Goal: Task Accomplishment & Management: Use online tool/utility

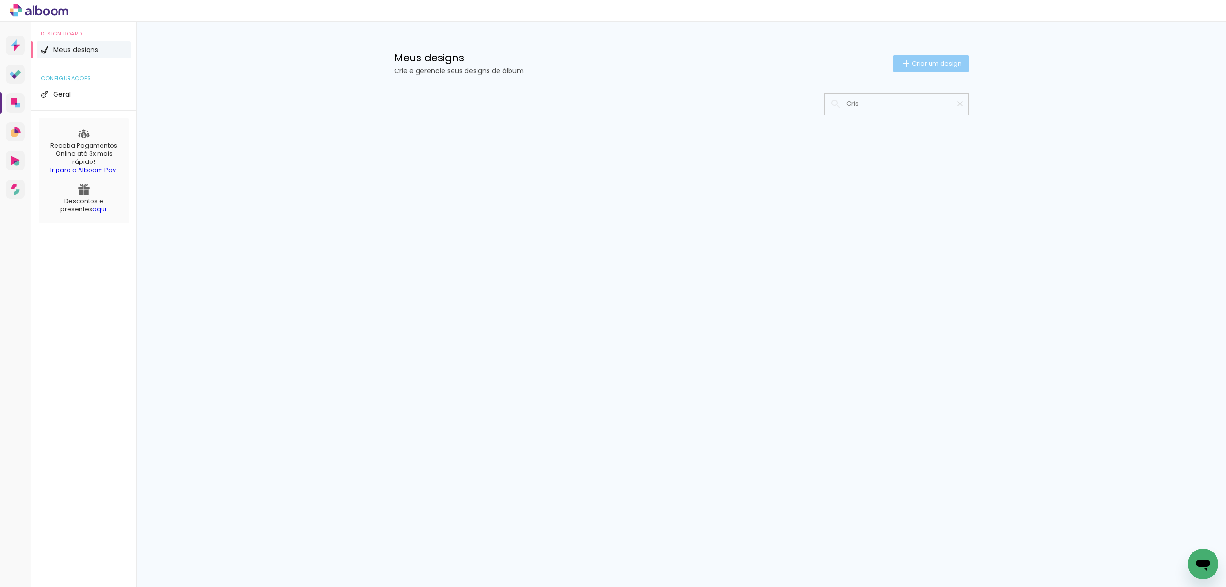
type input "Cris"
type paper-input "Cris"
click at [928, 68] on paper-button "Criar um design" at bounding box center [931, 63] width 76 height 17
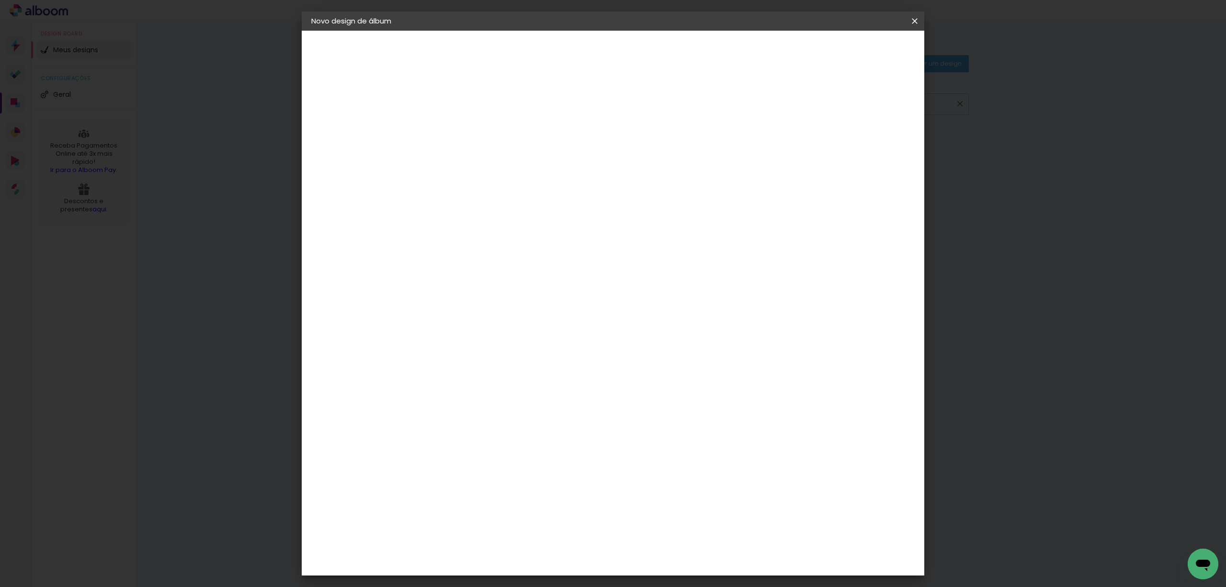
click at [468, 129] on input at bounding box center [468, 128] width 0 height 15
type input "Cris"
type paper-input "Cris"
click at [0, 0] on slot "Avançar" at bounding box center [0, 0] width 0 height 0
click at [537, 188] on input at bounding box center [492, 182] width 97 height 12
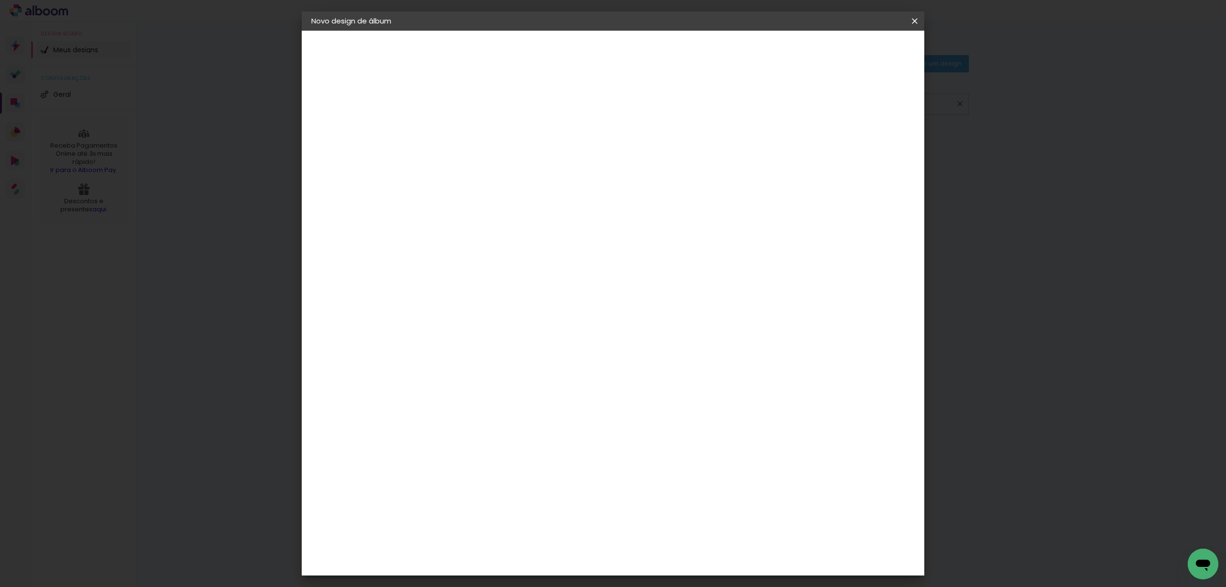
type input "int"
type paper-input "int"
click at [482, 226] on div "Inter Color" at bounding box center [472, 218] width 21 height 15
drag, startPoint x: 512, startPoint y: 233, endPoint x: 501, endPoint y: 227, distance: 13.1
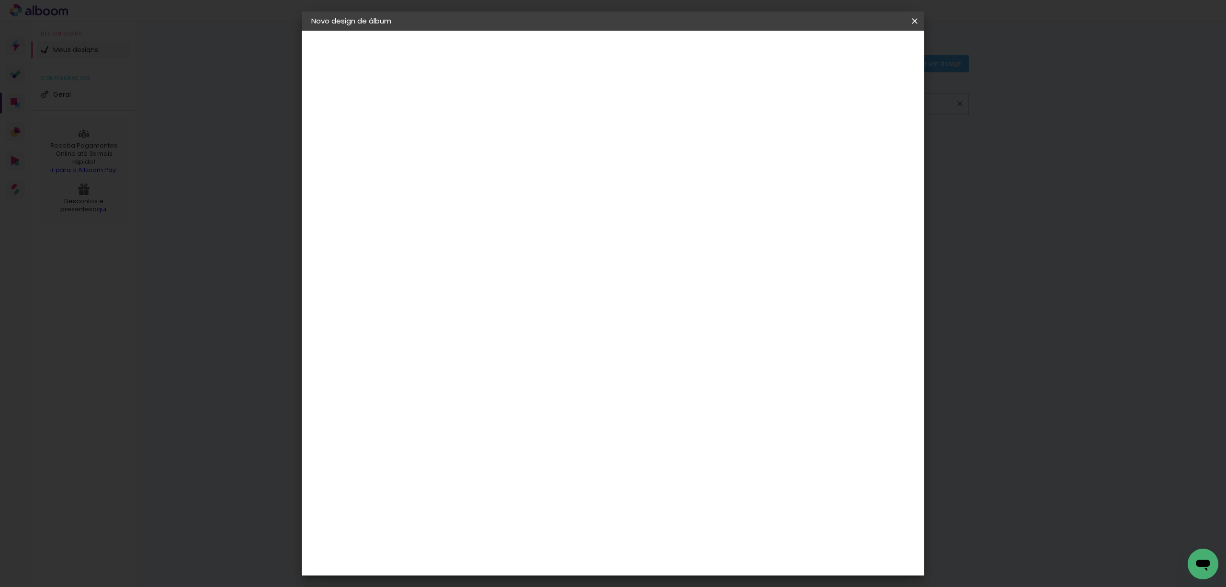
click at [482, 226] on div "Inter Color" at bounding box center [472, 218] width 21 height 15
click at [493, 219] on paper-item "Inter Color" at bounding box center [483, 218] width 84 height 25
click at [478, 188] on input "int" at bounding box center [483, 182] width 78 height 12
click at [482, 224] on div "Inter Color" at bounding box center [472, 218] width 21 height 15
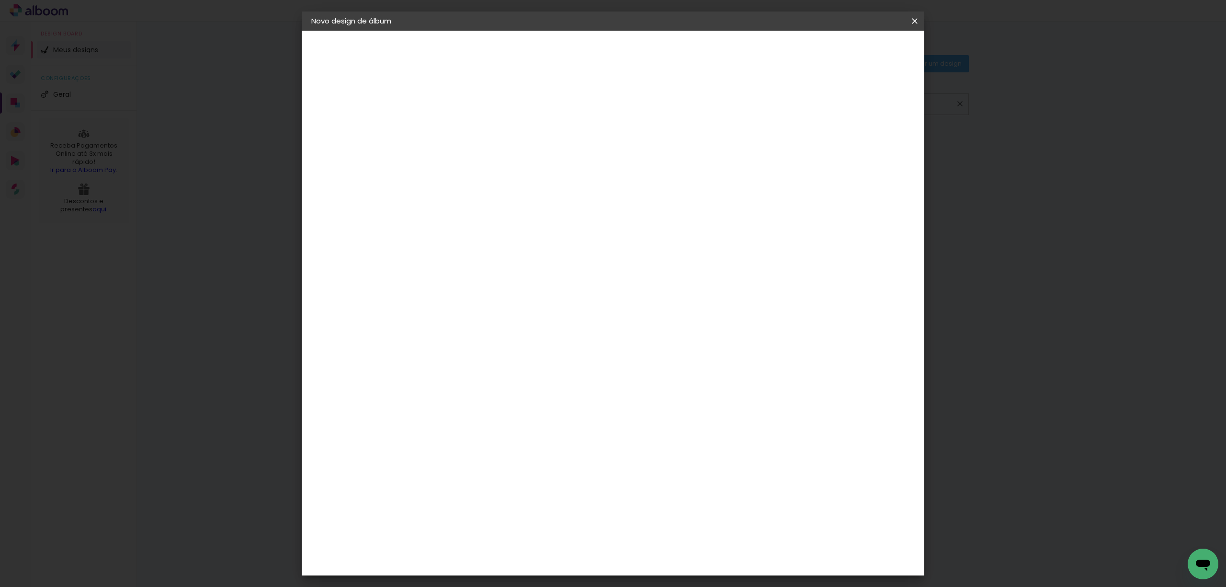
click at [482, 226] on div "Inter Color" at bounding box center [472, 218] width 21 height 15
click at [482, 222] on div "Inter Color" at bounding box center [472, 218] width 21 height 15
click at [463, 188] on input "int" at bounding box center [483, 182] width 78 height 12
type input "inter"
type paper-input "inter"
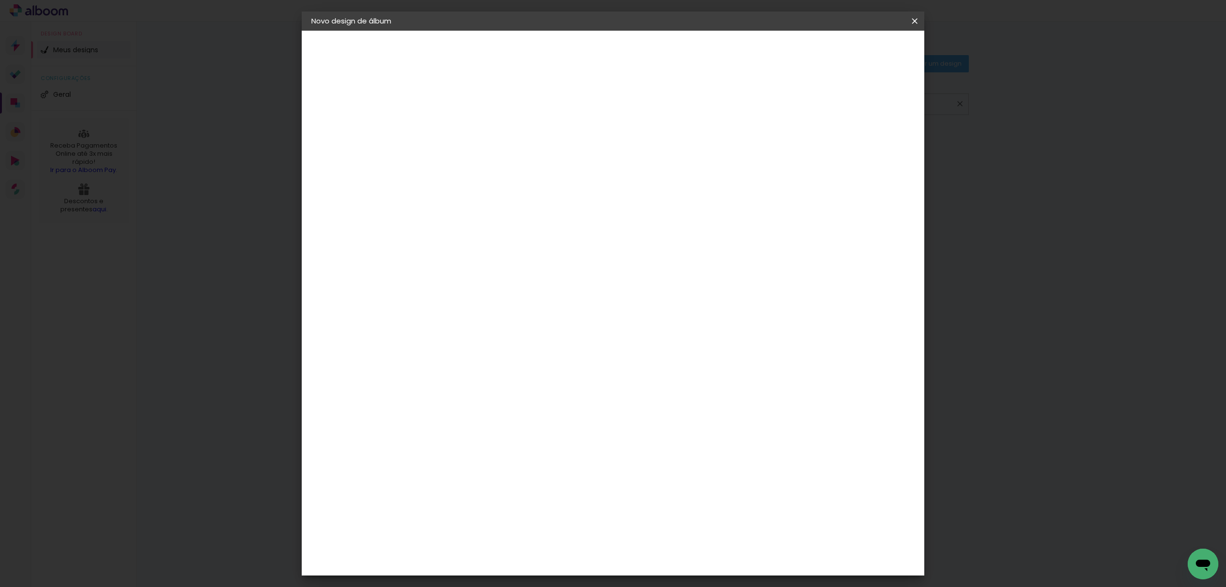
click at [476, 221] on paper-item "Inter Color" at bounding box center [483, 218] width 84 height 25
click at [482, 226] on div "Inter Color" at bounding box center [472, 218] width 21 height 15
click at [0, 0] on slot "Avançar" at bounding box center [0, 0] width 0 height 0
click at [532, 328] on span "25 × 25" at bounding box center [510, 338] width 45 height 20
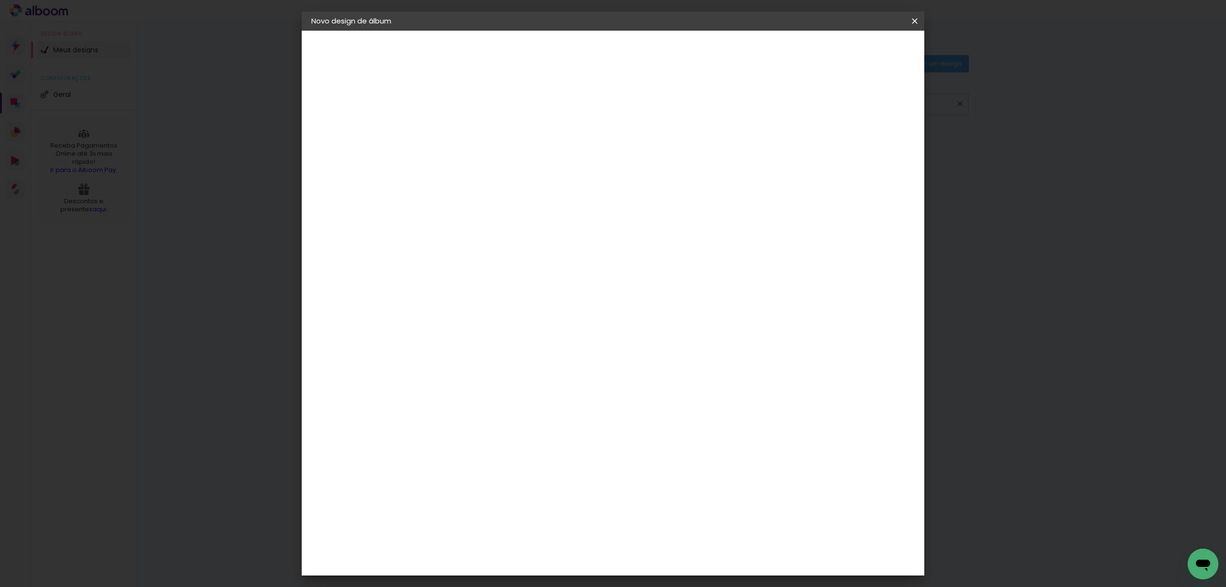
click at [0, 0] on slot "Avançar" at bounding box center [0, 0] width 0 height 0
click at [798, 102] on div at bounding box center [794, 103] width 9 height 9
type paper-checkbox "on"
click at [852, 50] on span "Iniciar design" at bounding box center [831, 50] width 44 height 7
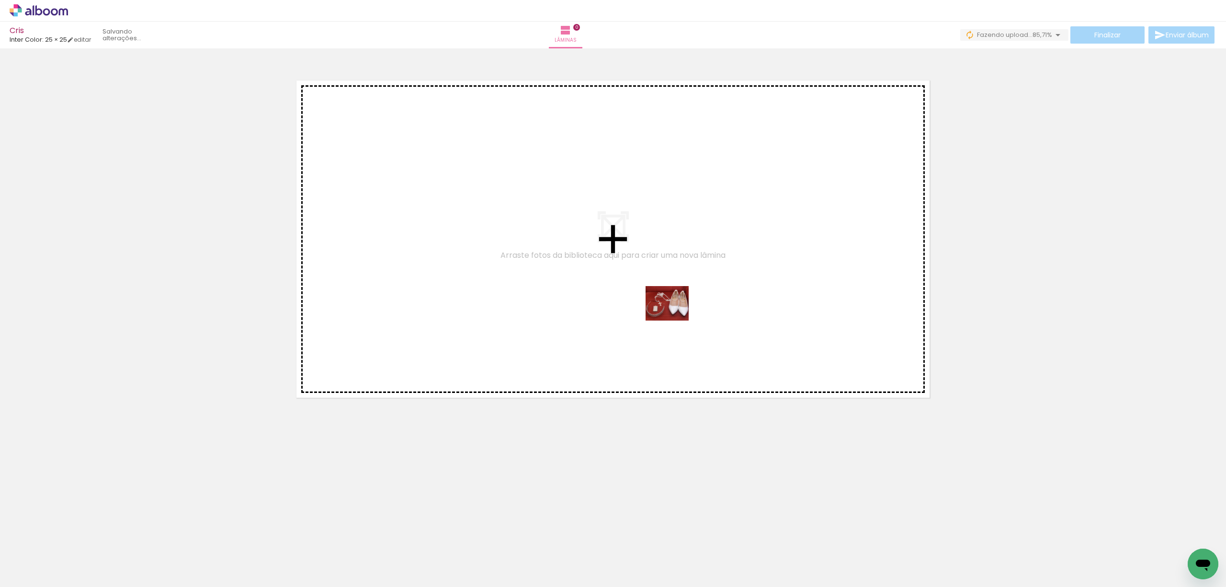
drag, startPoint x: 102, startPoint y: 558, endPoint x: 674, endPoint y: 315, distance: 622.4
click at [674, 315] on quentale-workspace at bounding box center [613, 293] width 1226 height 587
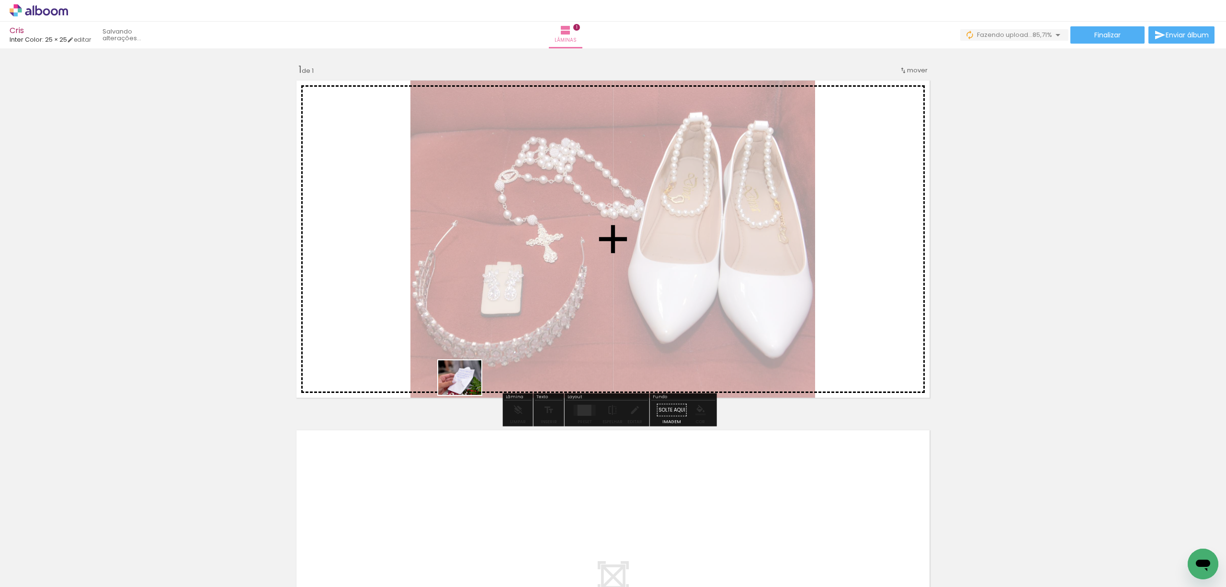
drag, startPoint x: 206, startPoint y: 565, endPoint x: 467, endPoint y: 389, distance: 314.6
click at [467, 389] on quentale-workspace at bounding box center [613, 293] width 1226 height 587
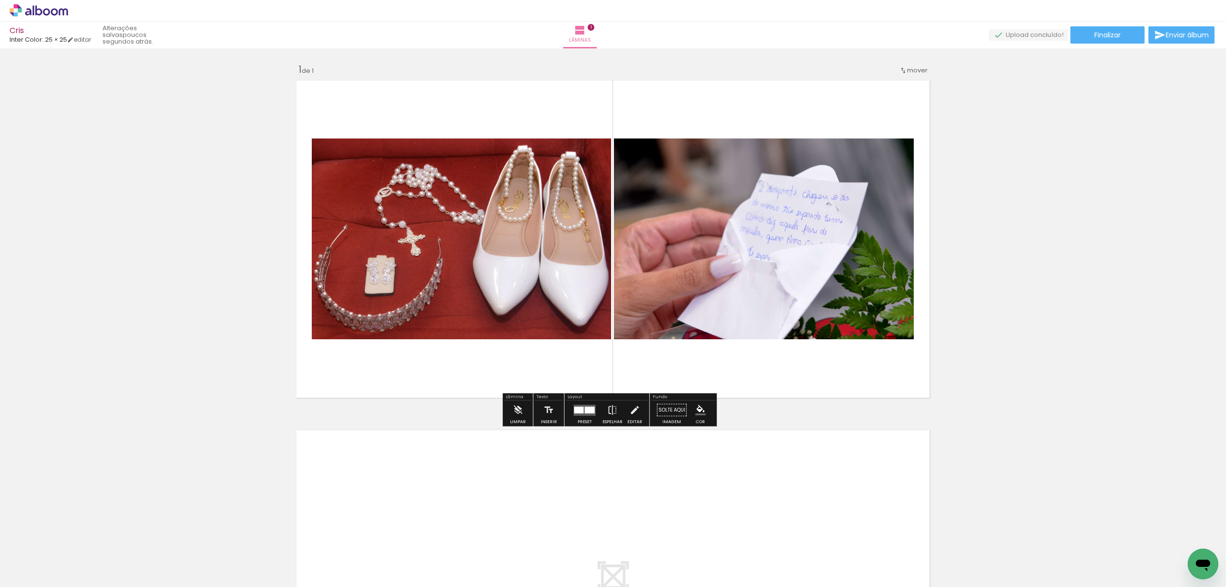
click at [585, 406] on div at bounding box center [590, 409] width 10 height 7
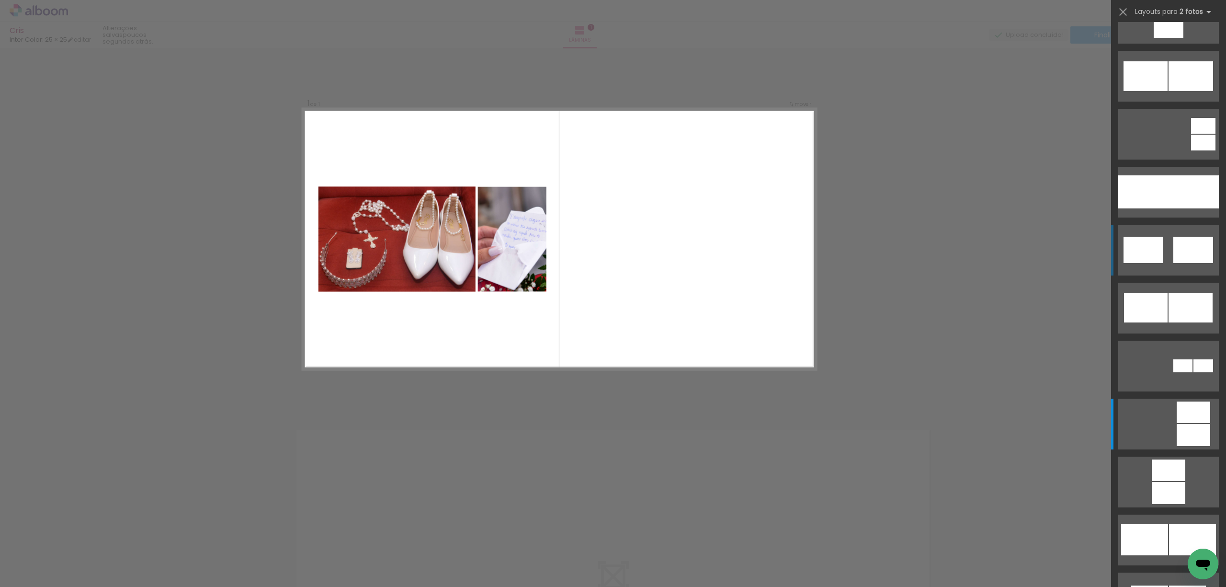
scroll to position [487, 0]
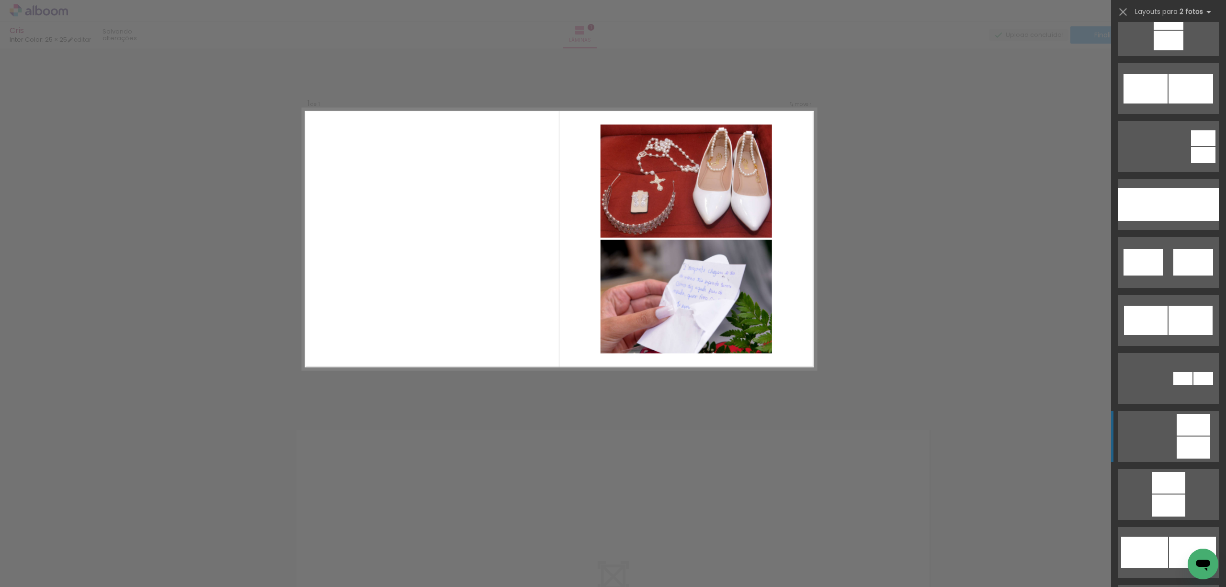
click at [523, 415] on div "Confirmar Cancelar" at bounding box center [613, 409] width 1226 height 722
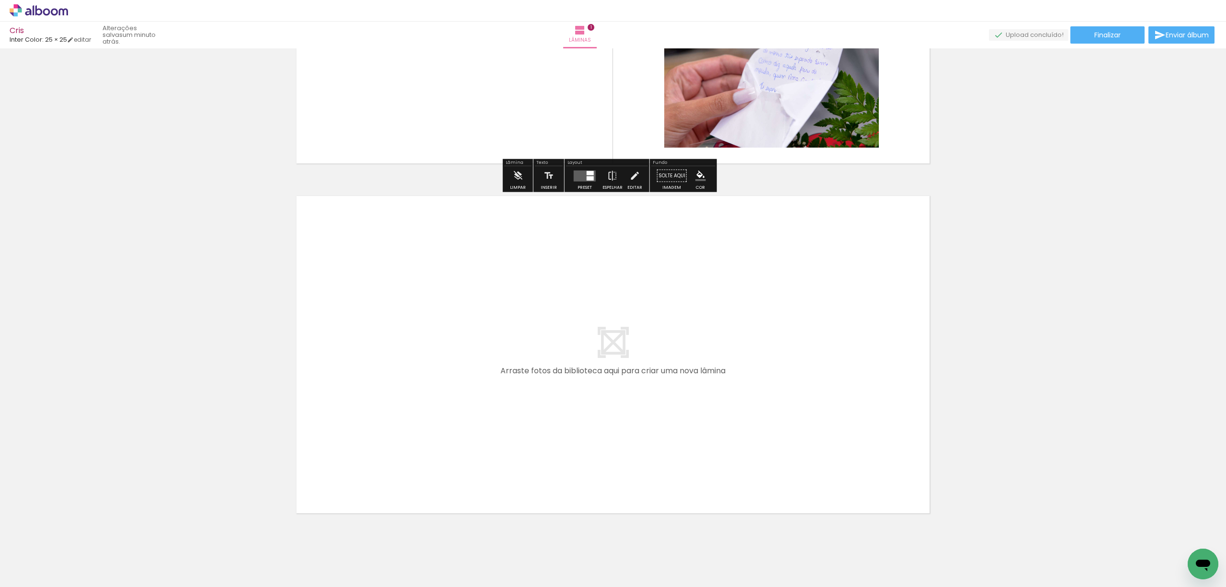
scroll to position [255, 0]
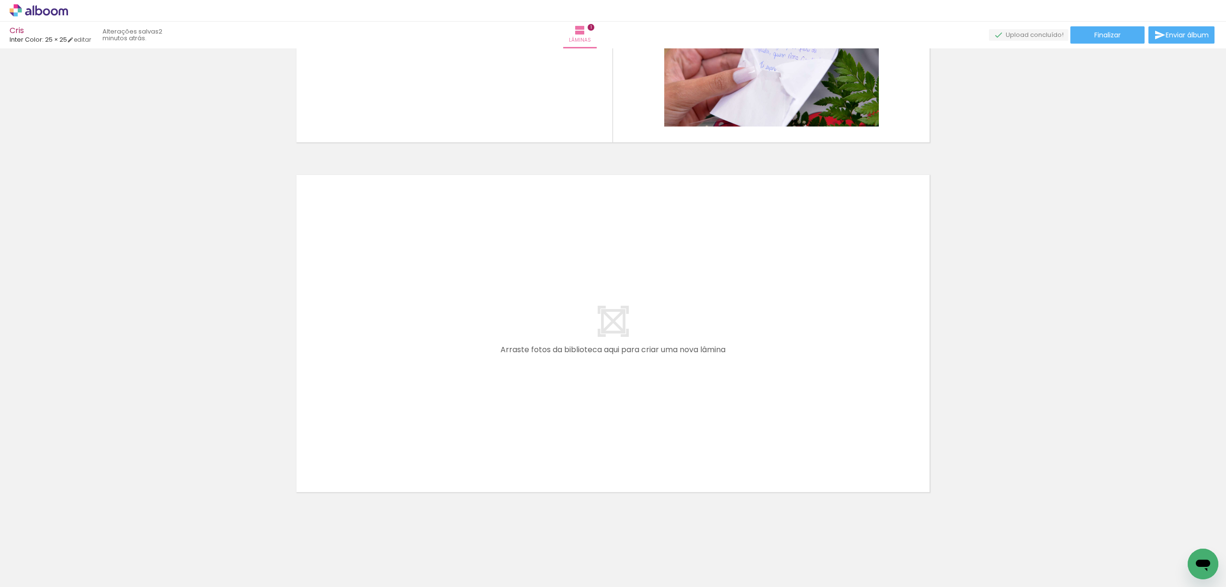
click at [42, 558] on input "Todas as fotos" at bounding box center [27, 558] width 36 height 8
click at [0, 0] on slot "Não utilizadas" at bounding box center [0, 0] width 0 height 0
type input "Não utilizadas"
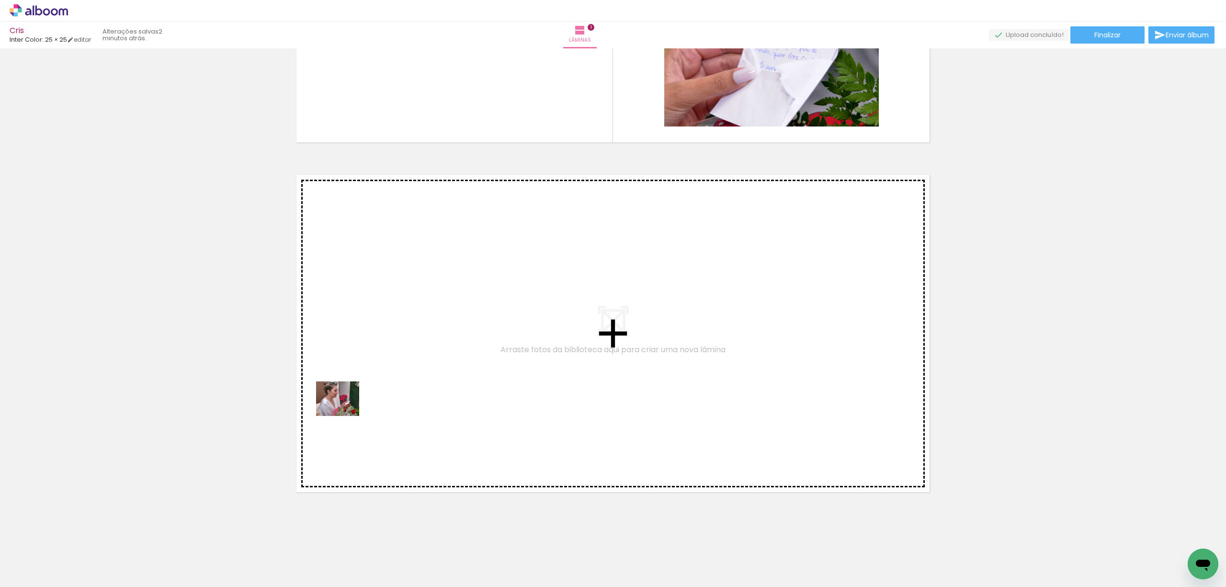
drag, startPoint x: 99, startPoint y: 564, endPoint x: 348, endPoint y: 409, distance: 292.7
click at [348, 409] on quentale-workspace at bounding box center [613, 293] width 1226 height 587
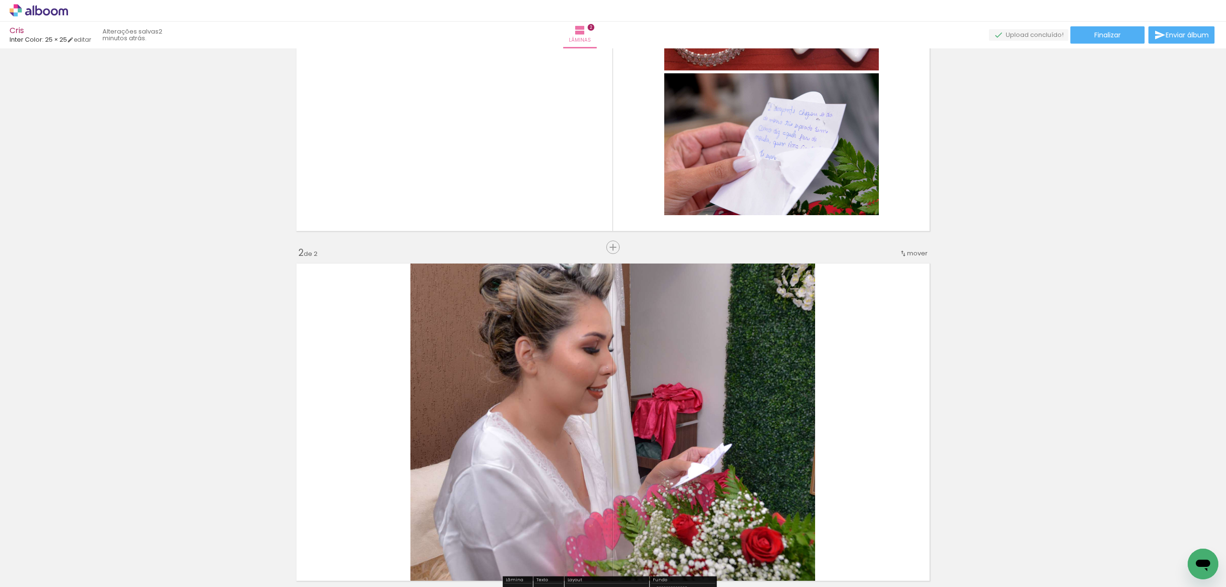
scroll to position [237, 0]
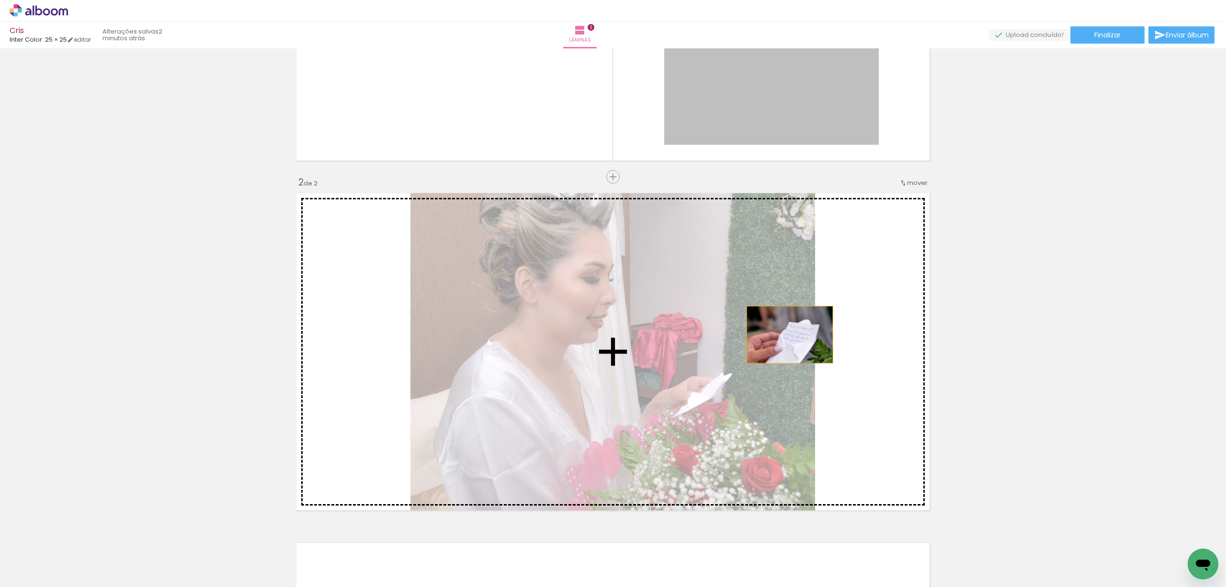
drag, startPoint x: 784, startPoint y: 105, endPoint x: 785, endPoint y: 354, distance: 249.5
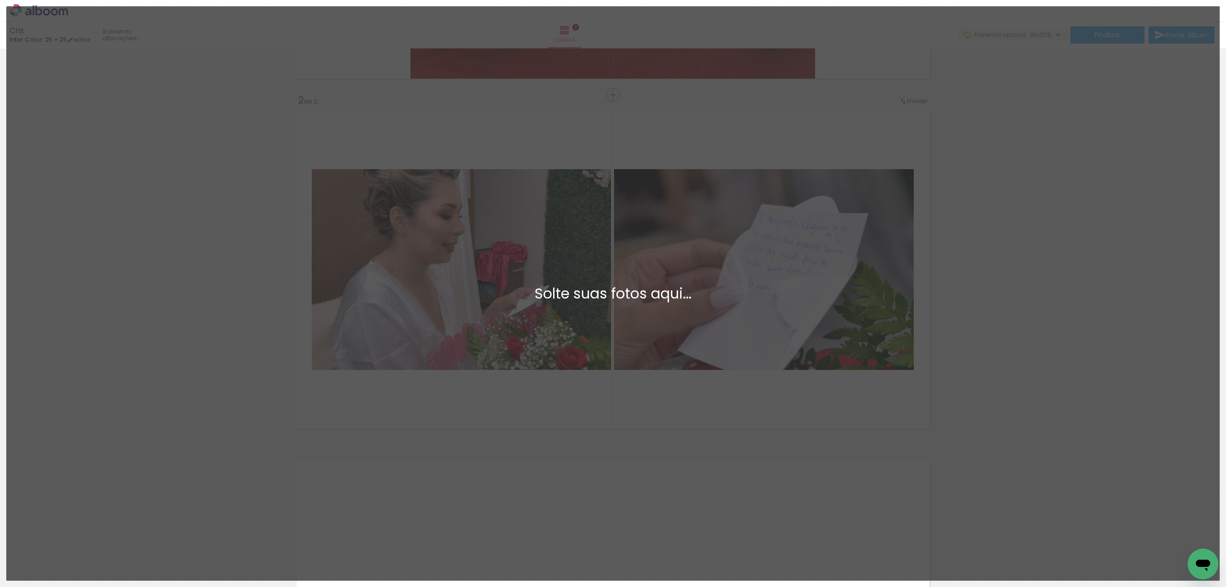
scroll to position [0, 0]
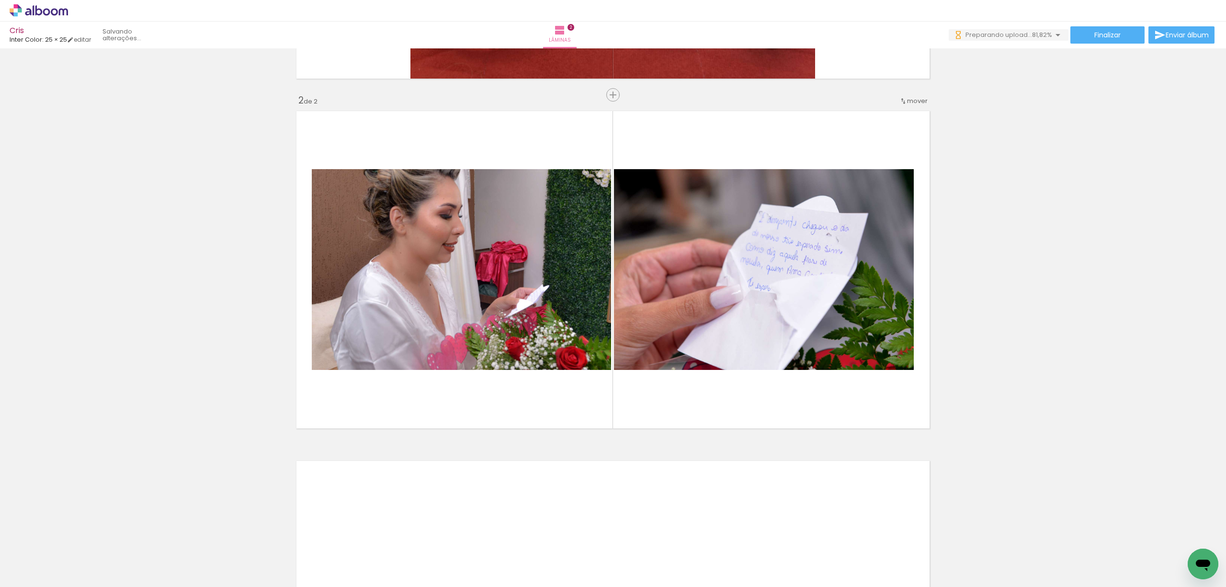
click at [454, 533] on iron-icon at bounding box center [450, 535] width 10 height 10
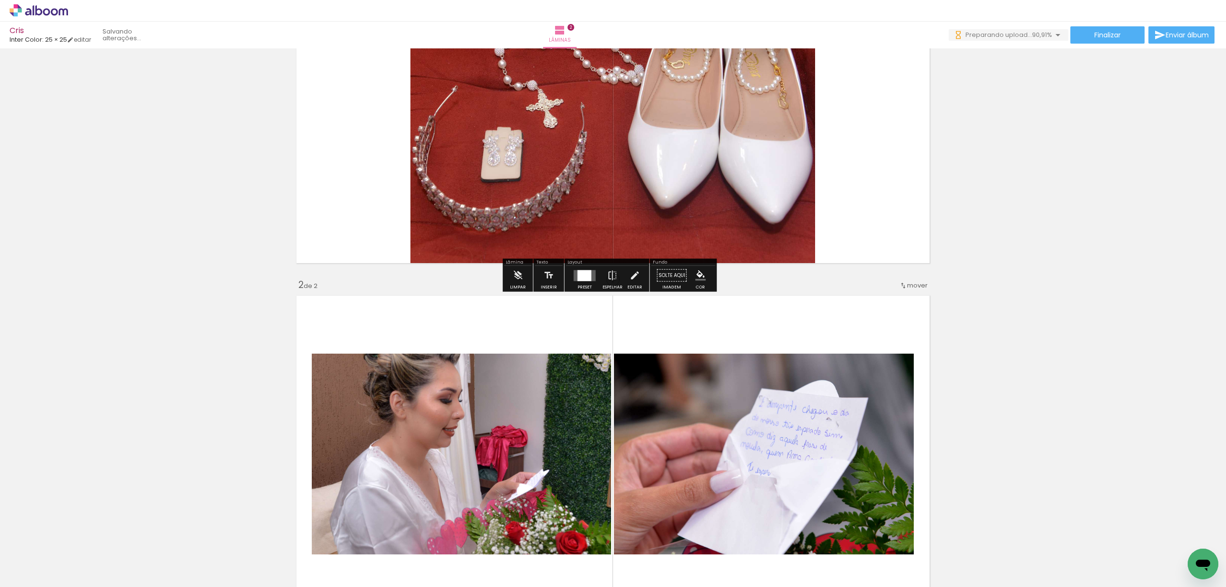
scroll to position [127, 0]
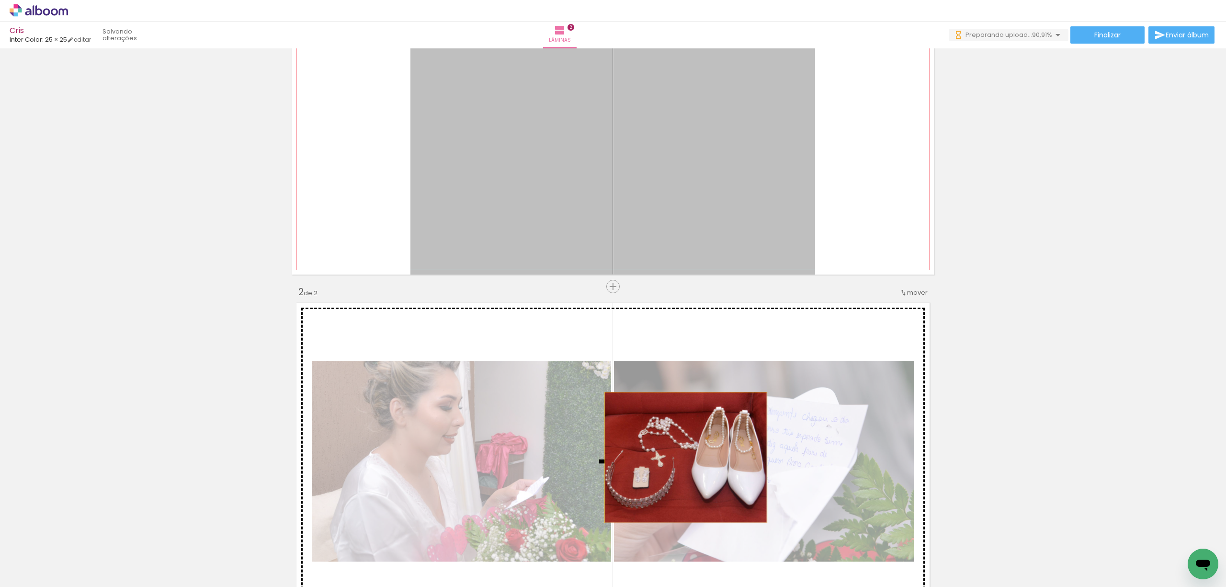
drag, startPoint x: 725, startPoint y: 169, endPoint x: 681, endPoint y: 457, distance: 291.6
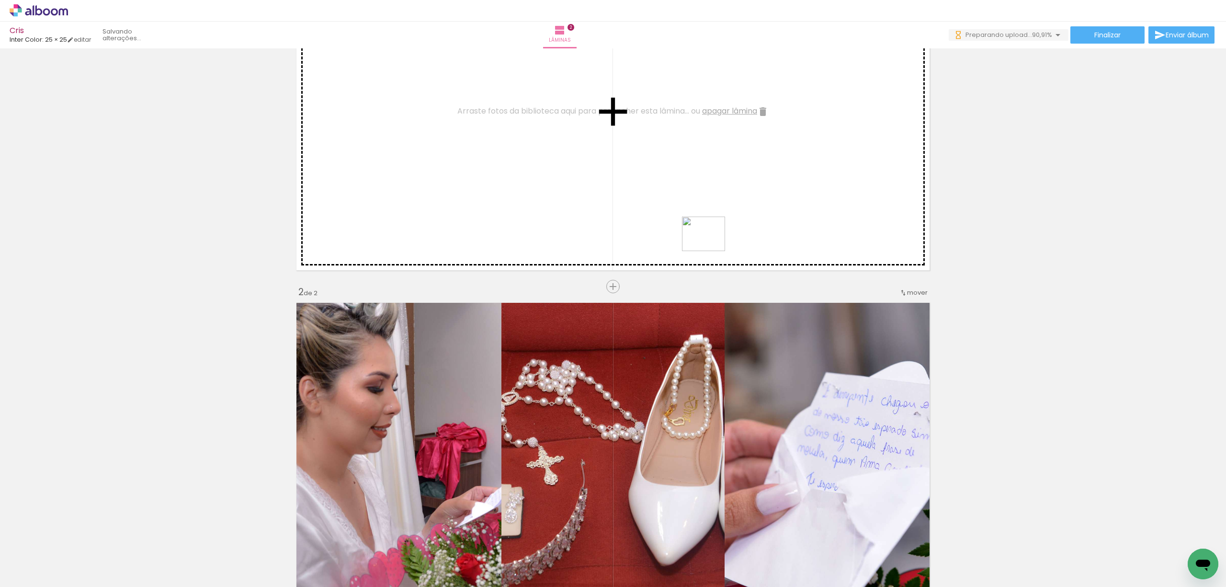
drag, startPoint x: 478, startPoint y: 560, endPoint x: 736, endPoint y: 225, distance: 422.7
click at [736, 225] on quentale-workspace at bounding box center [613, 293] width 1226 height 587
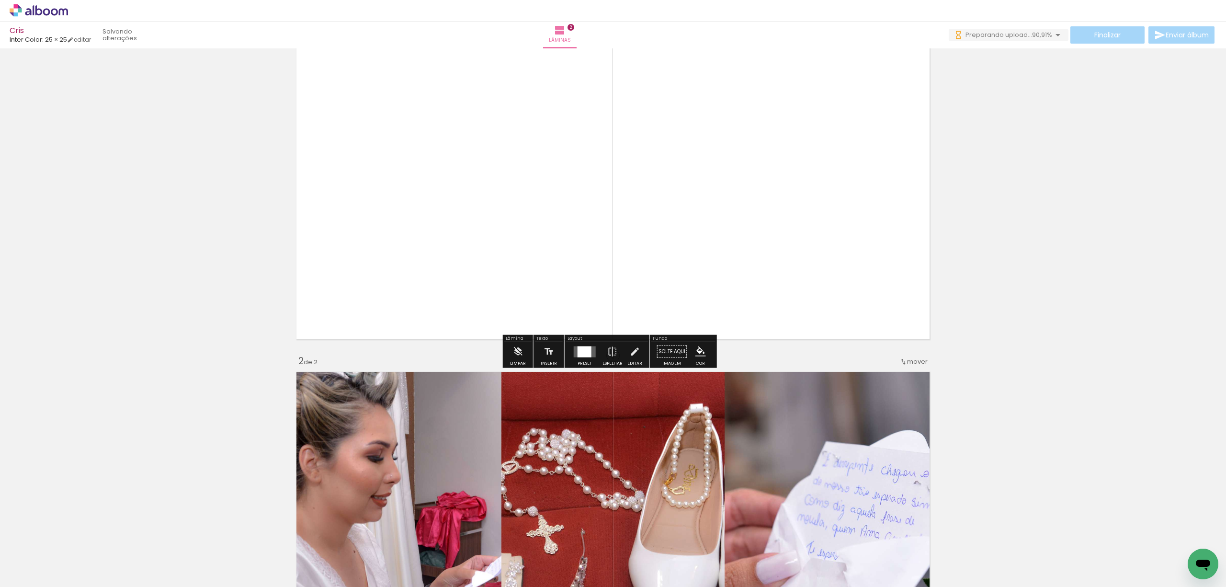
scroll to position [0, 0]
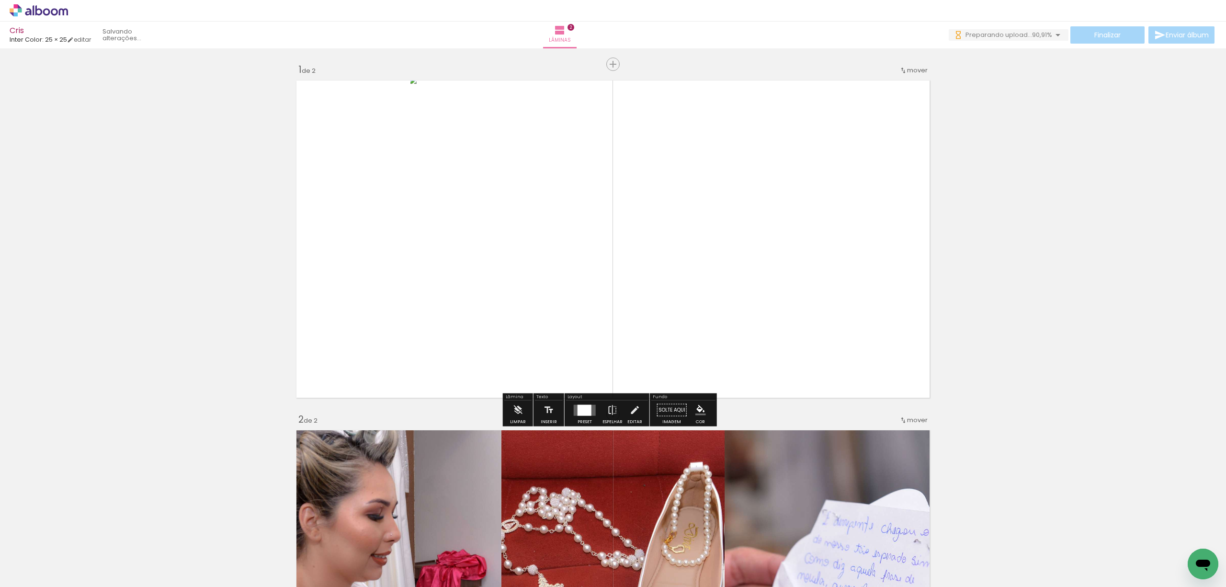
click at [581, 412] on div at bounding box center [585, 409] width 14 height 11
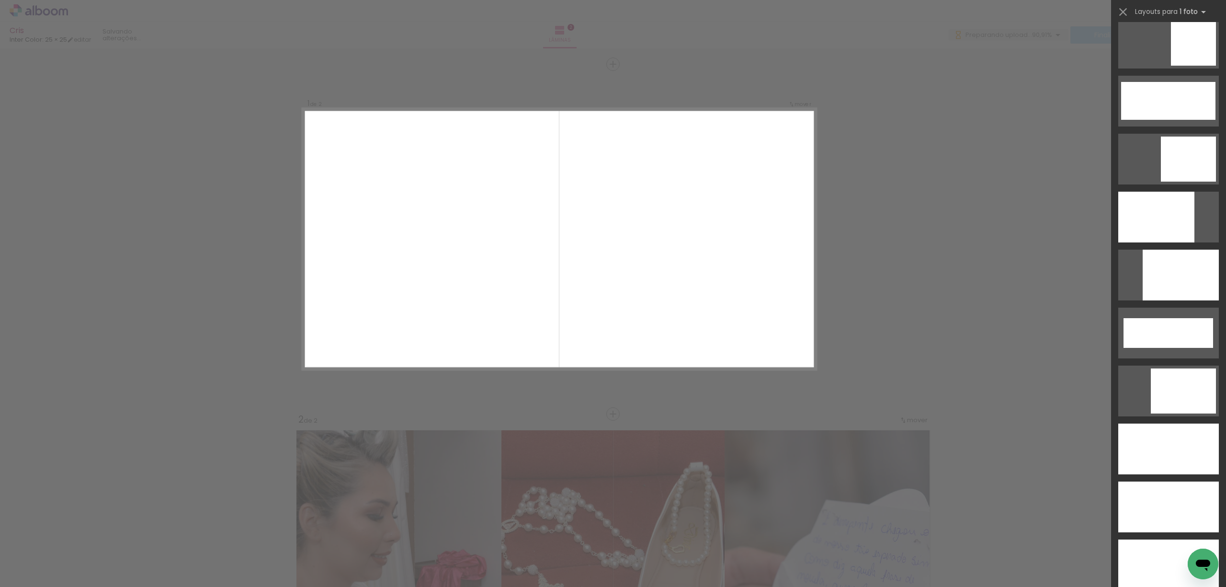
scroll to position [2426, 0]
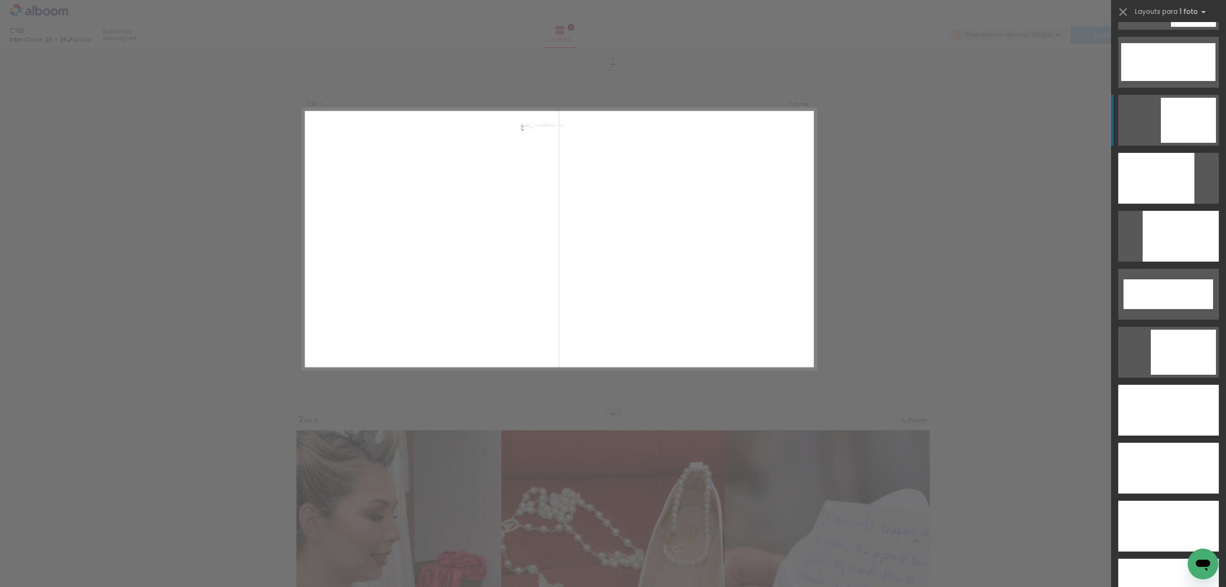
click at [1182, 110] on div at bounding box center [1188, 120] width 55 height 45
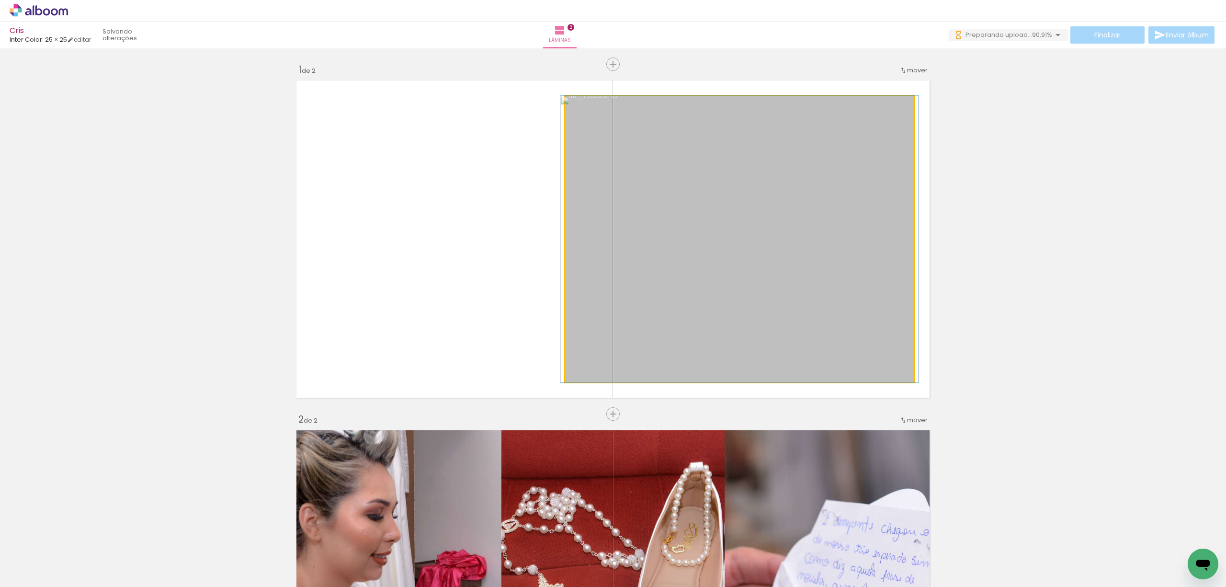
drag, startPoint x: 816, startPoint y: 268, endPoint x: 815, endPoint y: 275, distance: 6.7
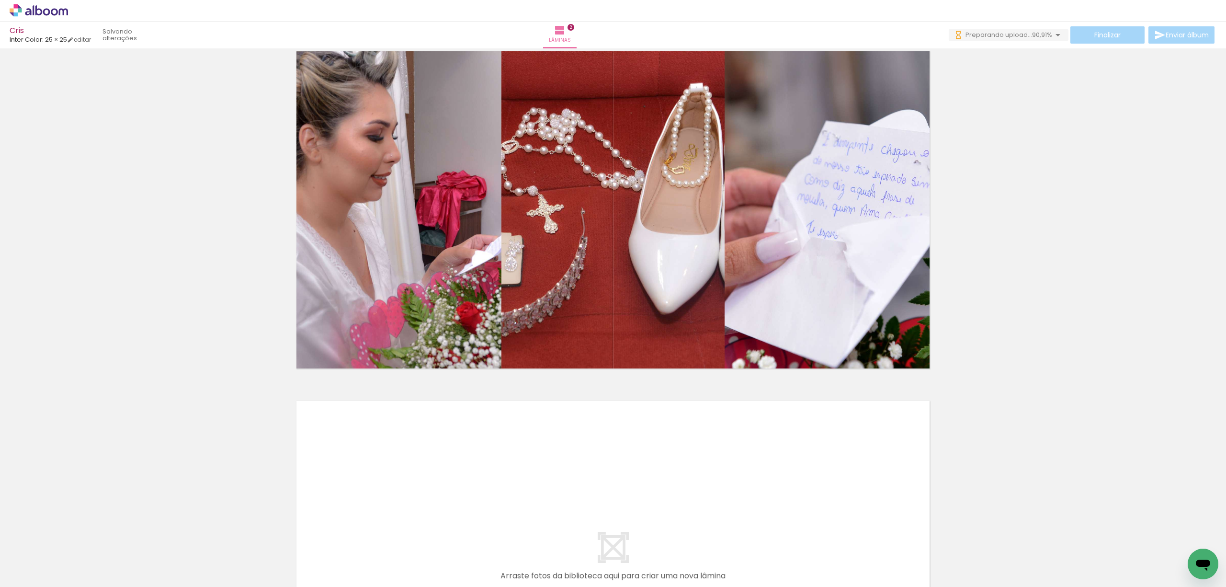
scroll to position [383, 0]
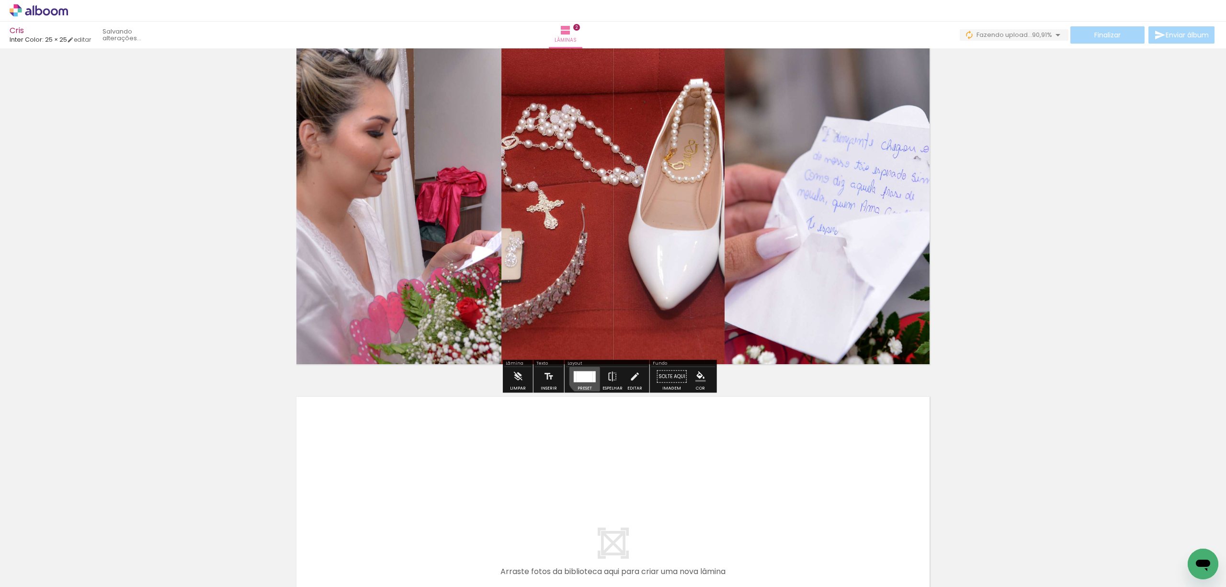
click at [586, 374] on div at bounding box center [585, 376] width 16 height 11
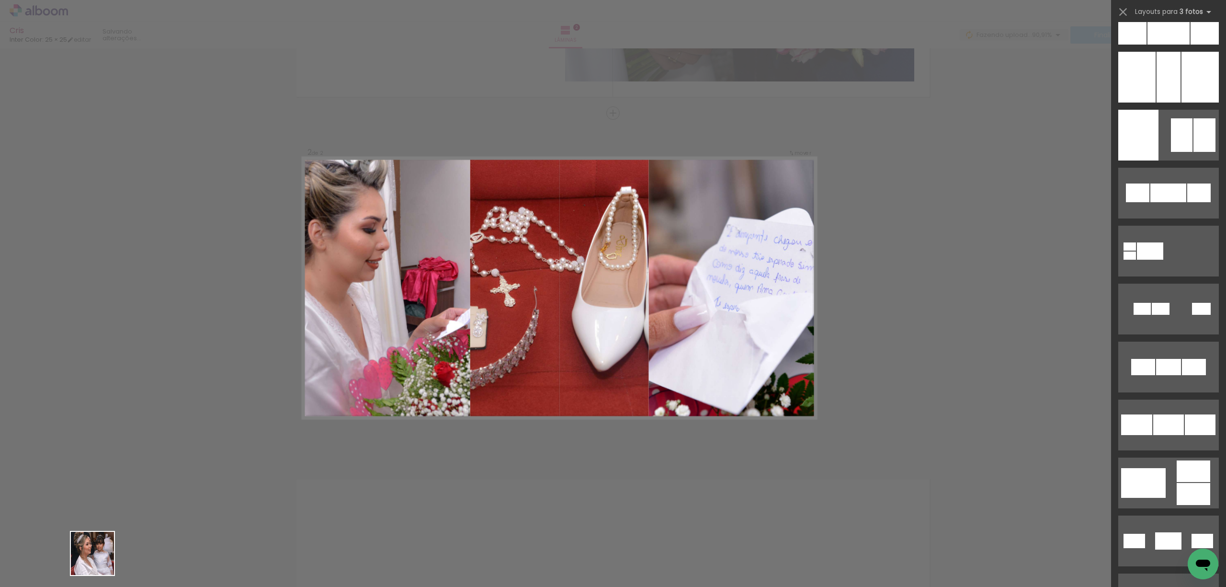
scroll to position [0, 0]
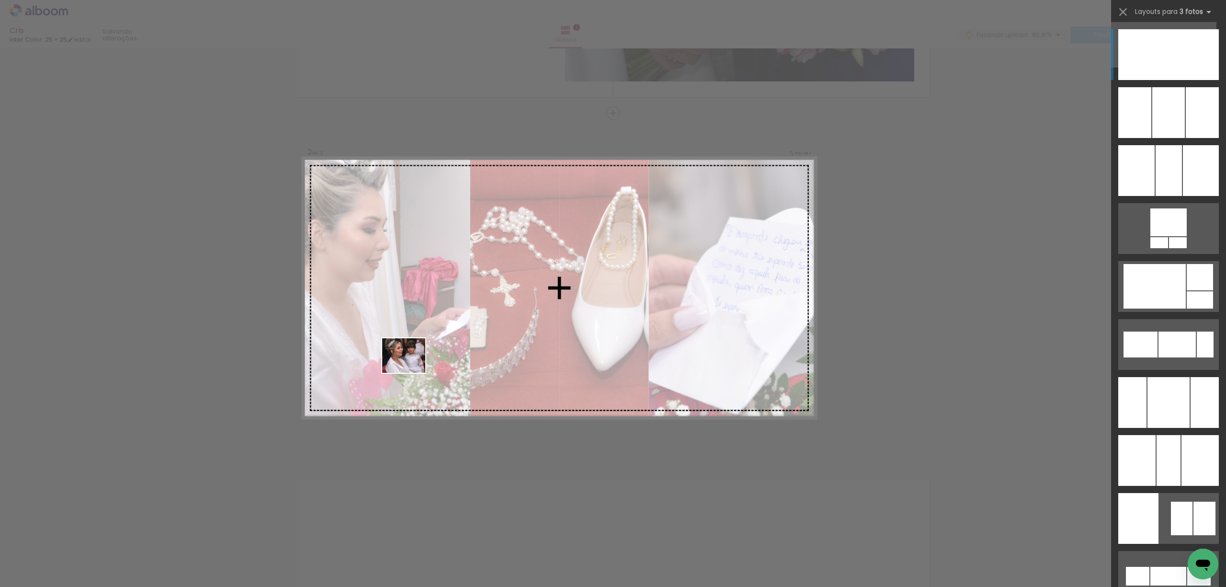
drag, startPoint x: 98, startPoint y: 563, endPoint x: 411, endPoint y: 367, distance: 369.4
click at [411, 367] on quentale-workspace at bounding box center [613, 293] width 1226 height 587
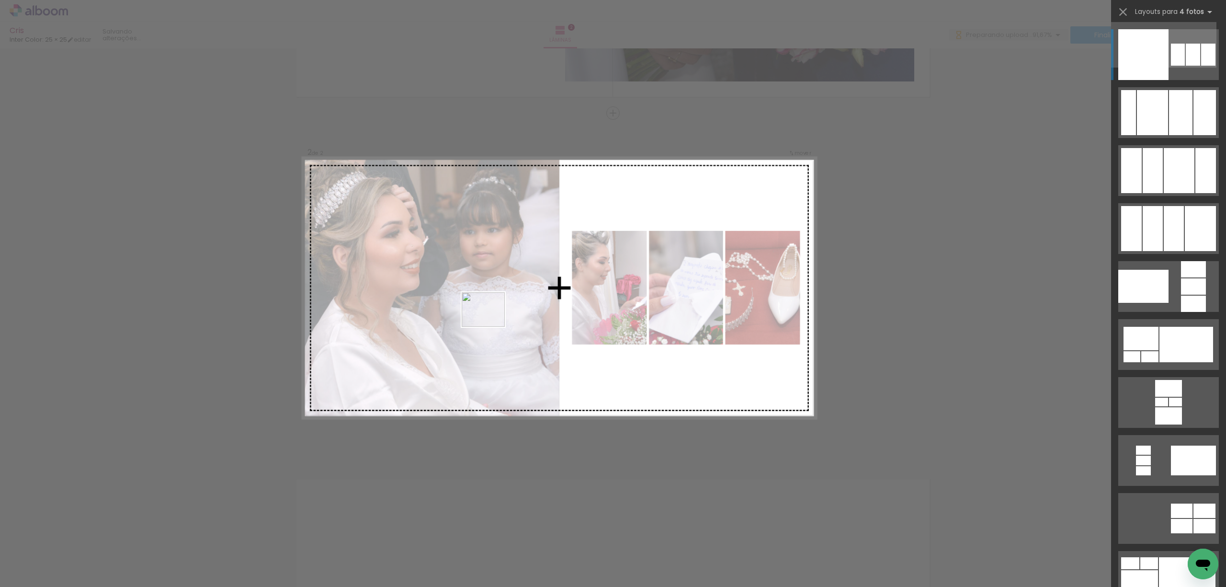
drag, startPoint x: 423, startPoint y: 558, endPoint x: 490, endPoint y: 321, distance: 246.9
click at [490, 321] on quentale-workspace at bounding box center [613, 293] width 1226 height 587
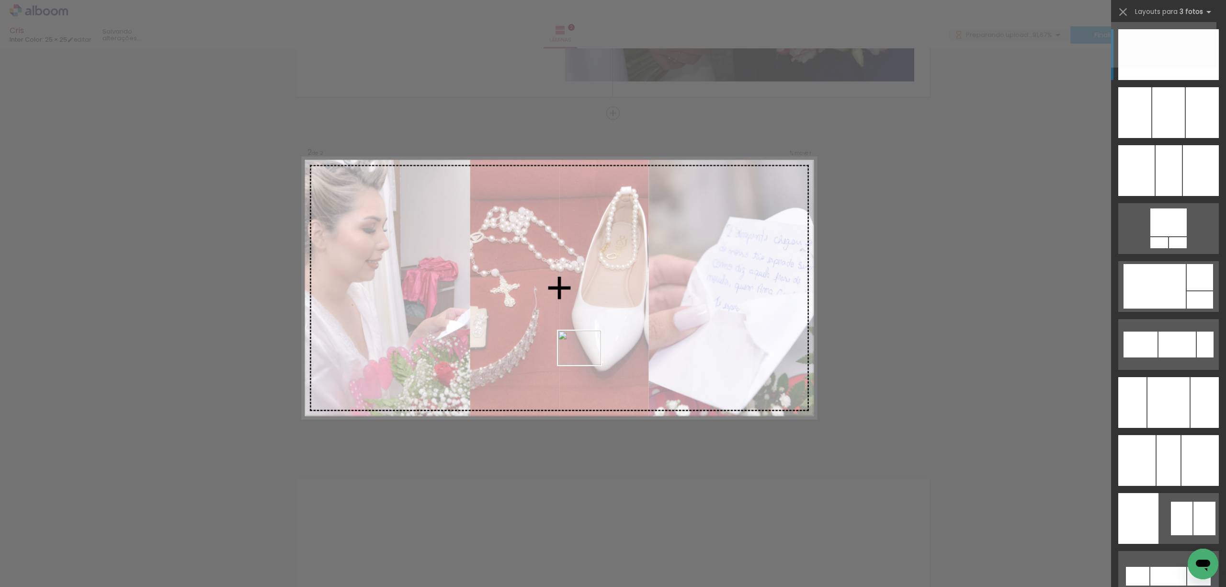
drag, startPoint x: 482, startPoint y: 554, endPoint x: 587, endPoint y: 359, distance: 220.9
click at [587, 359] on quentale-workspace at bounding box center [613, 293] width 1226 height 587
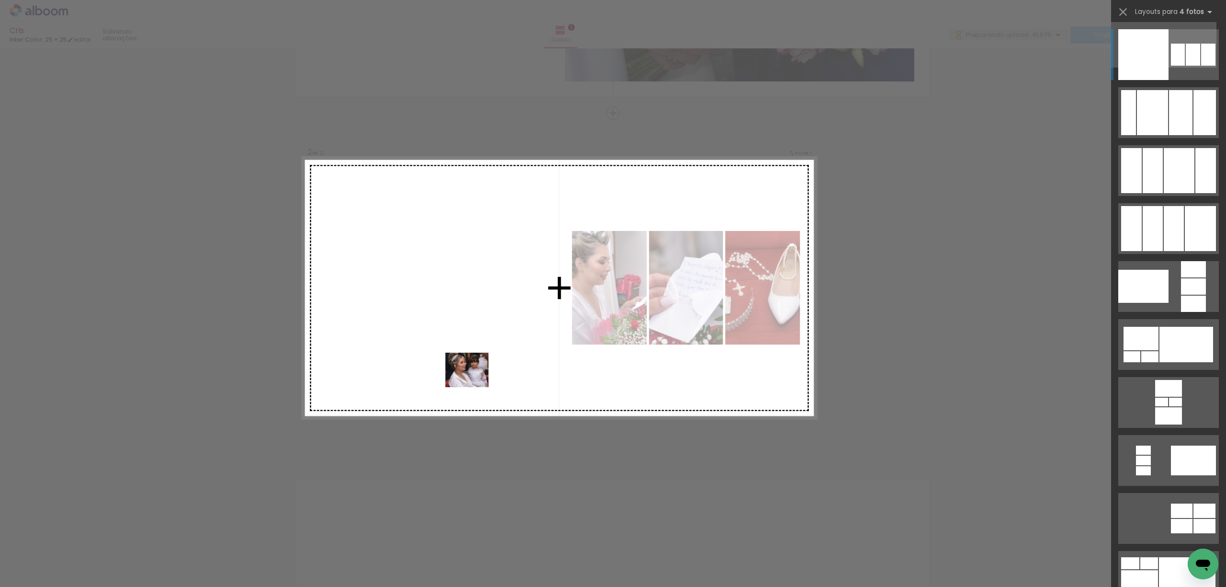
drag, startPoint x: 96, startPoint y: 560, endPoint x: 476, endPoint y: 381, distance: 420.1
click at [476, 381] on quentale-workspace at bounding box center [613, 293] width 1226 height 587
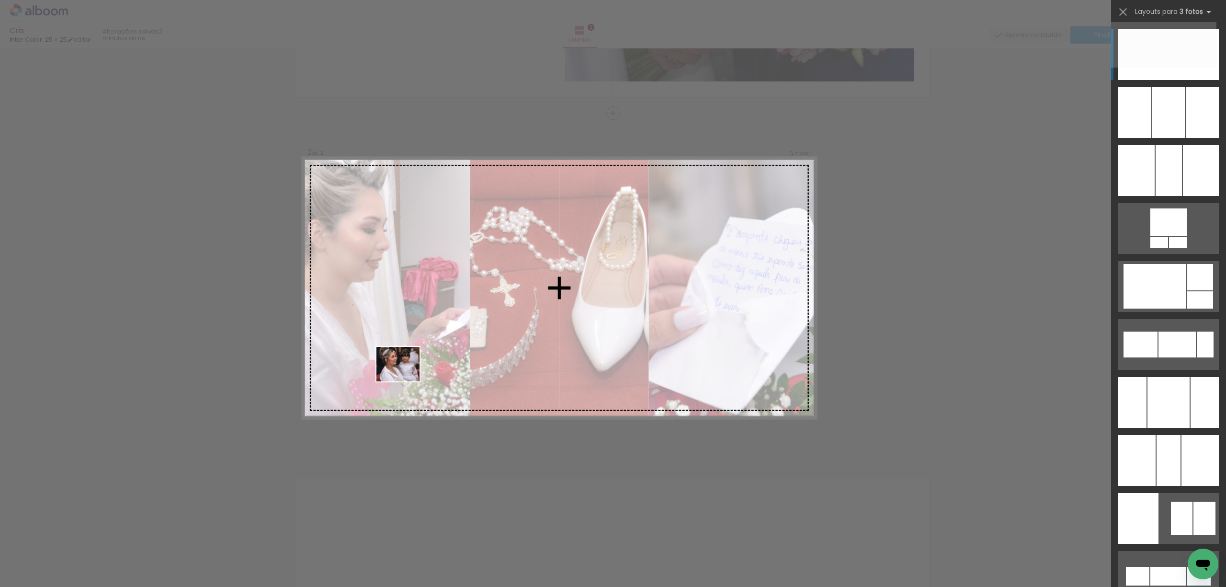
drag, startPoint x: 99, startPoint y: 560, endPoint x: 405, endPoint y: 375, distance: 357.2
click at [405, 375] on quentale-workspace at bounding box center [613, 293] width 1226 height 587
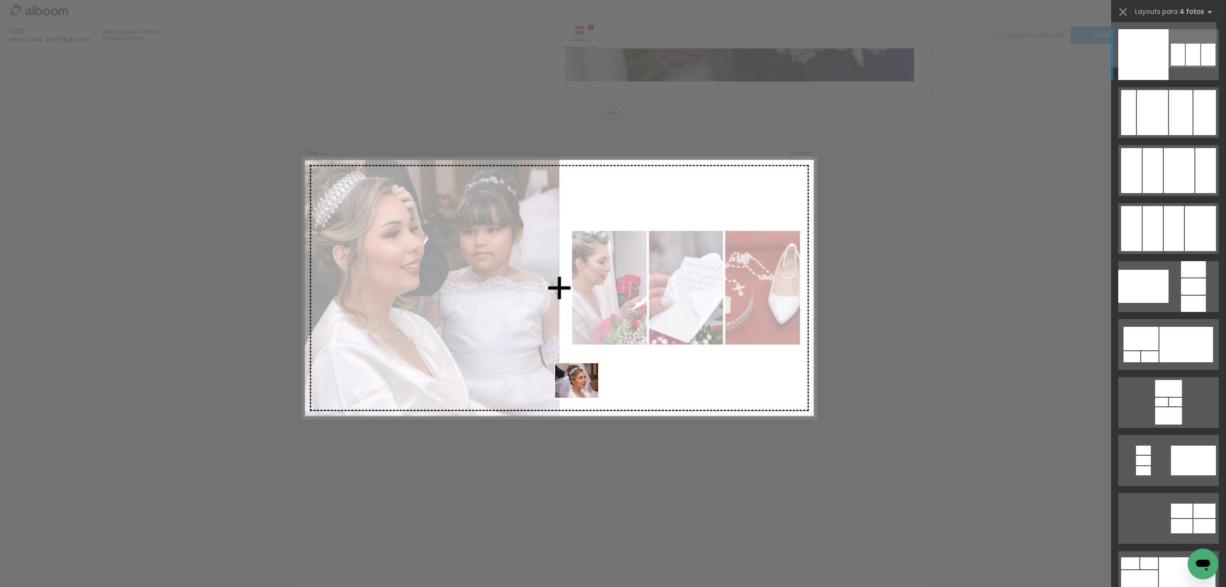
drag, startPoint x: 438, startPoint y: 550, endPoint x: 584, endPoint y: 392, distance: 215.9
click at [584, 392] on quentale-workspace at bounding box center [613, 293] width 1226 height 587
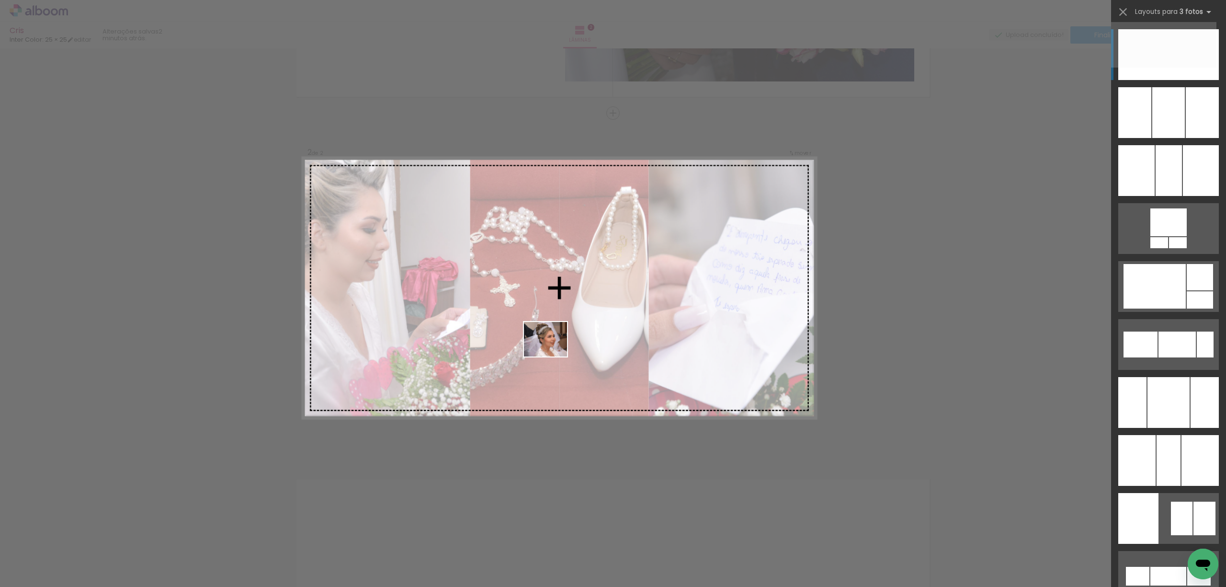
drag, startPoint x: 490, startPoint y: 535, endPoint x: 559, endPoint y: 340, distance: 206.7
click at [559, 340] on quentale-workspace at bounding box center [613, 293] width 1226 height 587
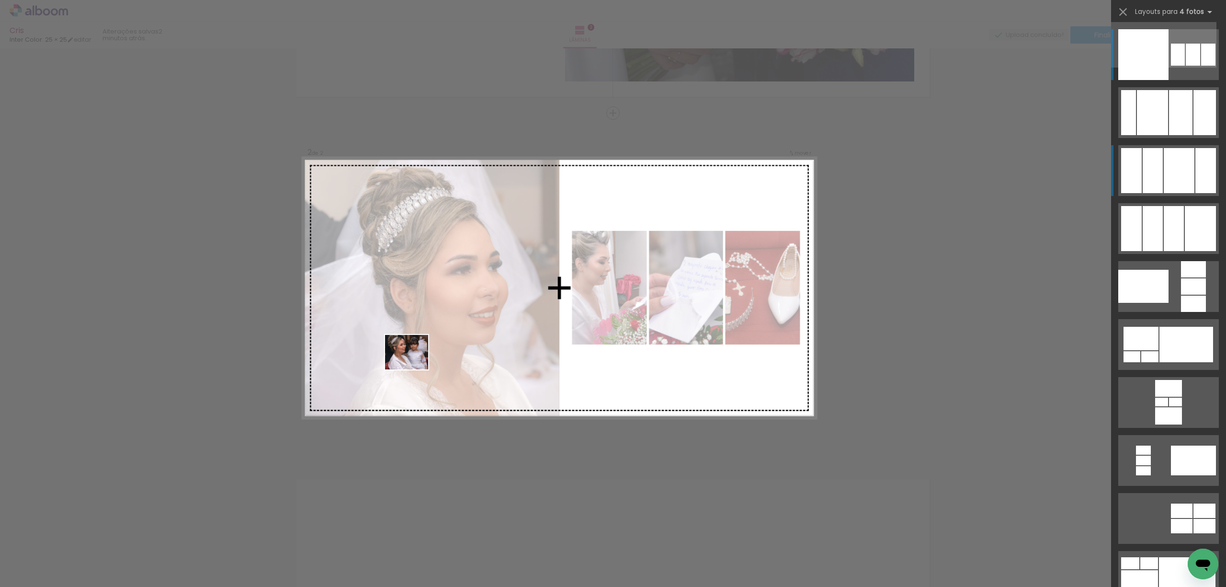
drag, startPoint x: 110, startPoint y: 551, endPoint x: 414, endPoint y: 363, distance: 356.7
click at [414, 363] on quentale-workspace at bounding box center [613, 293] width 1226 height 587
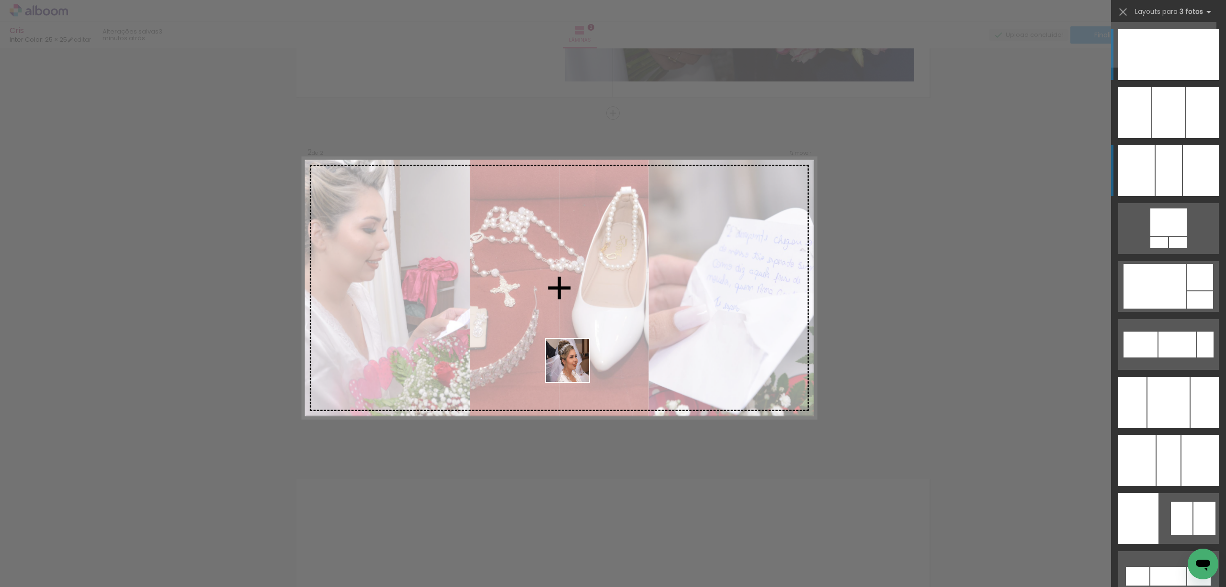
drag, startPoint x: 479, startPoint y: 552, endPoint x: 562, endPoint y: 365, distance: 204.9
click at [576, 366] on quentale-workspace at bounding box center [613, 293] width 1226 height 587
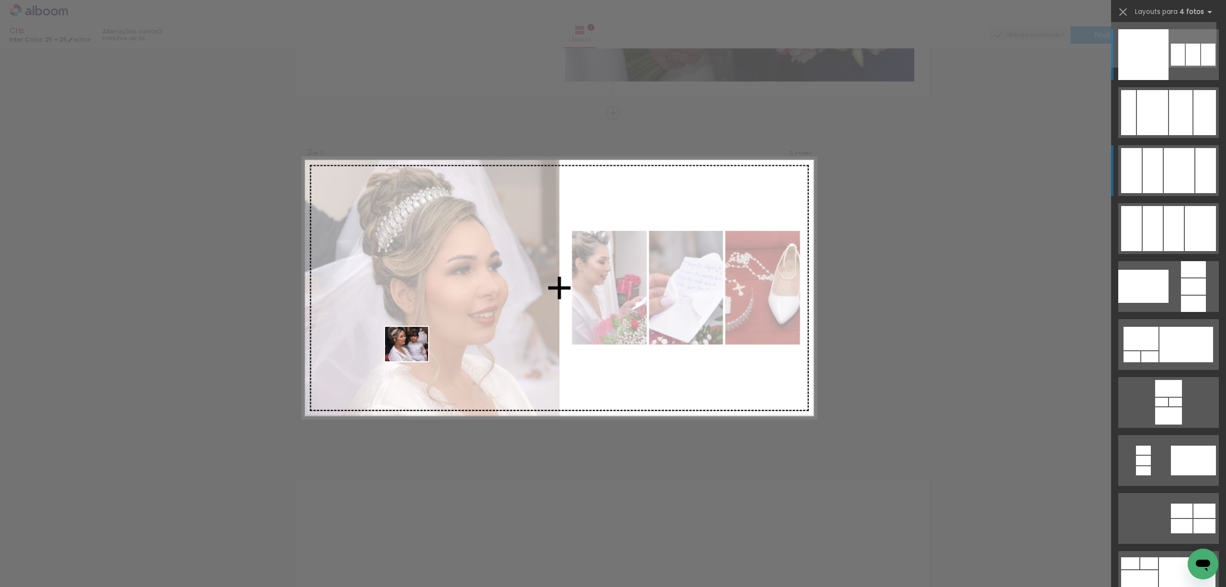
drag, startPoint x: 106, startPoint y: 561, endPoint x: 414, endPoint y: 355, distance: 370.4
click at [414, 355] on quentale-workspace at bounding box center [613, 293] width 1226 height 587
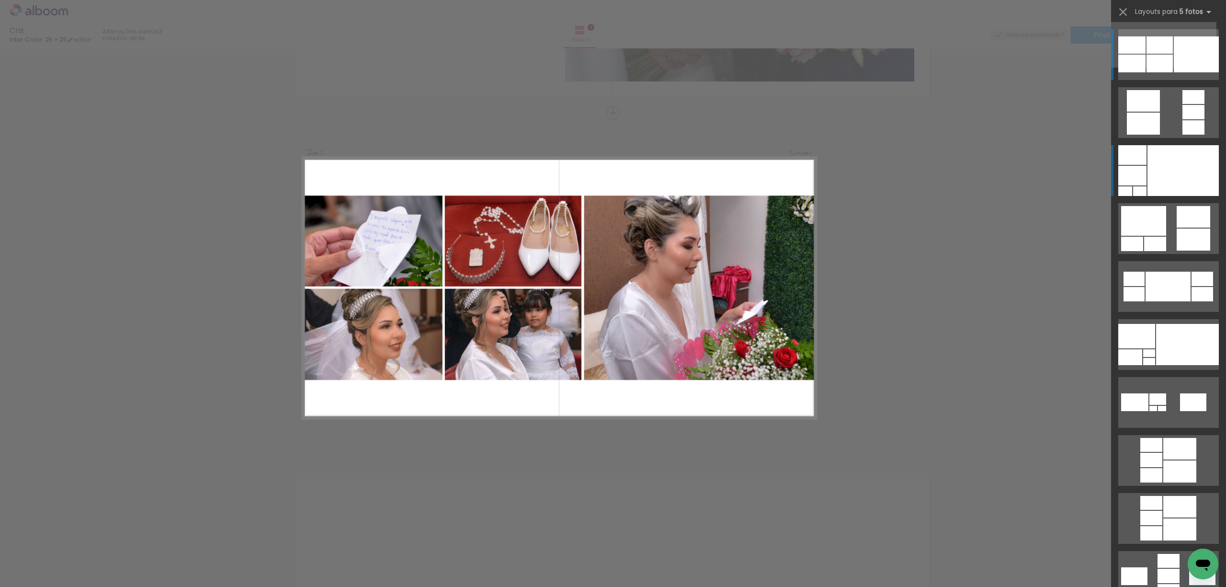
click at [952, 329] on div "Confirmar Cancelar" at bounding box center [613, 284] width 1226 height 1072
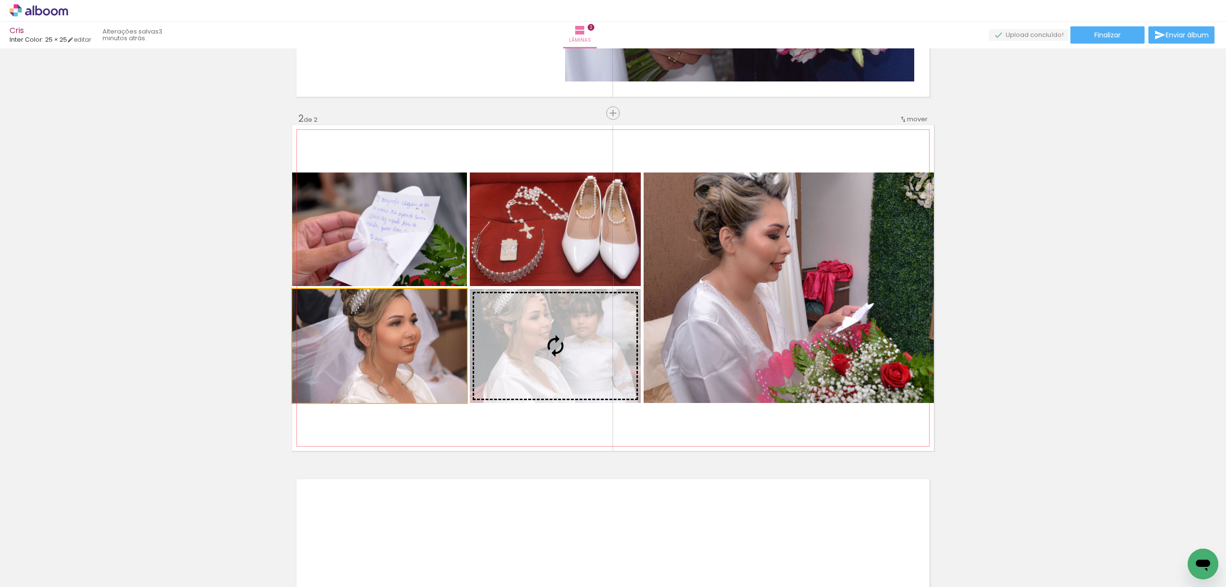
drag, startPoint x: 385, startPoint y: 351, endPoint x: 720, endPoint y: 283, distance: 341.4
click at [0, 0] on slot at bounding box center [0, 0] width 0 height 0
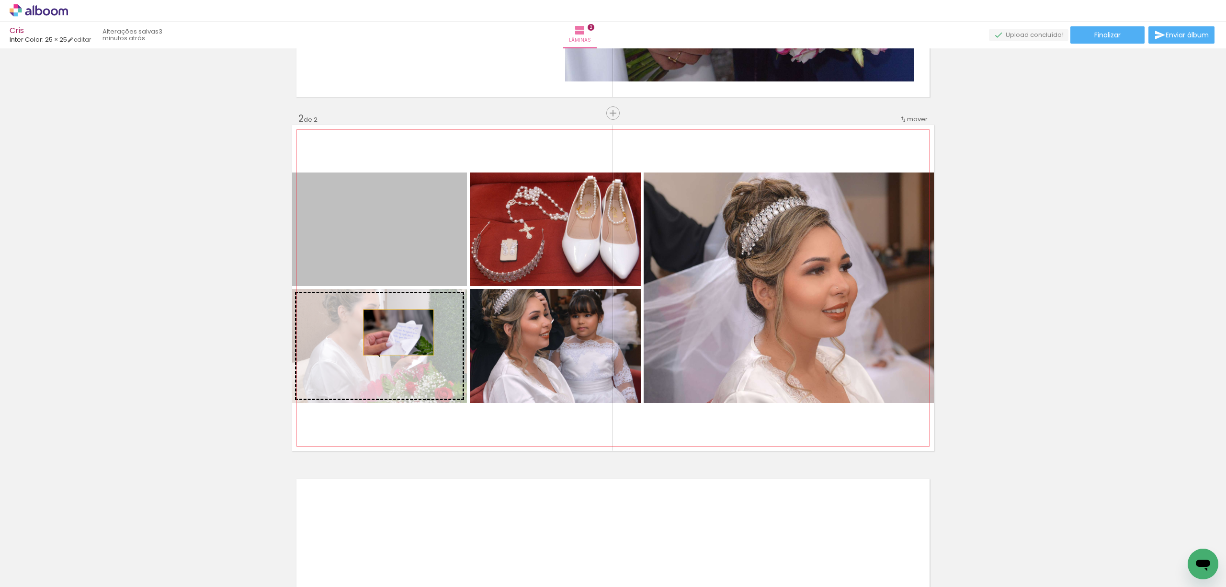
drag, startPoint x: 402, startPoint y: 227, endPoint x: 392, endPoint y: 345, distance: 118.2
click at [0, 0] on slot at bounding box center [0, 0] width 0 height 0
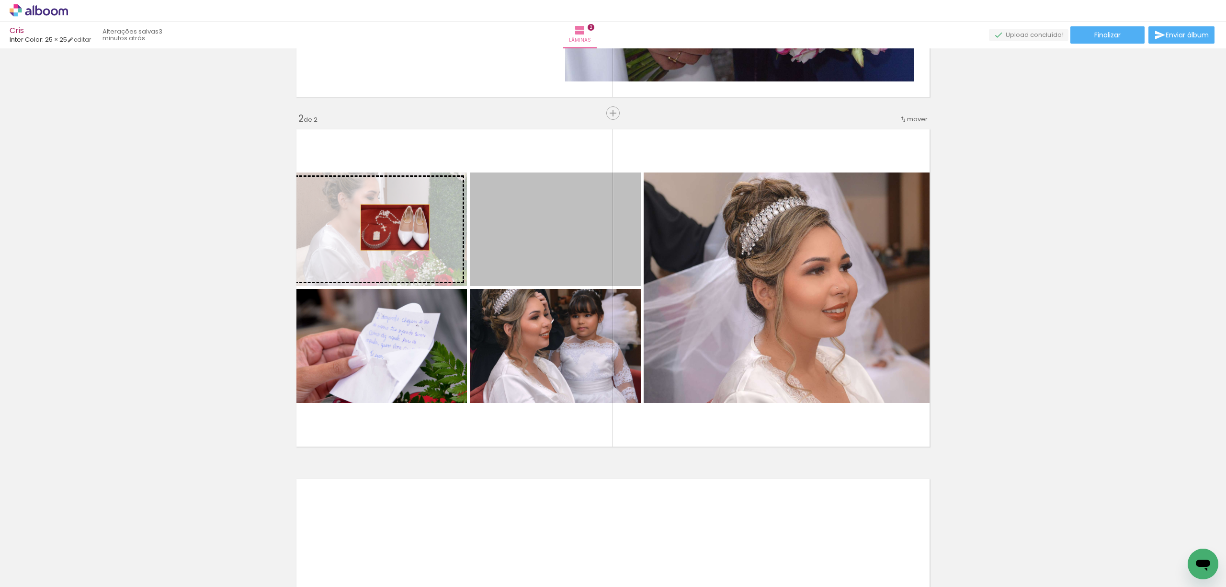
drag, startPoint x: 577, startPoint y: 227, endPoint x: 390, endPoint y: 227, distance: 186.8
click at [0, 0] on slot at bounding box center [0, 0] width 0 height 0
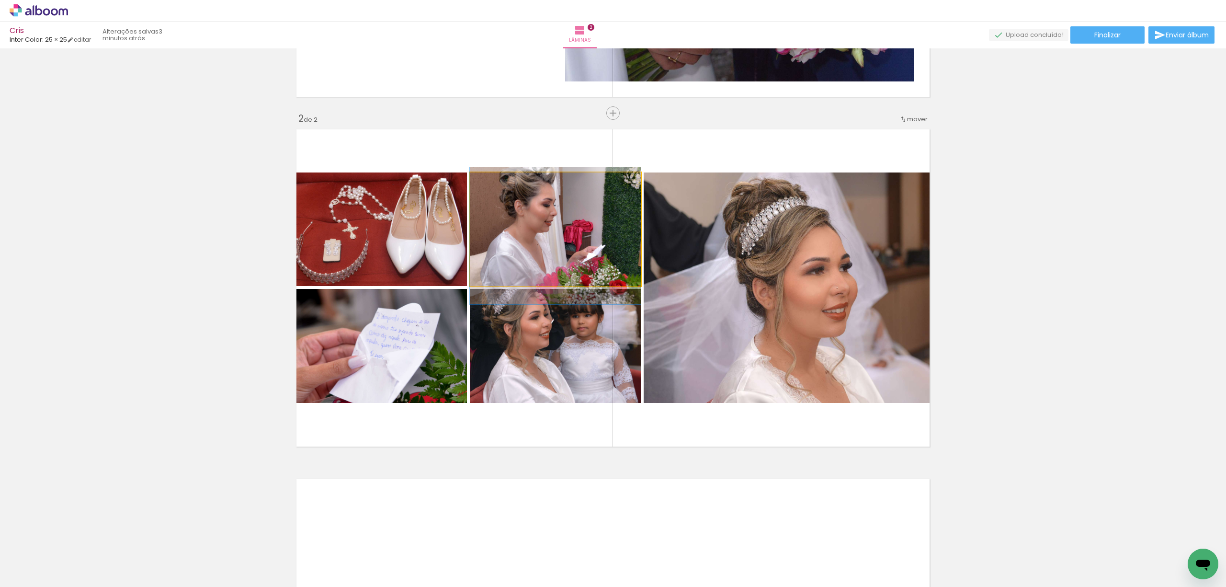
drag, startPoint x: 560, startPoint y: 227, endPoint x: 560, endPoint y: 234, distance: 6.2
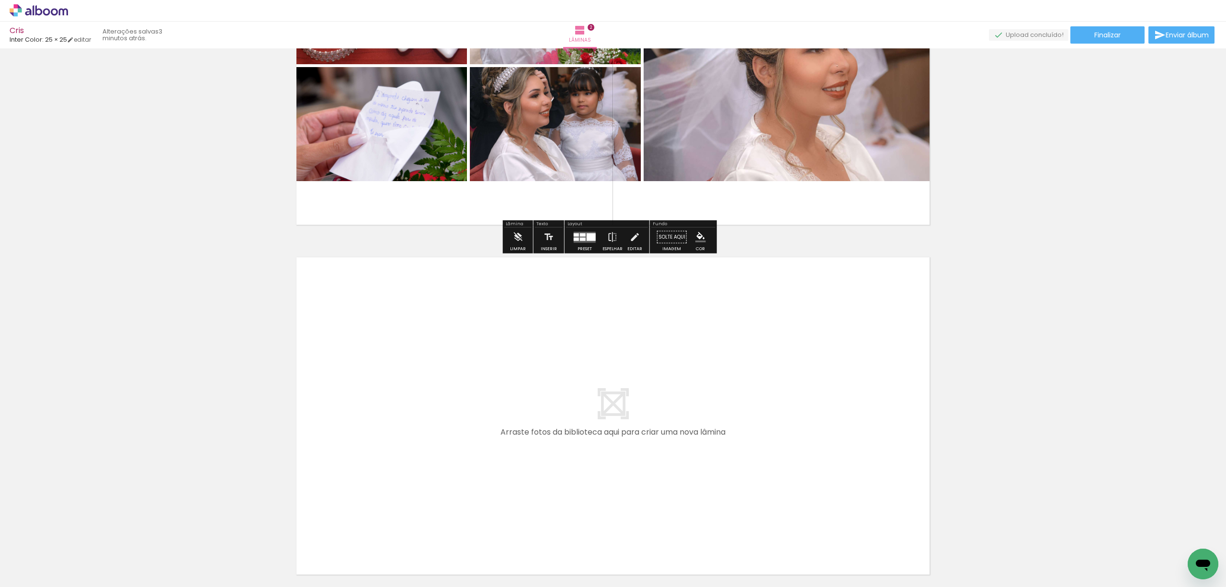
scroll to position [556, 0]
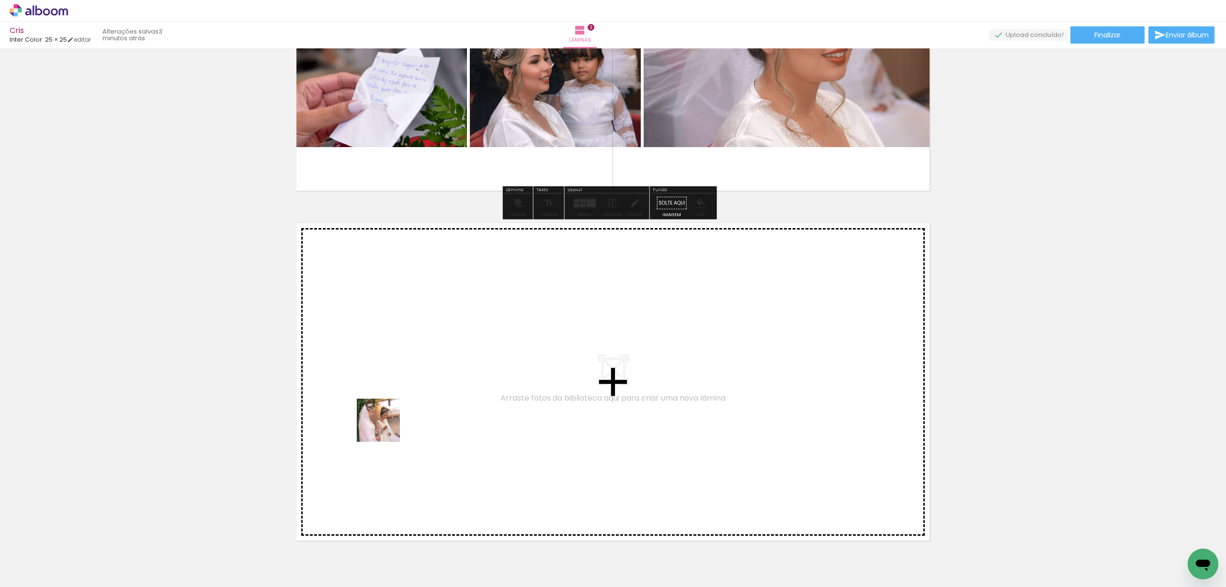
drag, startPoint x: 101, startPoint y: 555, endPoint x: 421, endPoint y: 419, distance: 348.7
click at [421, 419] on quentale-workspace at bounding box center [613, 293] width 1226 height 587
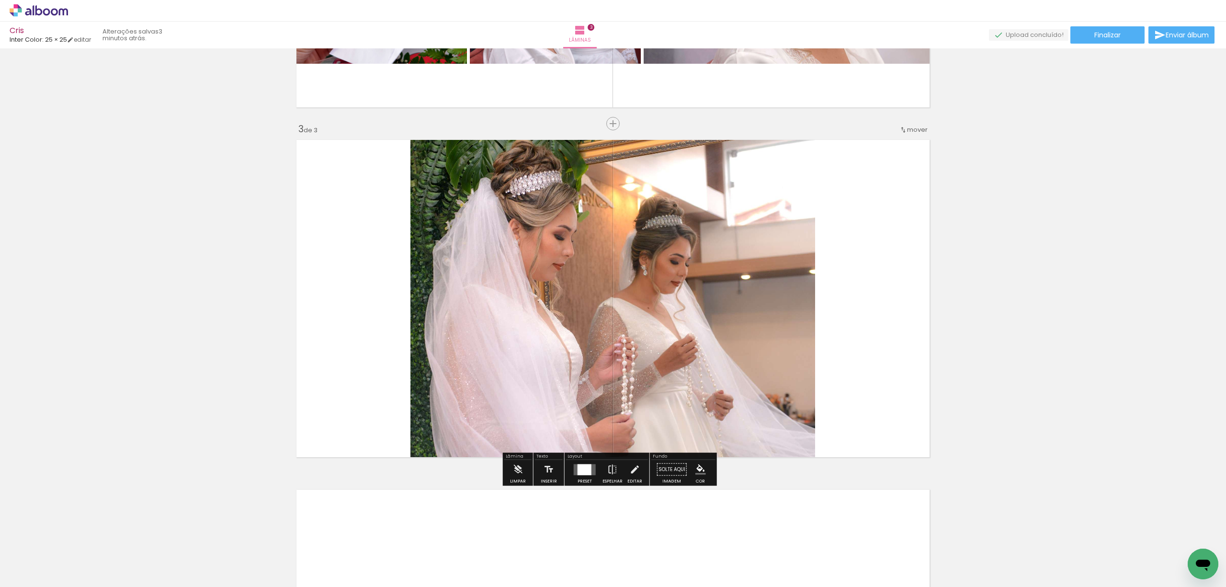
scroll to position [650, 0]
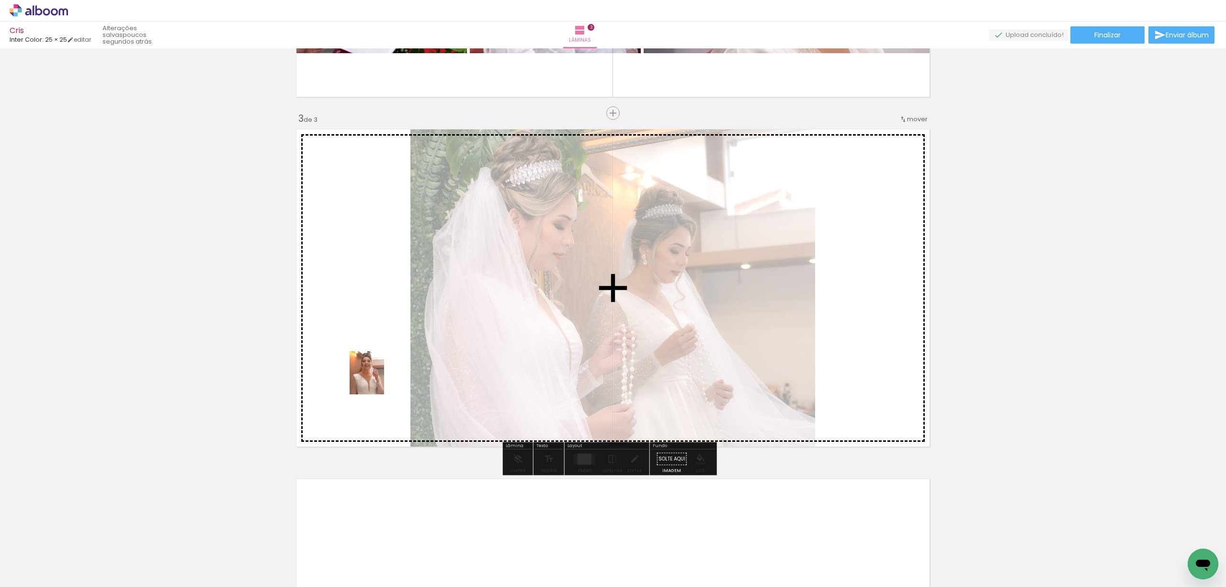
drag, startPoint x: 206, startPoint y: 557, endPoint x: 378, endPoint y: 380, distance: 247.6
click at [378, 380] on quentale-workspace at bounding box center [613, 293] width 1226 height 587
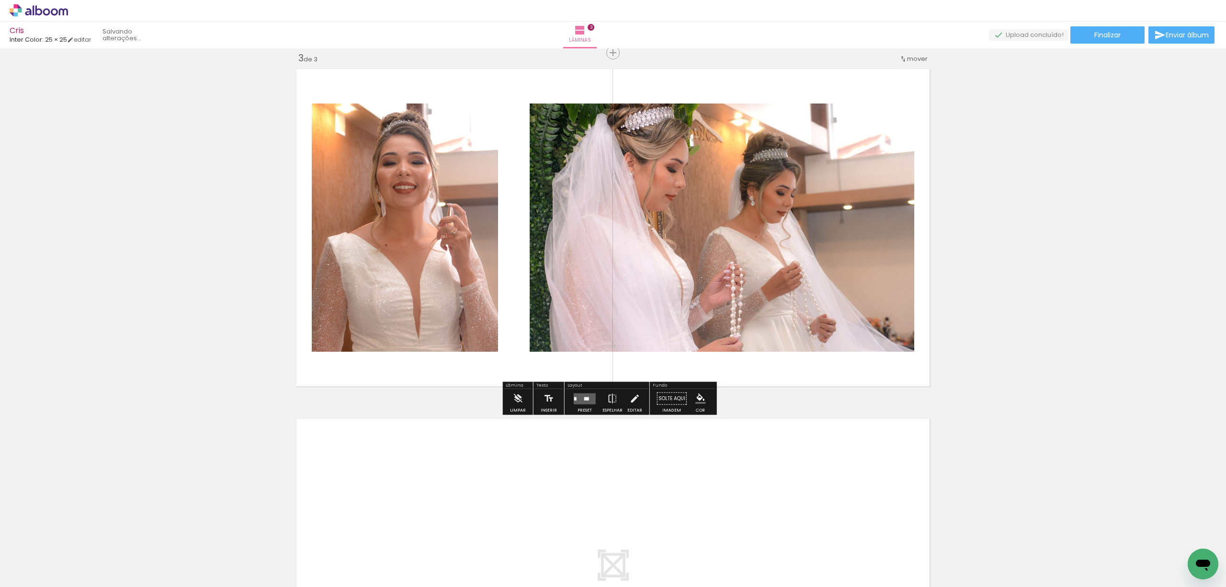
scroll to position [714, 0]
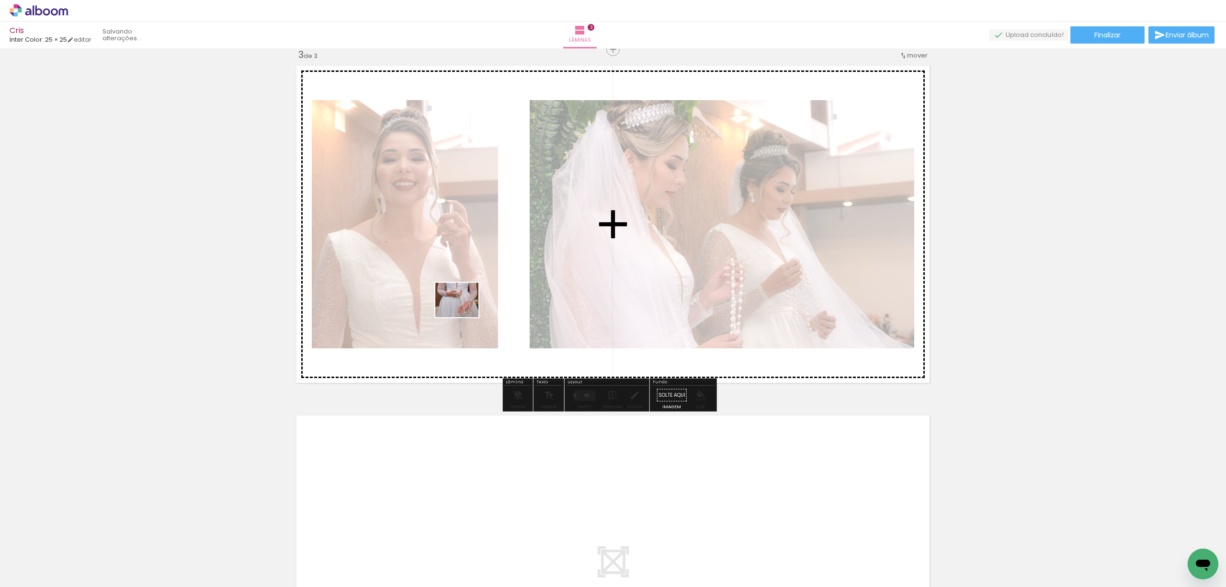
drag, startPoint x: 188, startPoint y: 510, endPoint x: 464, endPoint y: 311, distance: 340.2
click at [464, 311] on quentale-workspace at bounding box center [613, 293] width 1226 height 587
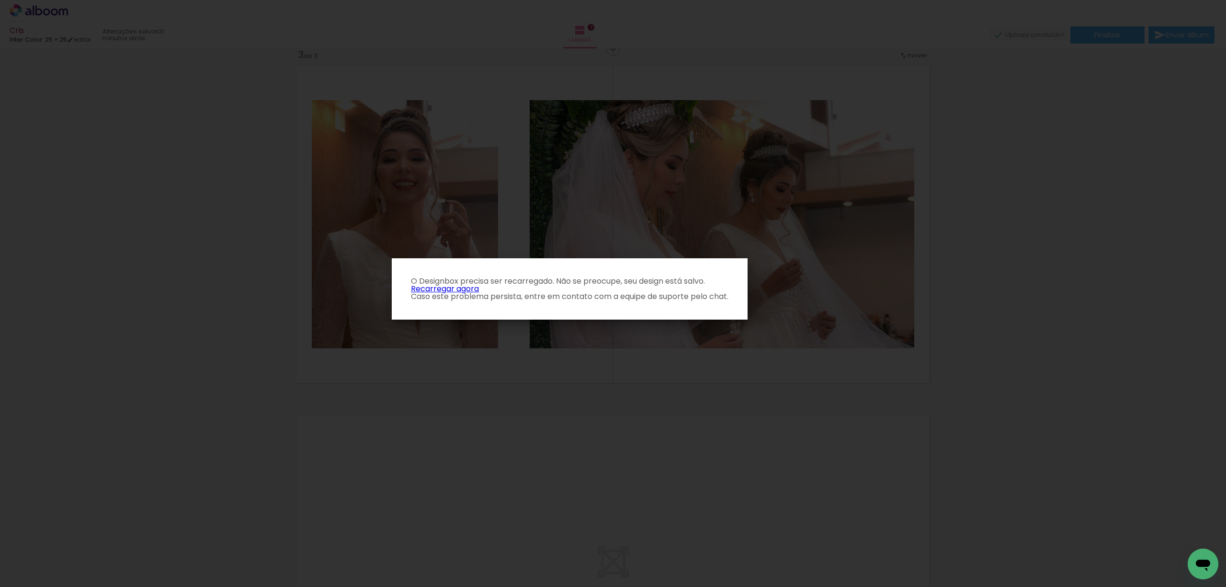
click at [452, 290] on link "Recarregar agora" at bounding box center [445, 288] width 68 height 11
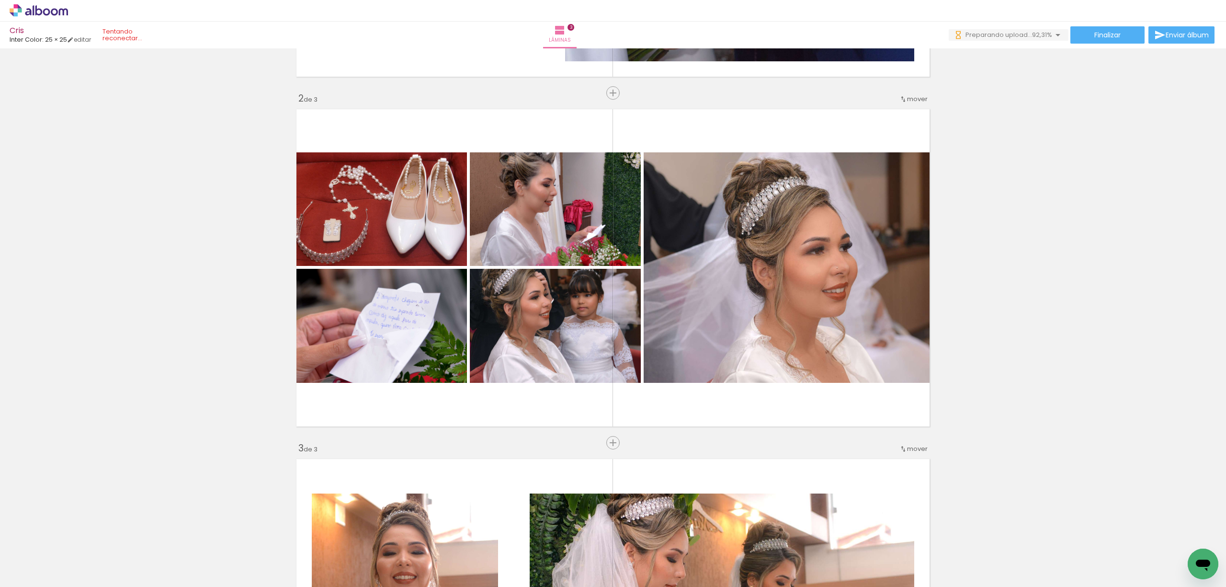
scroll to position [319, 0]
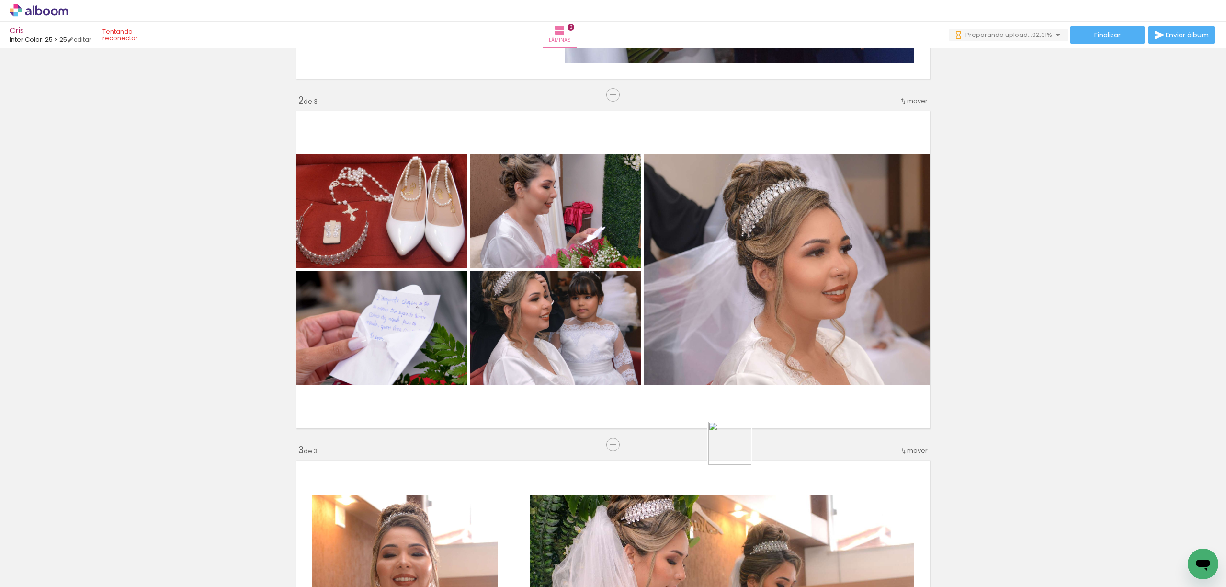
drag, startPoint x: 754, startPoint y: 558, endPoint x: 744, endPoint y: 353, distance: 205.2
click at [744, 353] on quentale-workspace at bounding box center [613, 293] width 1226 height 587
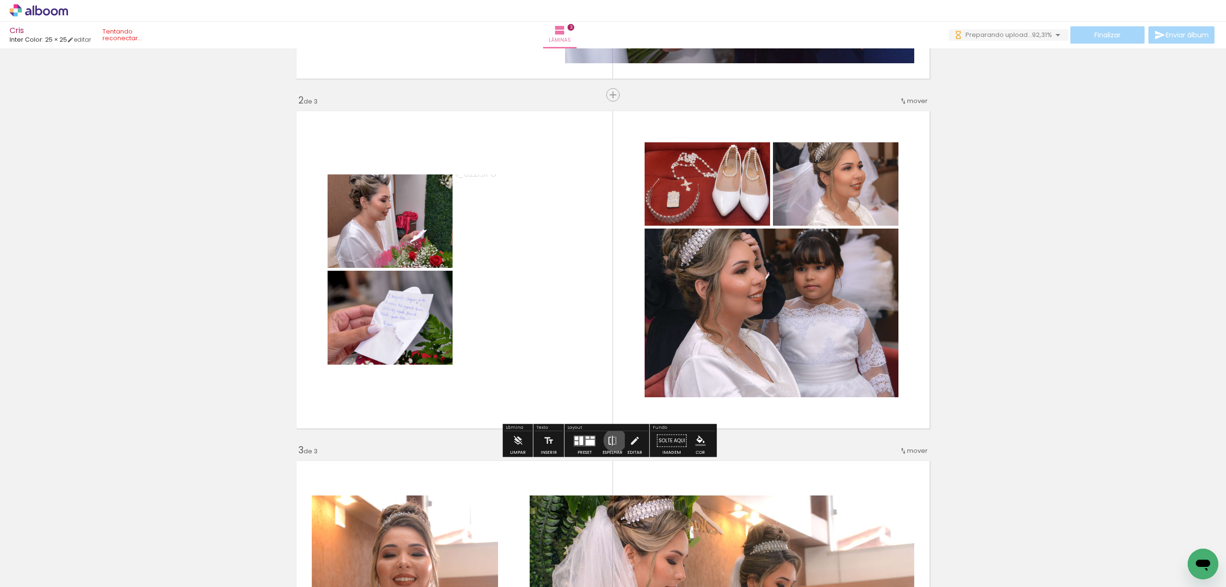
click at [613, 440] on iron-icon at bounding box center [612, 440] width 11 height 19
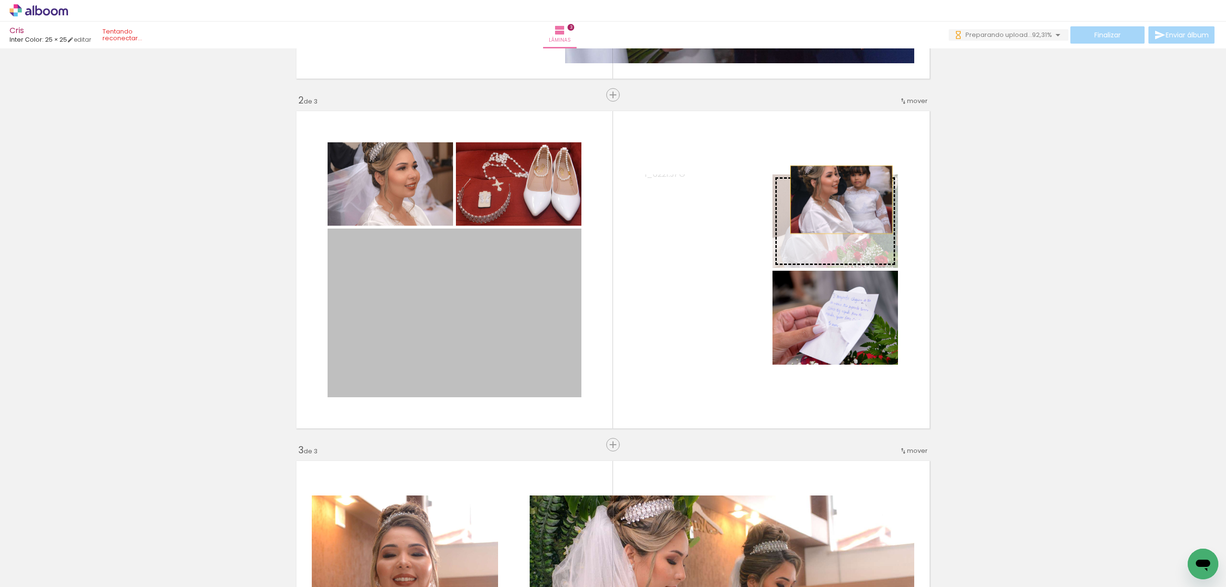
drag, startPoint x: 445, startPoint y: 323, endPoint x: 844, endPoint y: 199, distance: 417.4
click at [0, 0] on slot at bounding box center [0, 0] width 0 height 0
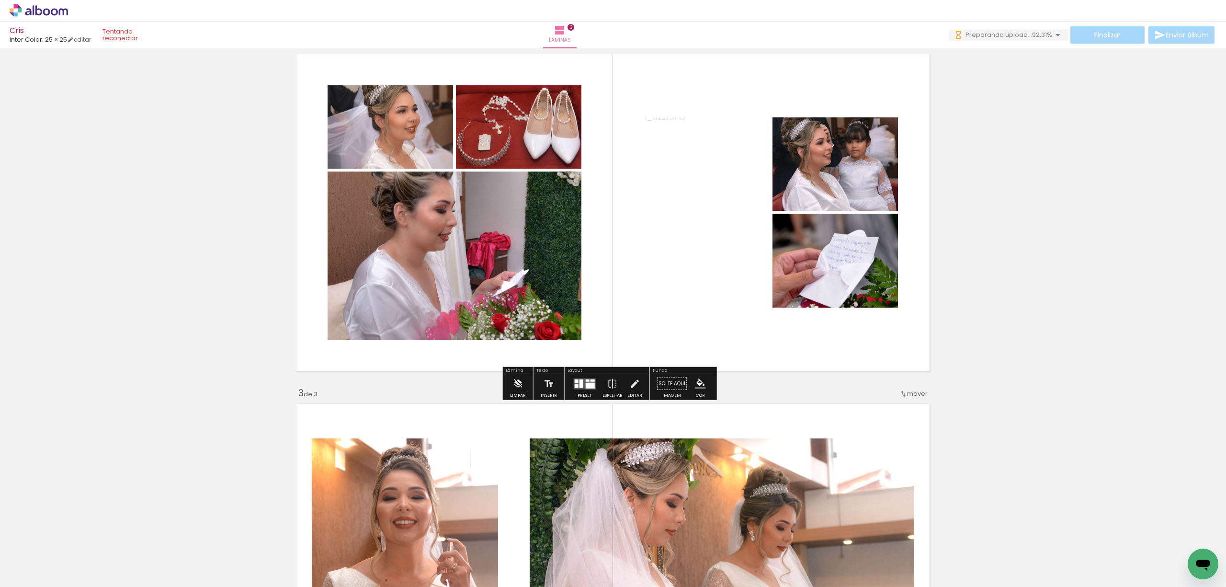
scroll to position [383, 0]
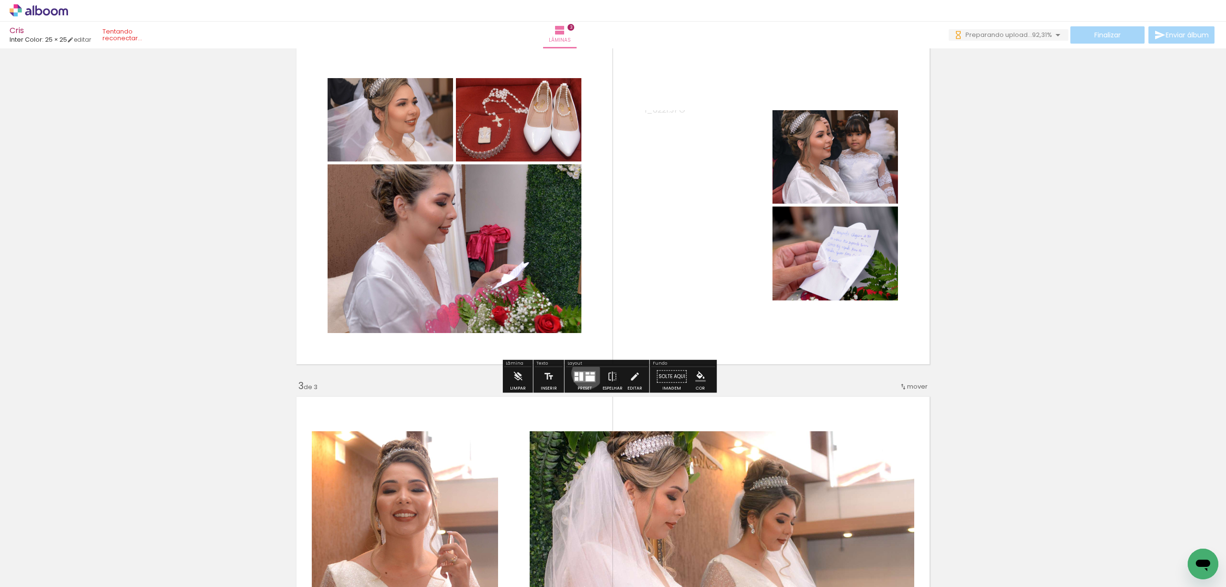
click at [586, 373] on div at bounding box center [588, 373] width 4 height 2
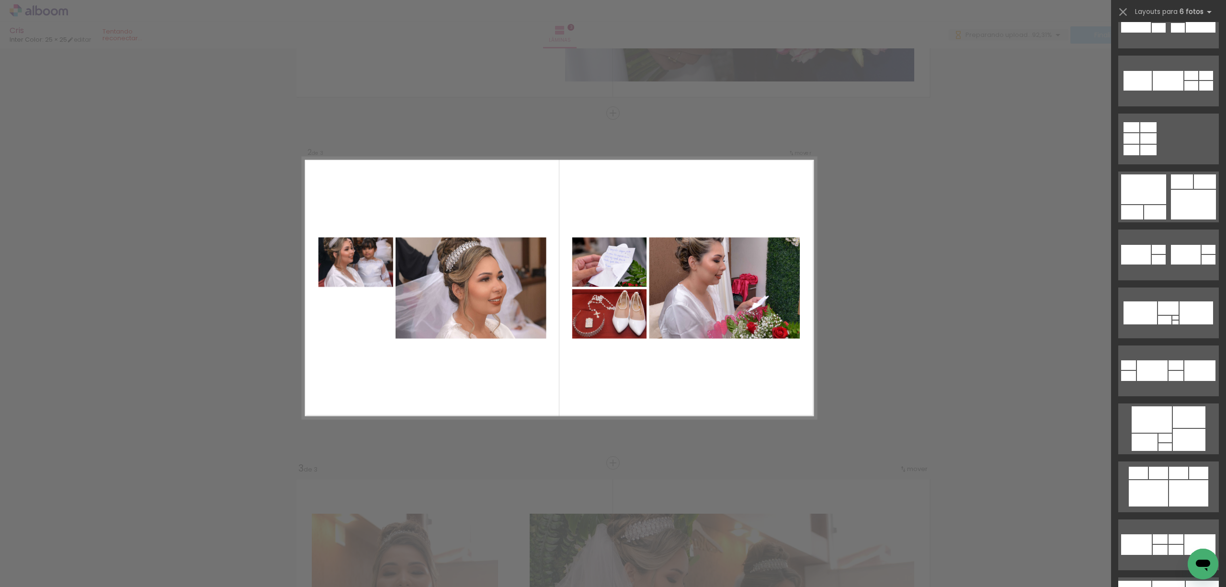
scroll to position [12259, 0]
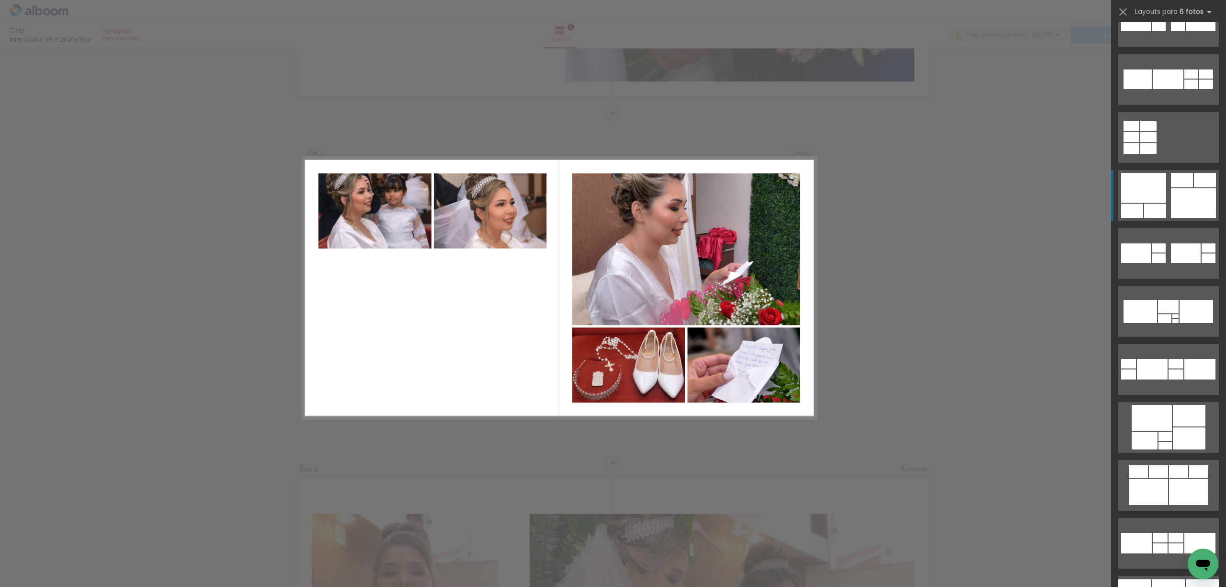
drag, startPoint x: 1179, startPoint y: 203, endPoint x: 1183, endPoint y: 194, distance: 9.2
click at [1181, 200] on div at bounding box center [1193, 203] width 45 height 30
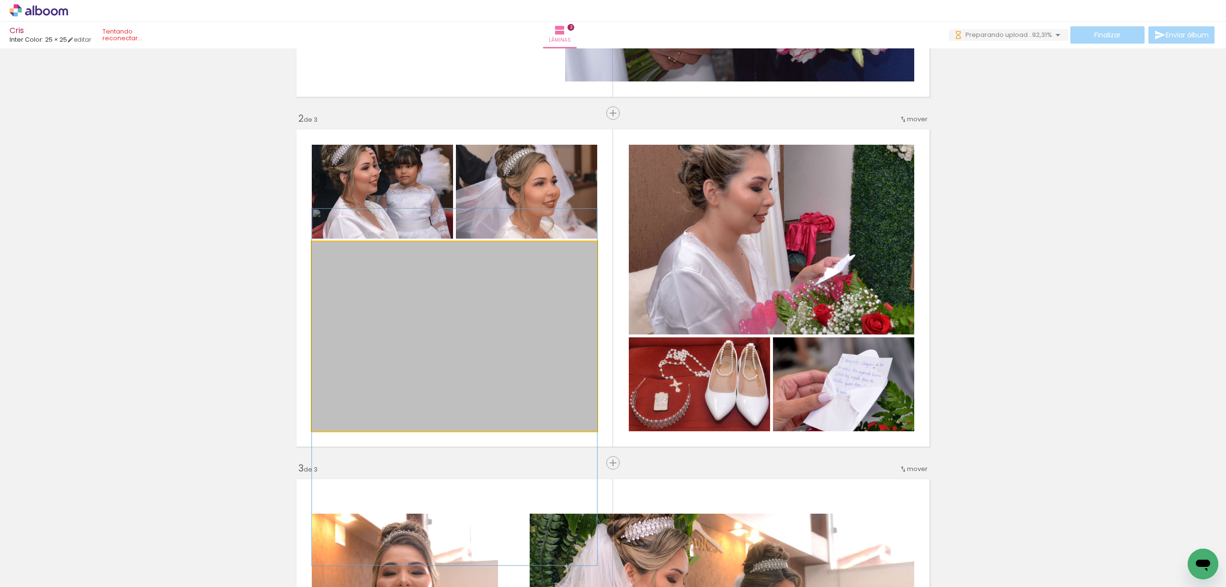
drag, startPoint x: 498, startPoint y: 319, endPoint x: 487, endPoint y: 370, distance: 52.0
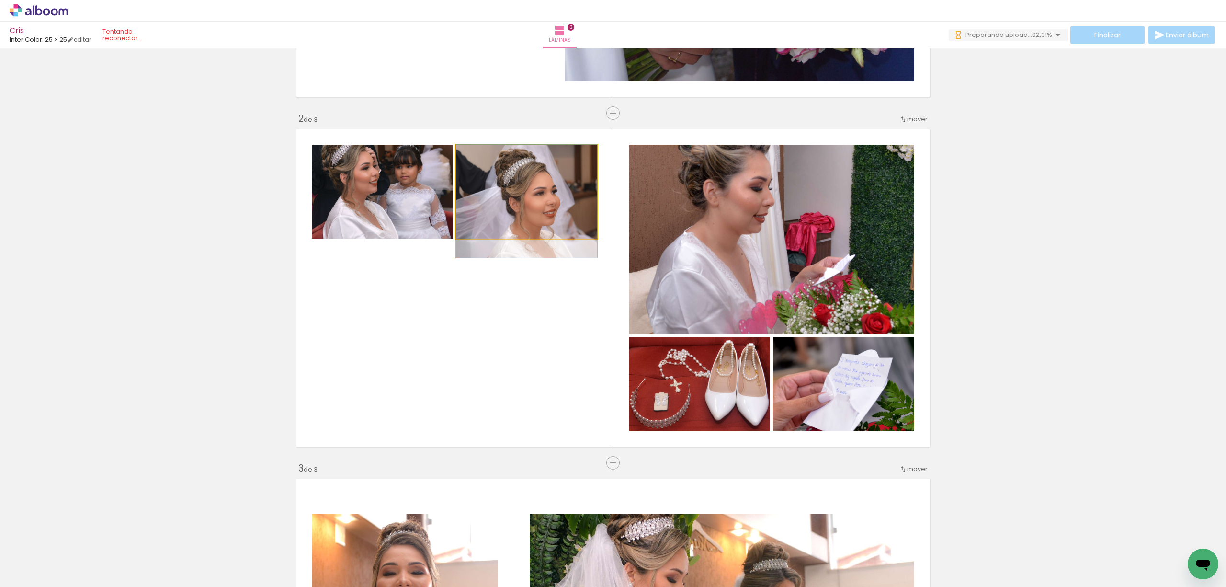
drag, startPoint x: 563, startPoint y: 187, endPoint x: 471, endPoint y: 198, distance: 92.6
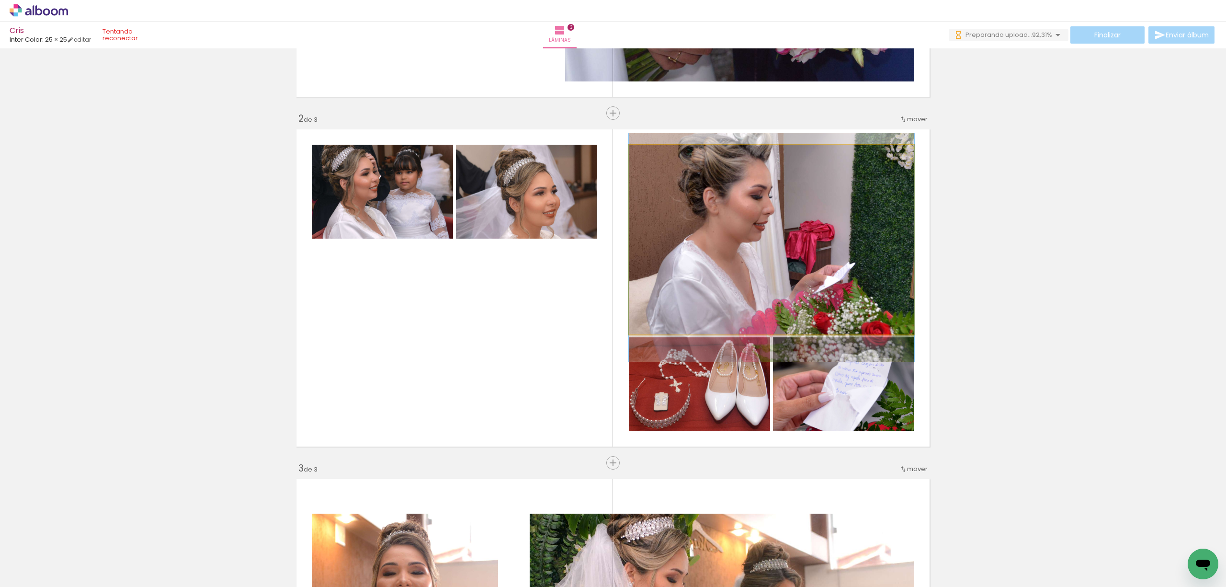
drag, startPoint x: 785, startPoint y: 233, endPoint x: 785, endPoint y: 241, distance: 8.1
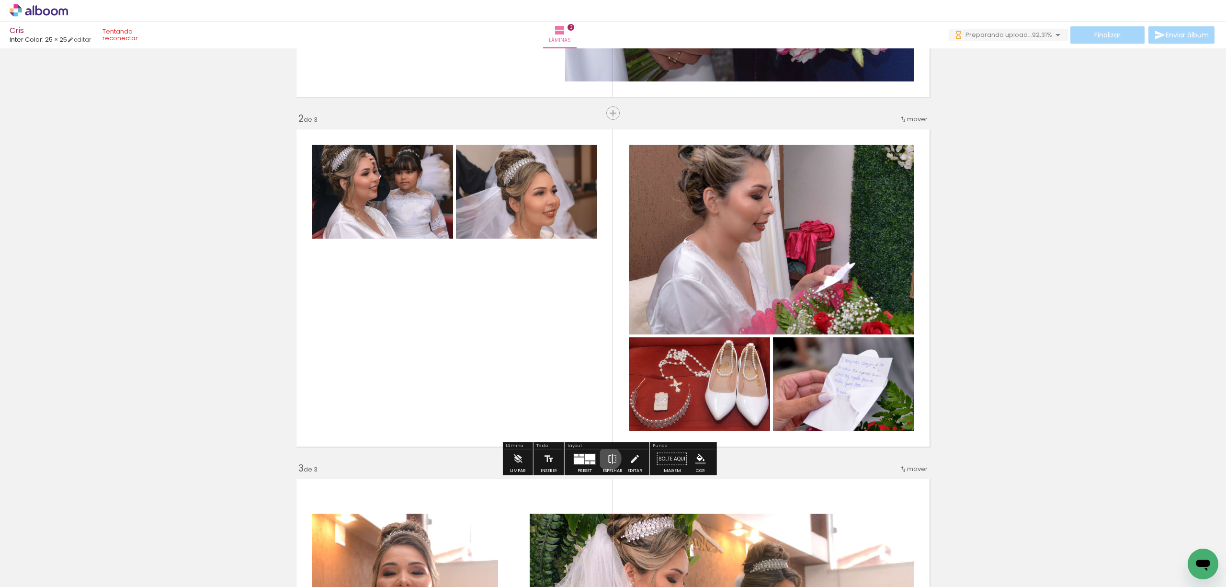
click at [607, 458] on iron-icon at bounding box center [612, 458] width 11 height 19
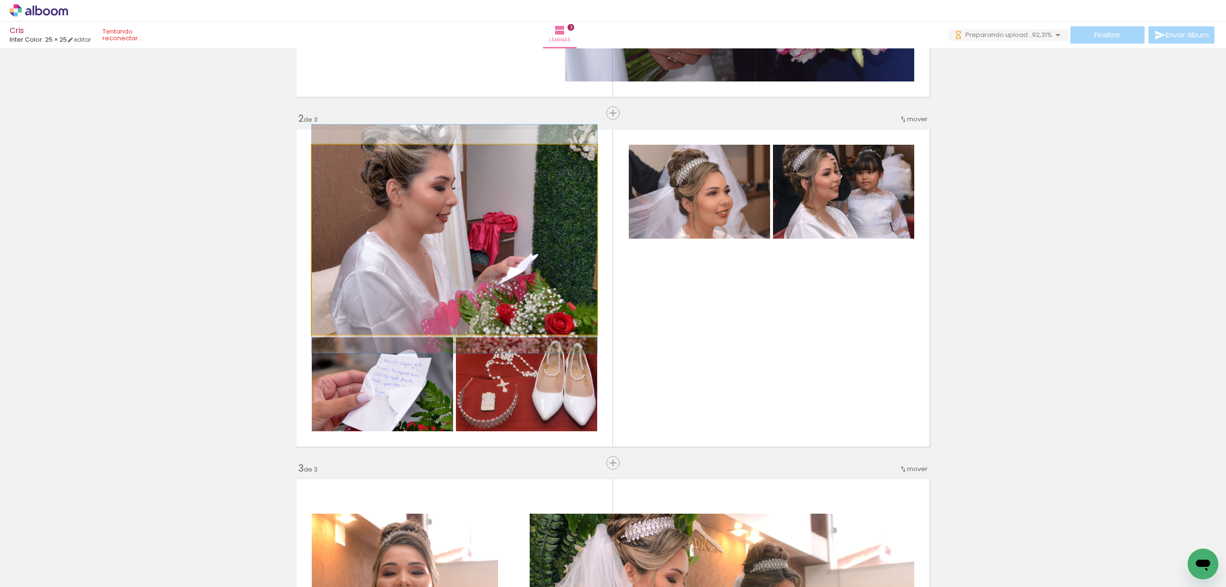
drag, startPoint x: 526, startPoint y: 275, endPoint x: 532, endPoint y: 266, distance: 10.6
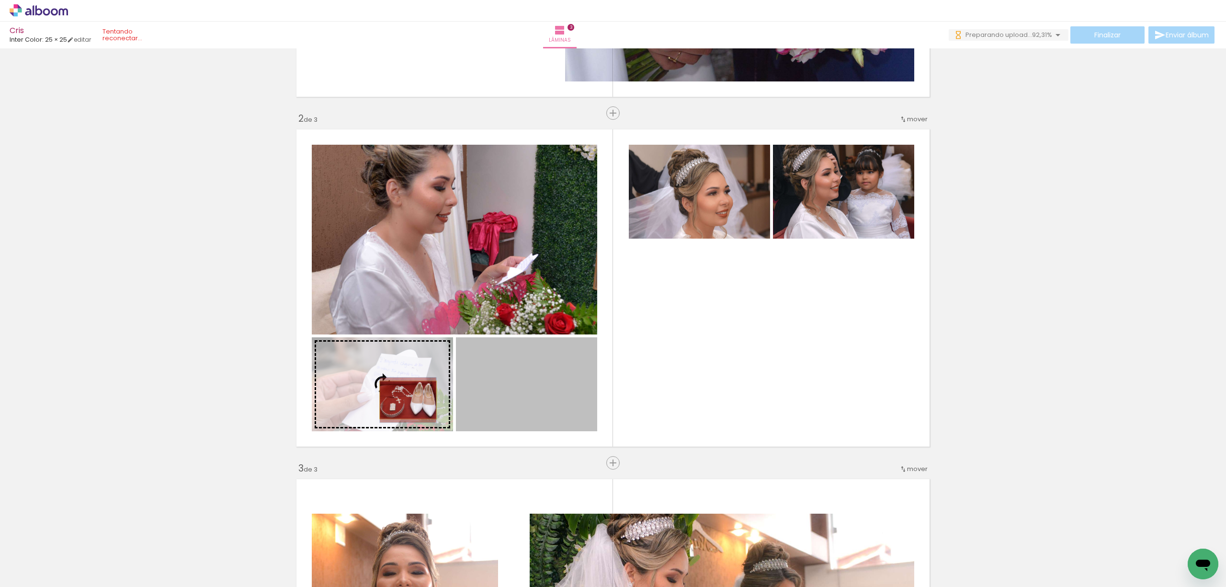
drag, startPoint x: 526, startPoint y: 399, endPoint x: 403, endPoint y: 399, distance: 123.1
click at [0, 0] on slot at bounding box center [0, 0] width 0 height 0
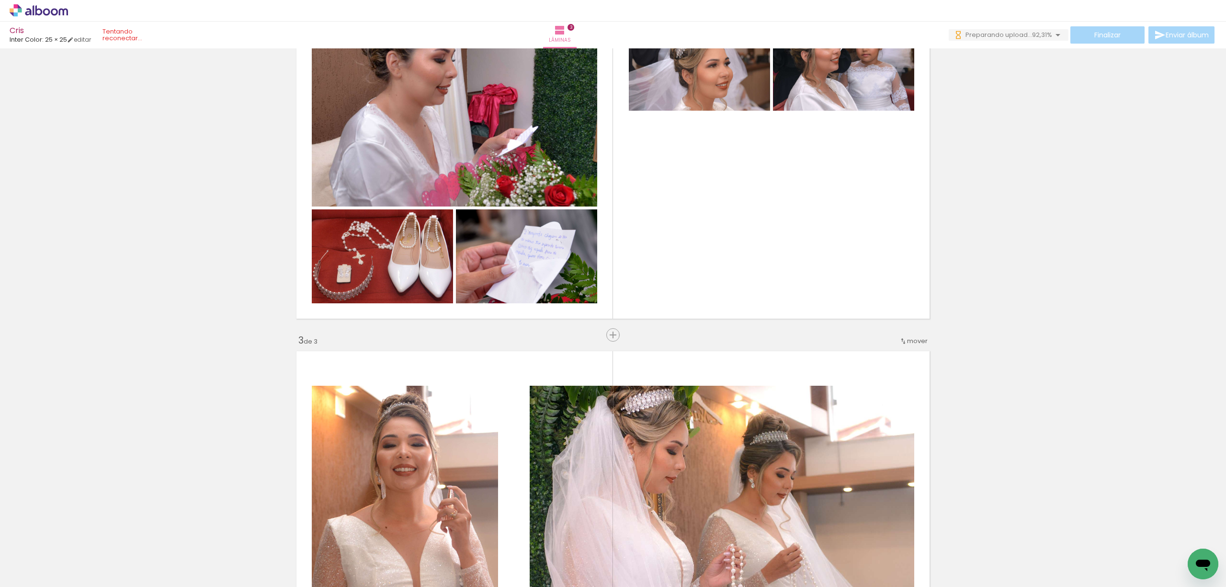
scroll to position [684, 0]
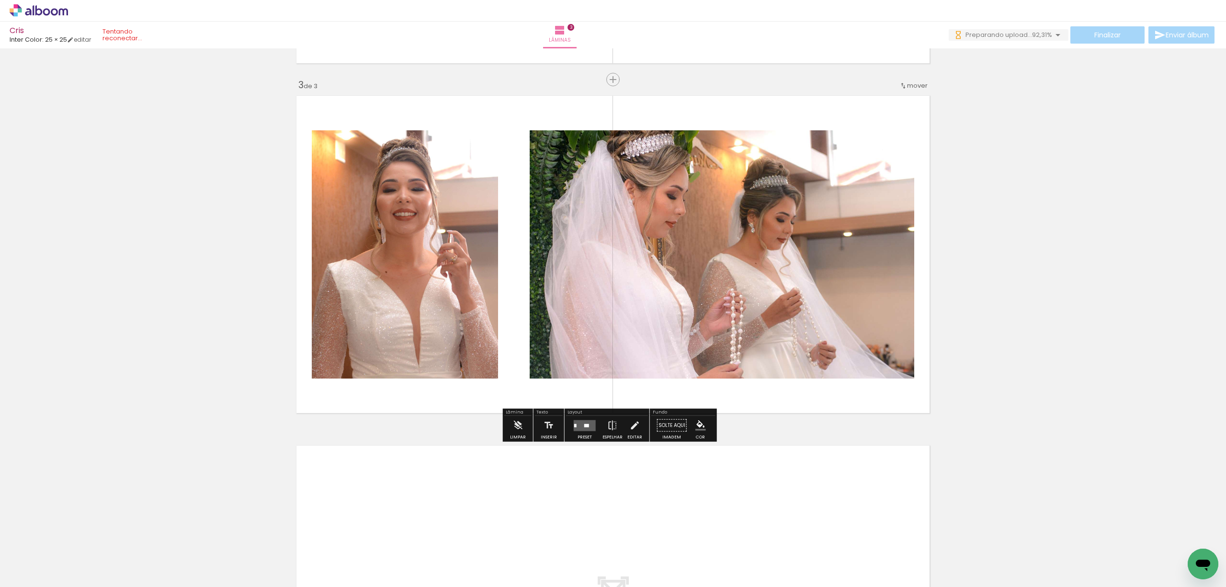
click at [45, 555] on input "Todas as fotos" at bounding box center [27, 558] width 36 height 8
click at [47, 555] on paper-item "Não utilizadas" at bounding box center [30, 555] width 49 height 8
type input "Não utilizadas"
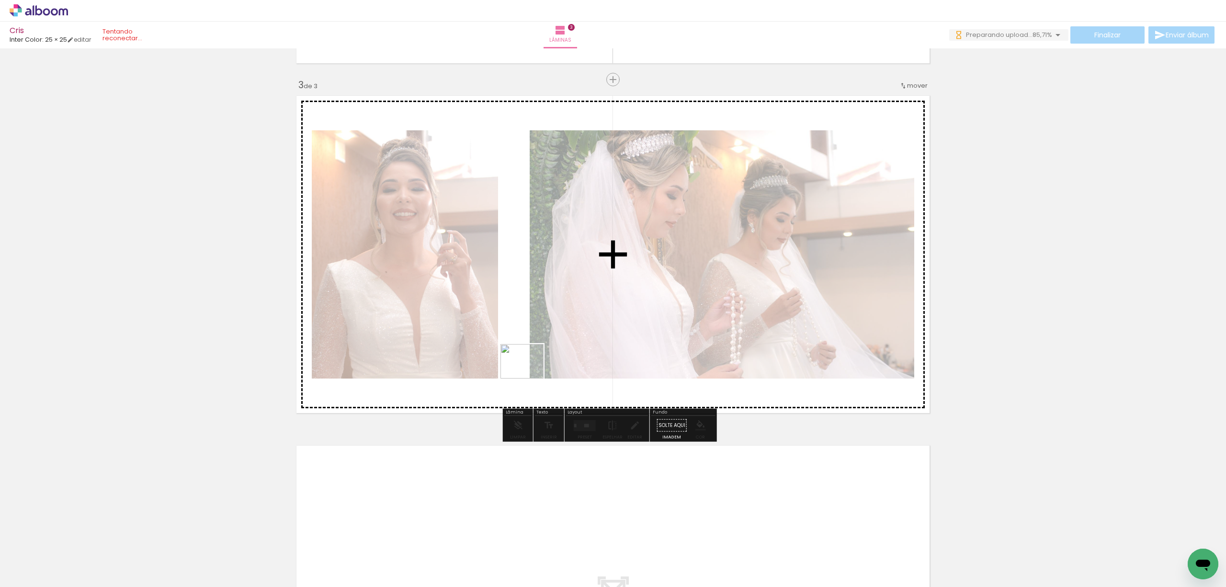
drag, startPoint x: 317, startPoint y: 553, endPoint x: 529, endPoint y: 373, distance: 277.9
click at [529, 373] on quentale-workspace at bounding box center [613, 293] width 1226 height 587
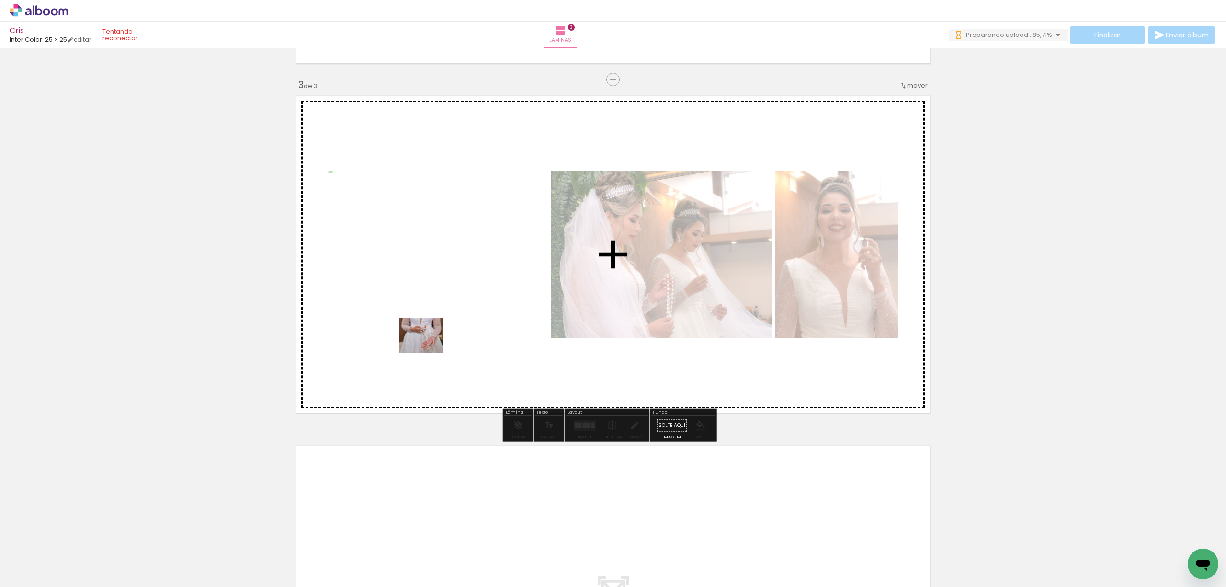
drag, startPoint x: 166, startPoint y: 564, endPoint x: 428, endPoint y: 347, distance: 340.8
click at [428, 347] on quentale-workspace at bounding box center [613, 293] width 1226 height 587
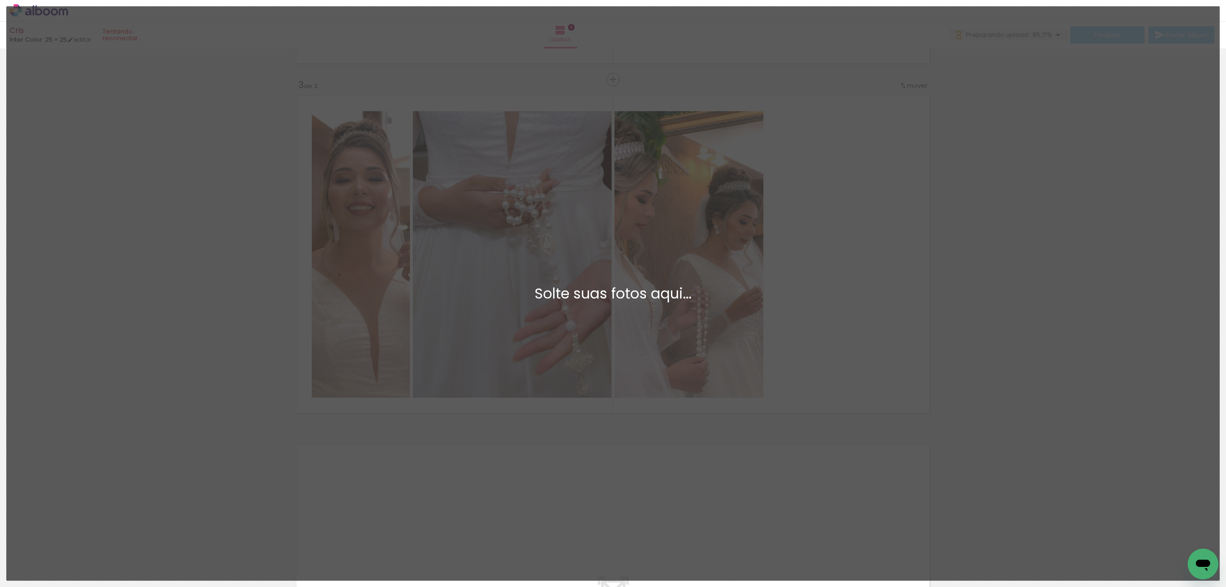
scroll to position [0, 0]
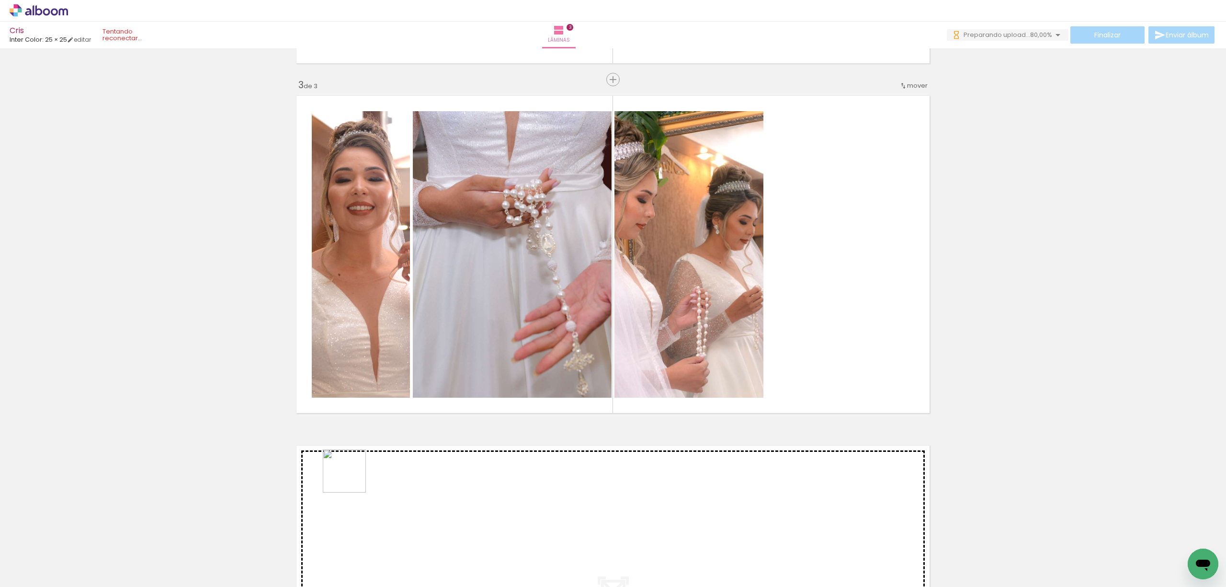
drag, startPoint x: 351, startPoint y: 478, endPoint x: 444, endPoint y: 403, distance: 119.2
click at [444, 403] on quentale-workspace at bounding box center [613, 293] width 1226 height 587
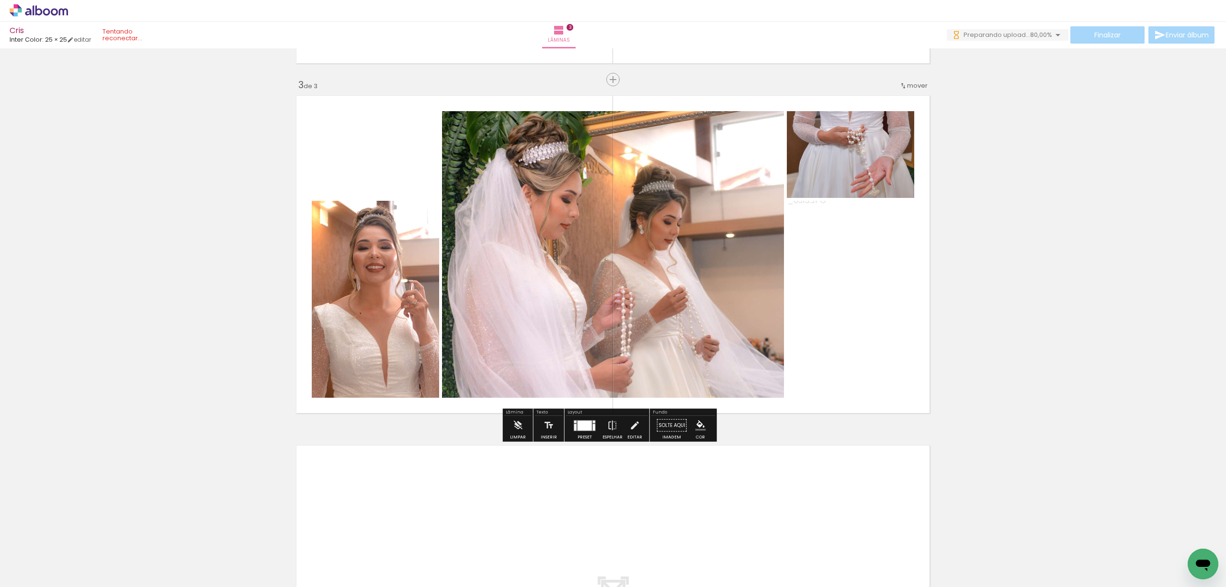
scroll to position [620, 0]
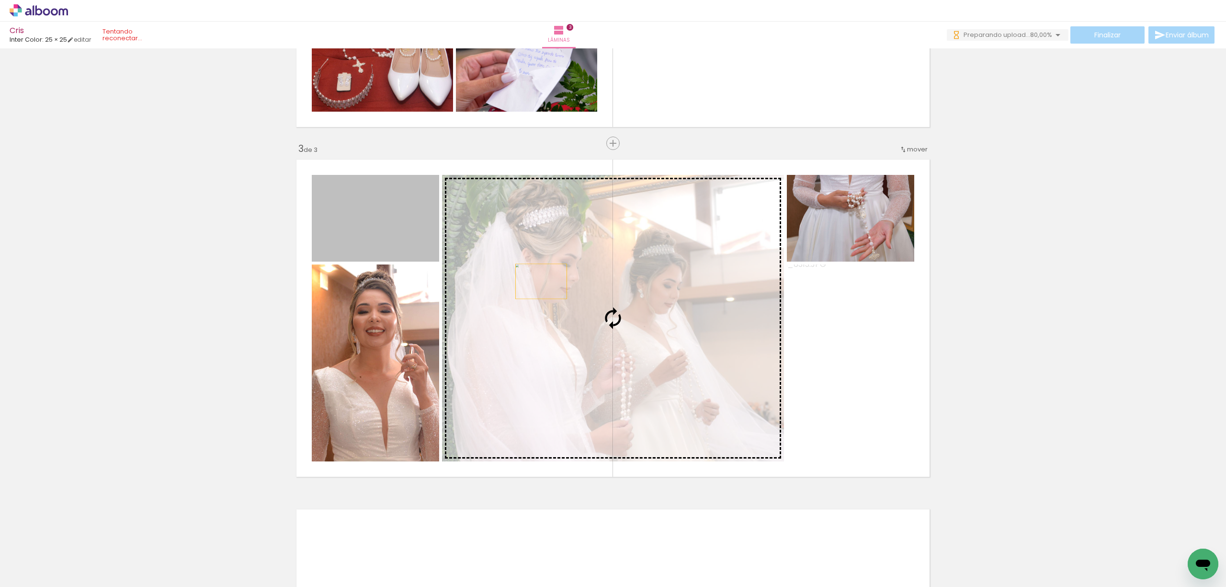
drag, startPoint x: 499, startPoint y: 262, endPoint x: 579, endPoint y: 305, distance: 90.8
click at [0, 0] on slot at bounding box center [0, 0] width 0 height 0
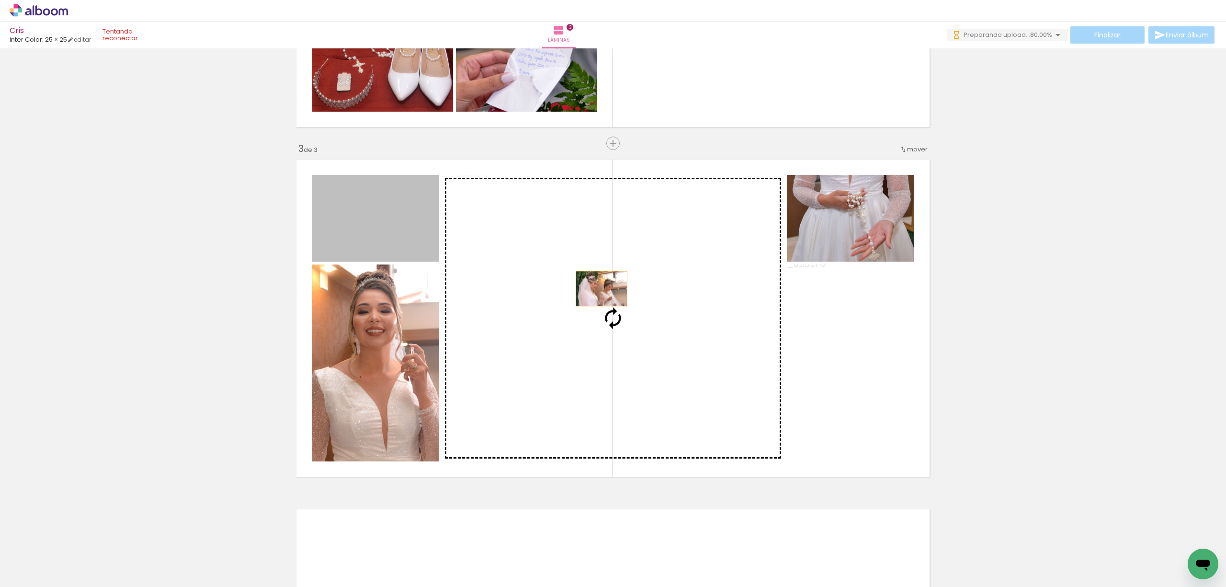
drag, startPoint x: 374, startPoint y: 217, endPoint x: 622, endPoint y: 294, distance: 258.7
click at [0, 0] on slot at bounding box center [0, 0] width 0 height 0
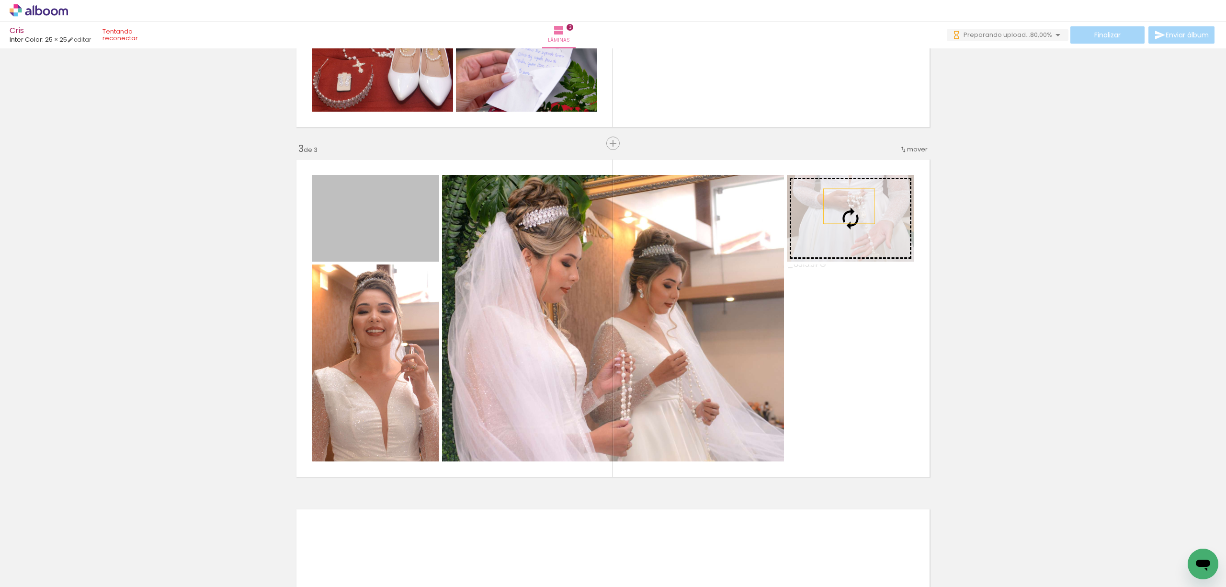
drag, startPoint x: 351, startPoint y: 232, endPoint x: 880, endPoint y: 206, distance: 530.2
click at [0, 0] on slot at bounding box center [0, 0] width 0 height 0
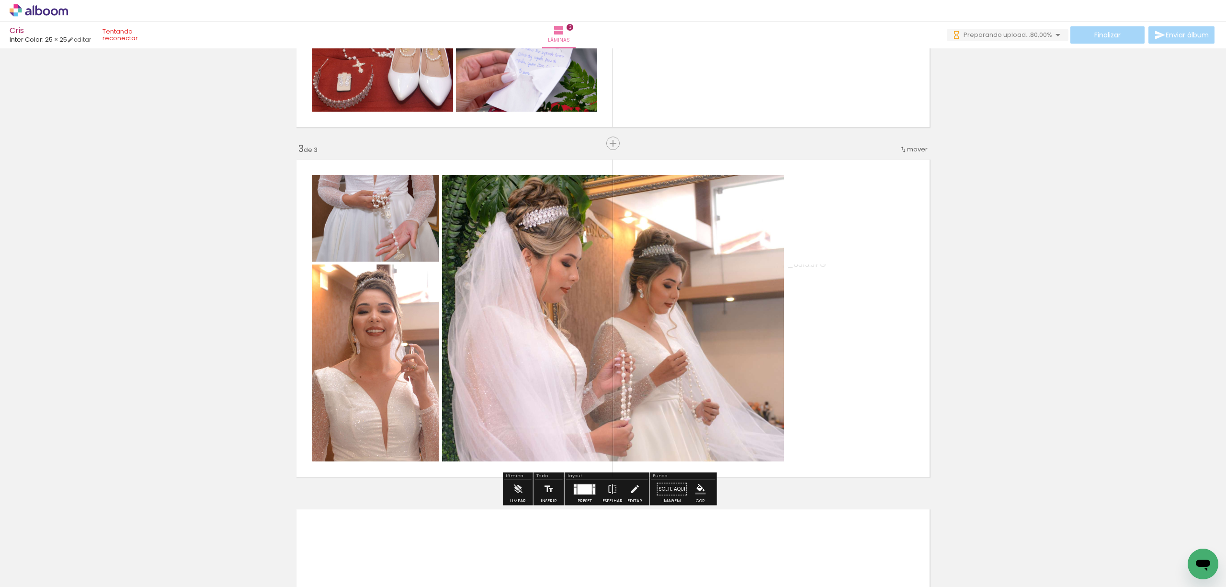
click at [588, 487] on div at bounding box center [585, 489] width 14 height 10
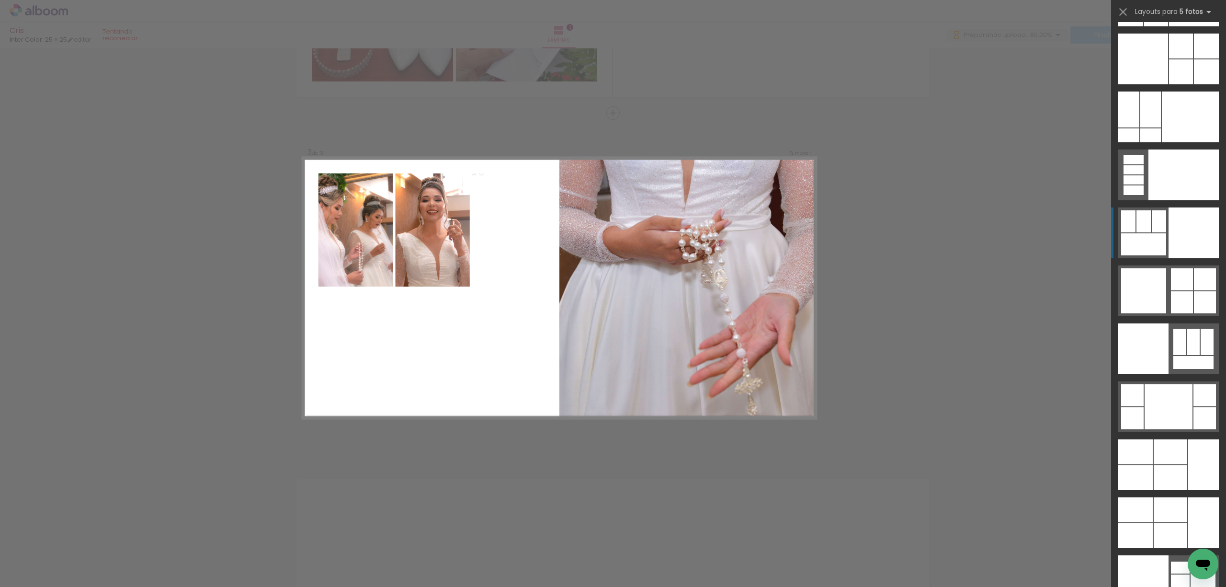
scroll to position [25478, 0]
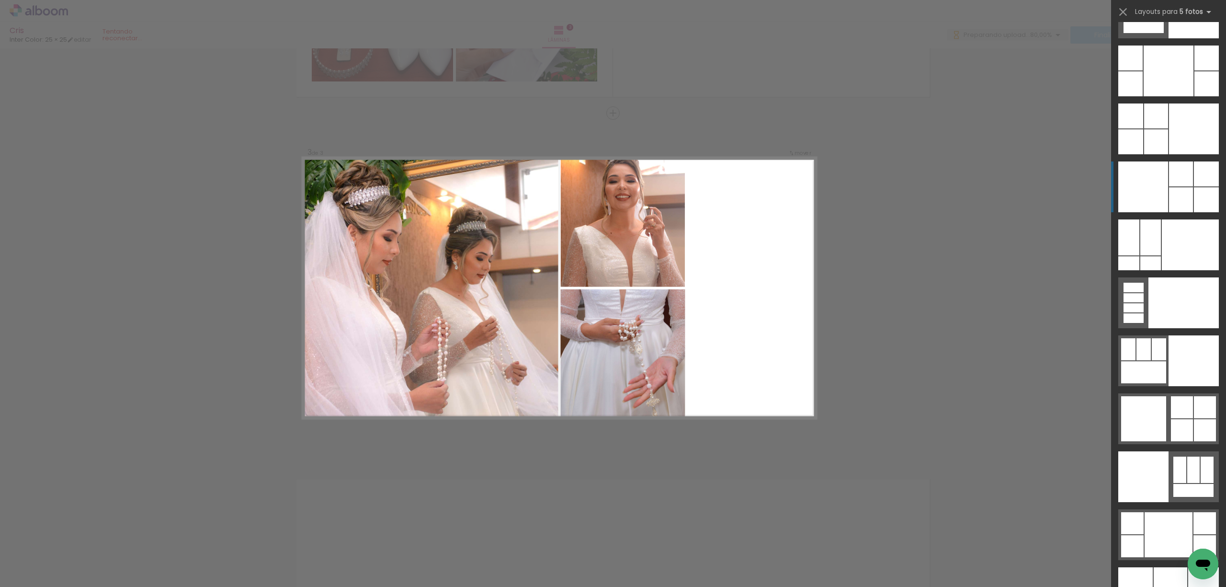
click at [1196, 193] on div at bounding box center [1206, 199] width 25 height 25
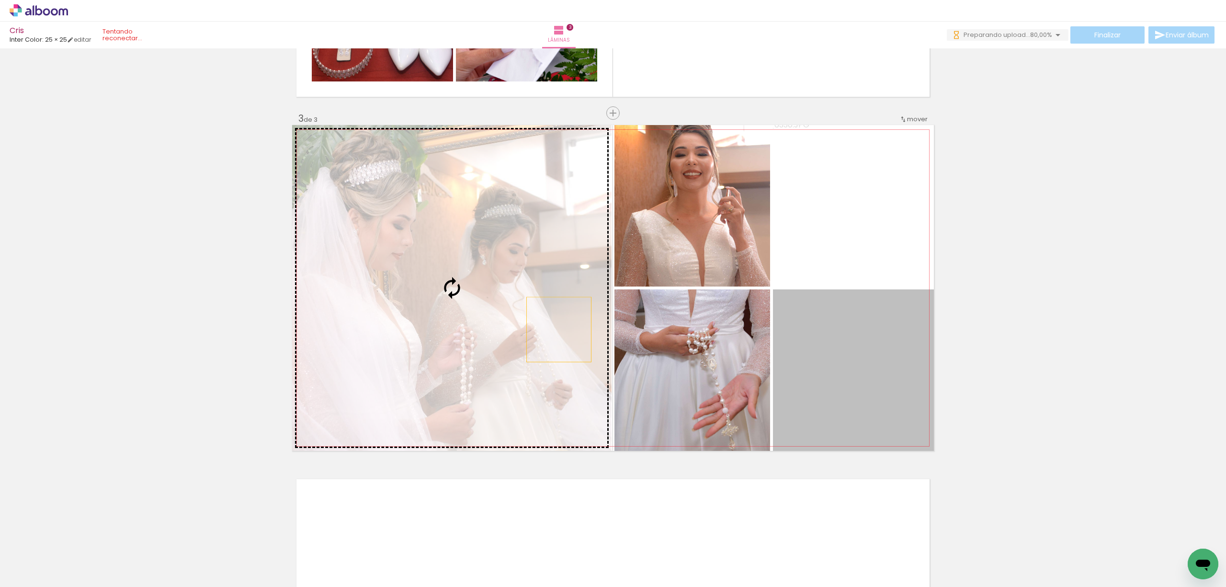
drag, startPoint x: 856, startPoint y: 321, endPoint x: 496, endPoint y: 331, distance: 360.2
click at [0, 0] on slot at bounding box center [0, 0] width 0 height 0
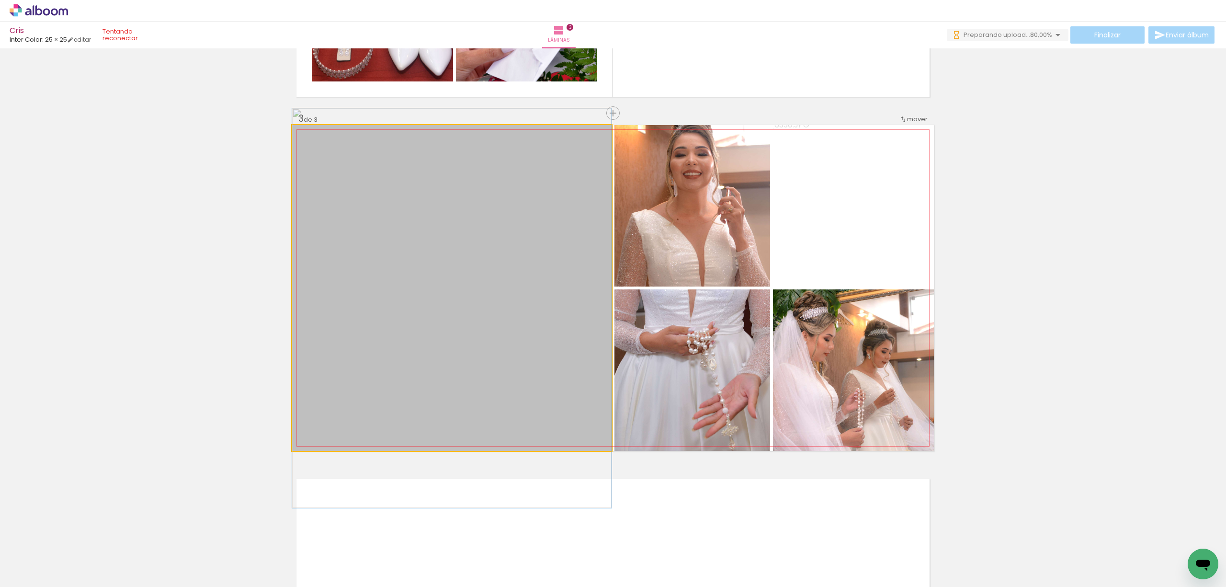
drag, startPoint x: 497, startPoint y: 295, endPoint x: 497, endPoint y: 308, distance: 12.9
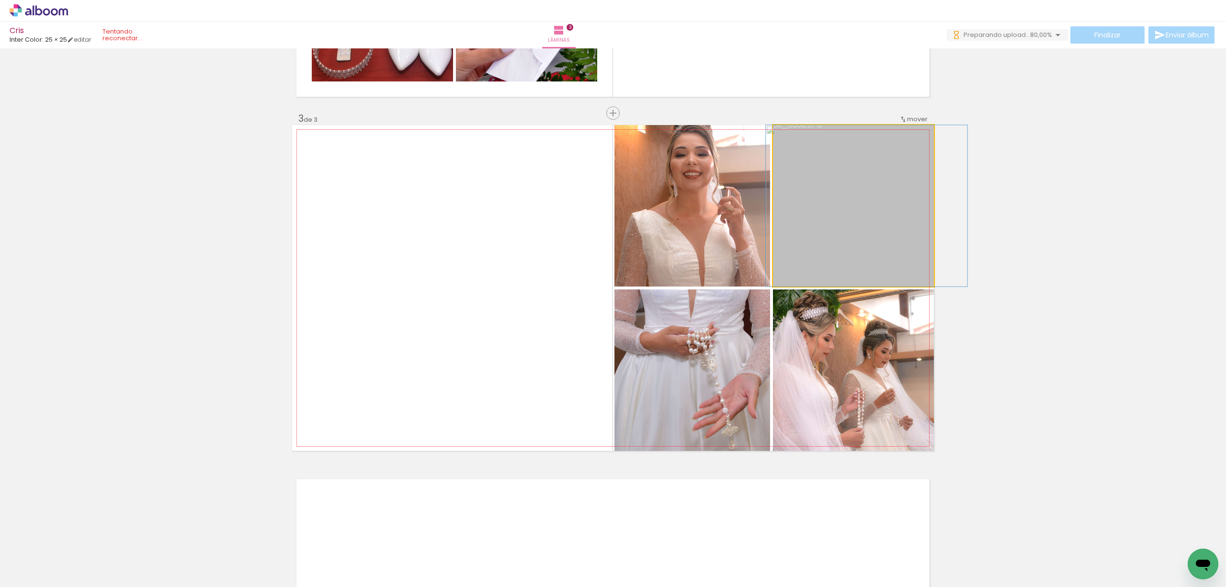
drag, startPoint x: 839, startPoint y: 221, endPoint x: 853, endPoint y: 221, distance: 13.4
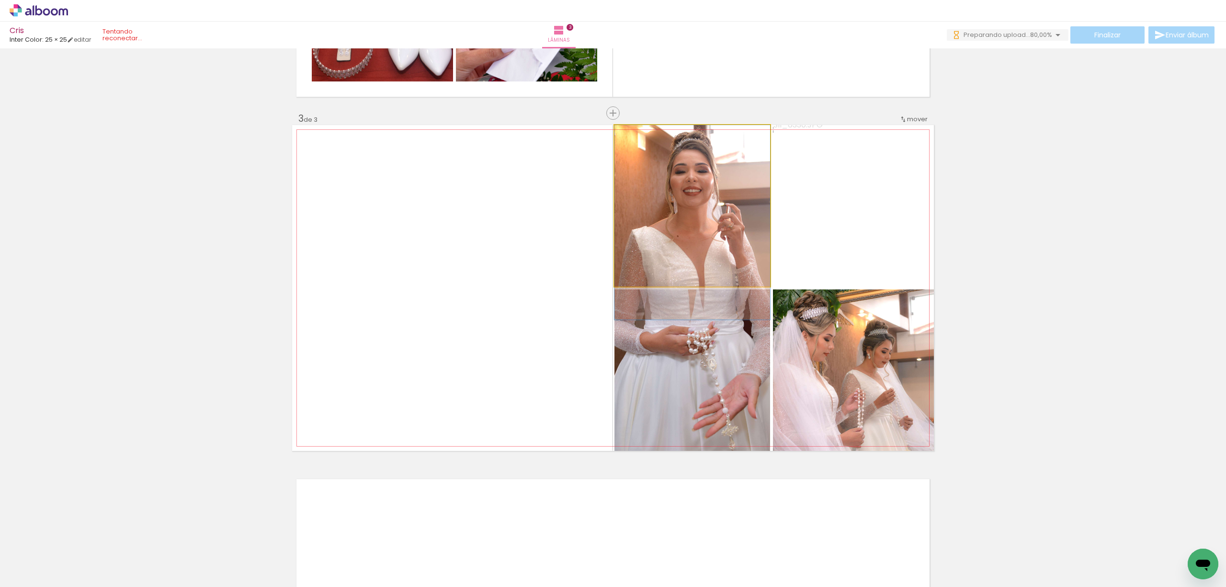
drag, startPoint x: 715, startPoint y: 223, endPoint x: 714, endPoint y: 229, distance: 6.3
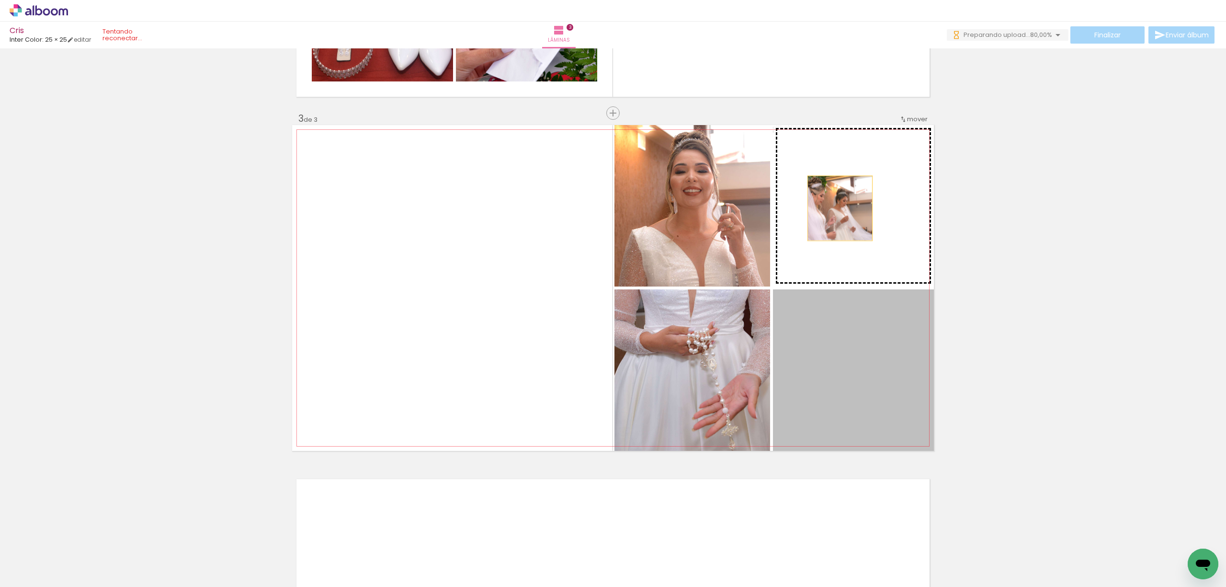
drag, startPoint x: 853, startPoint y: 365, endPoint x: 835, endPoint y: 208, distance: 158.6
click at [0, 0] on slot at bounding box center [0, 0] width 0 height 0
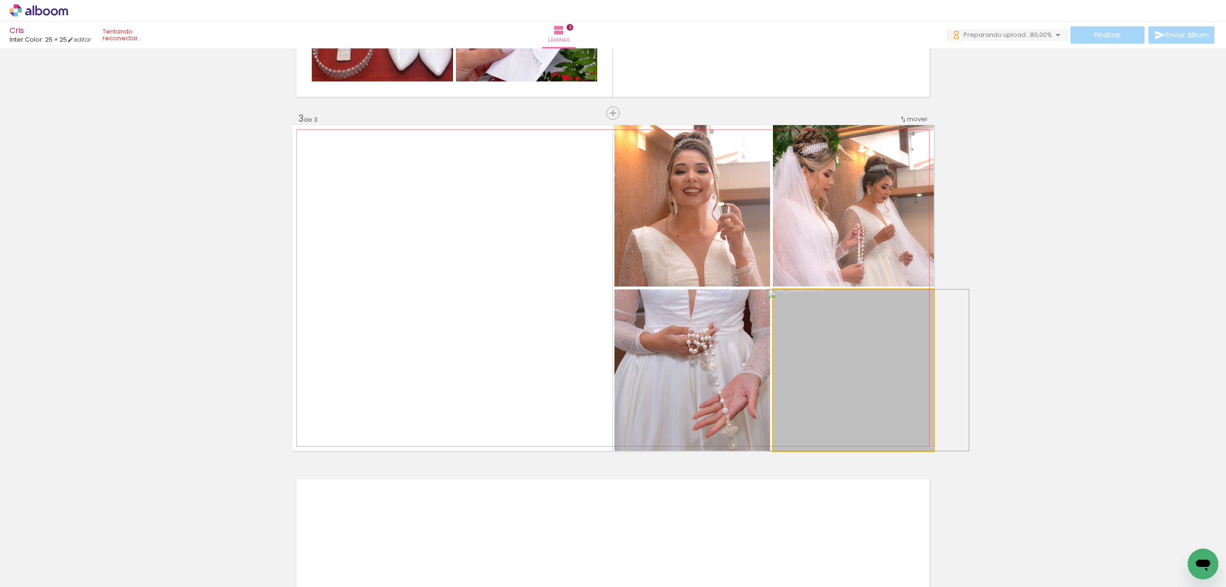
drag, startPoint x: 823, startPoint y: 383, endPoint x: 839, endPoint y: 380, distance: 16.1
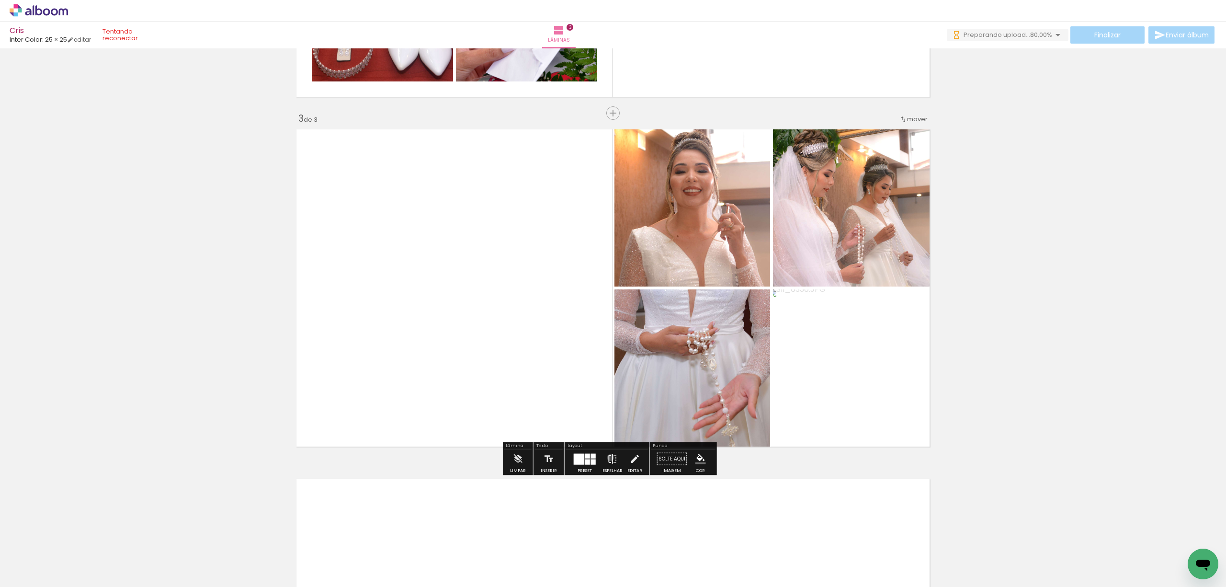
click at [608, 457] on iron-icon at bounding box center [612, 458] width 11 height 19
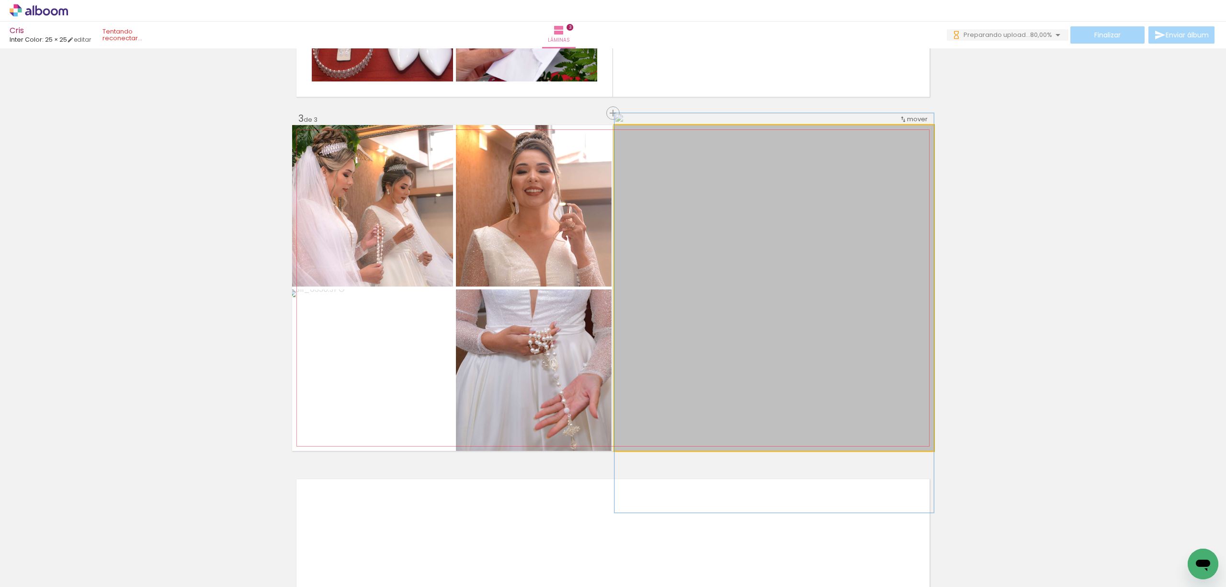
drag, startPoint x: 763, startPoint y: 351, endPoint x: 767, endPoint y: 363, distance: 13.5
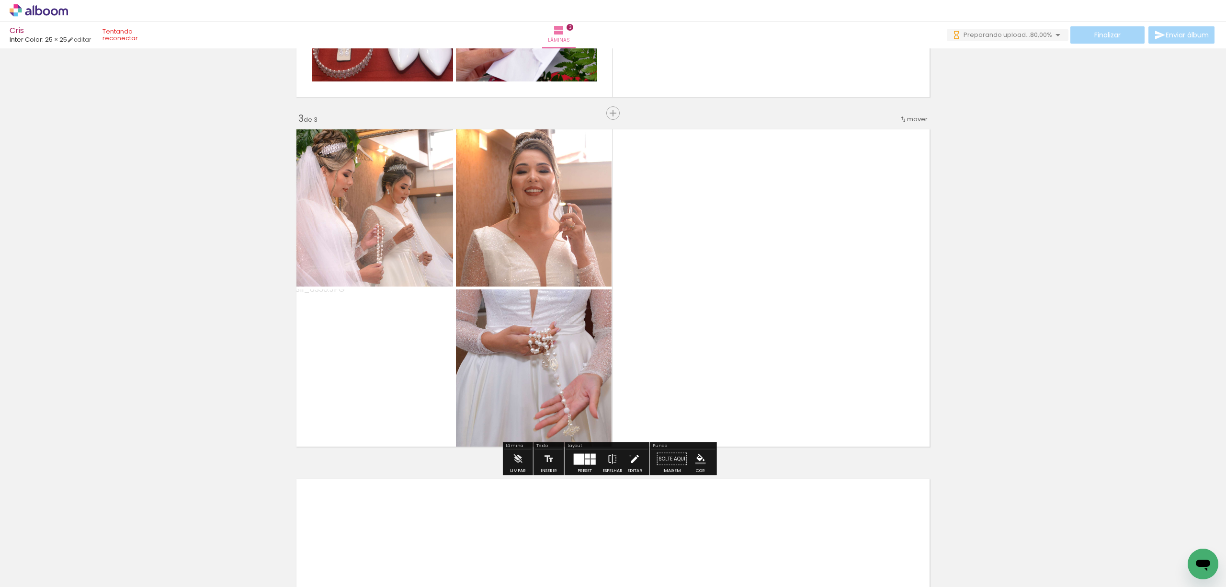
drag, startPoint x: 627, startPoint y: 455, endPoint x: 659, endPoint y: 368, distance: 92.7
click at [629, 455] on iron-icon at bounding box center [634, 458] width 11 height 19
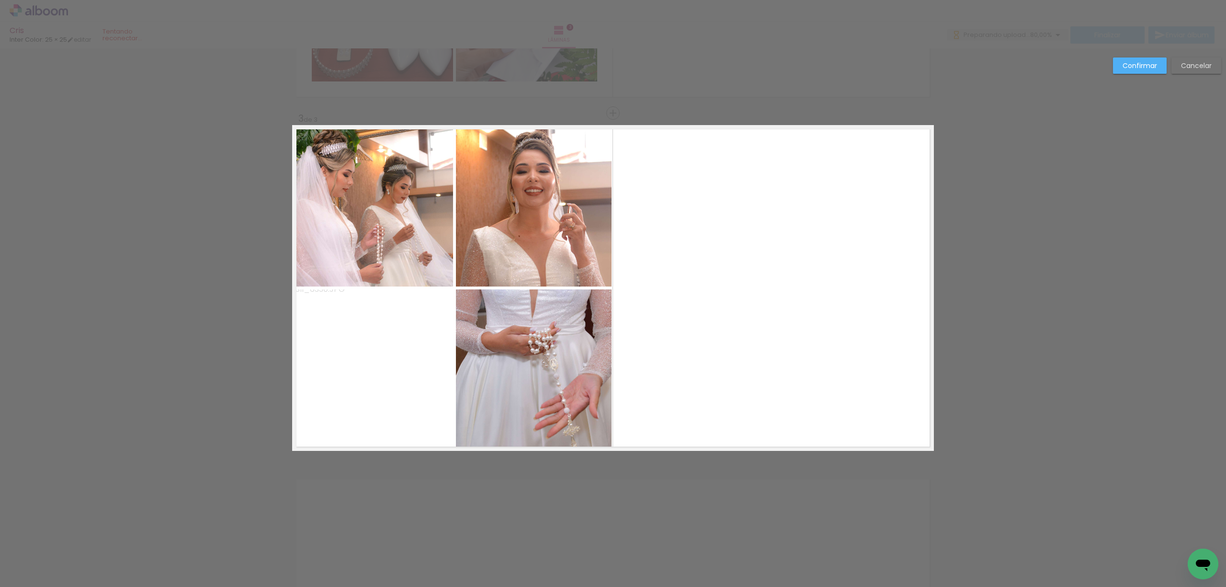
click at [720, 258] on quentale-photo at bounding box center [773, 288] width 319 height 326
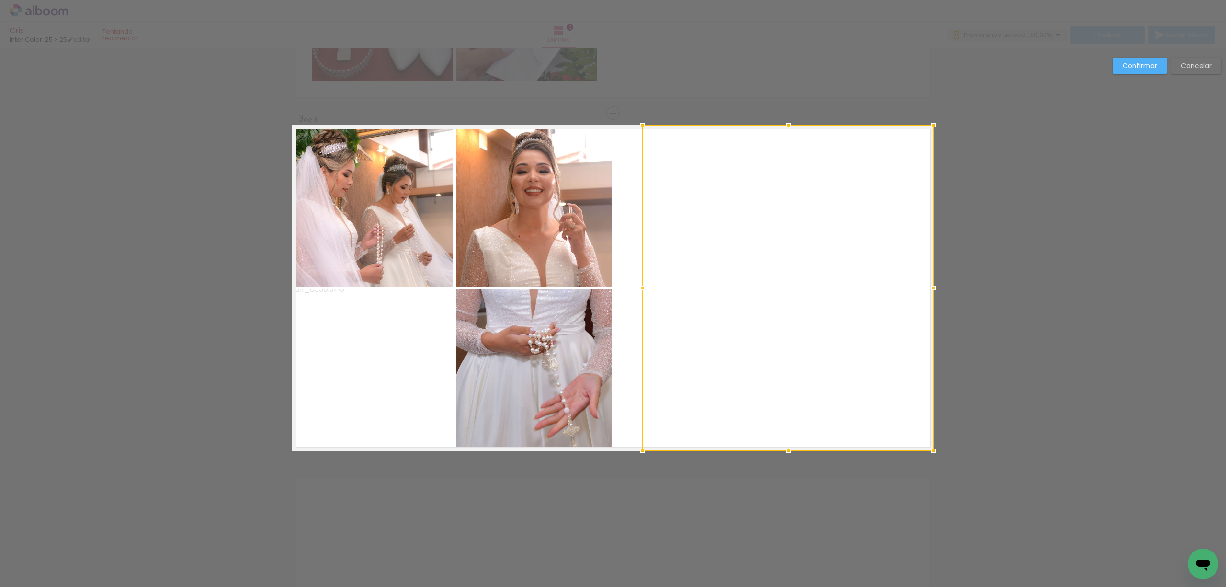
drag, startPoint x: 608, startPoint y: 283, endPoint x: 636, endPoint y: 283, distance: 27.8
click at [636, 283] on div at bounding box center [642, 287] width 19 height 19
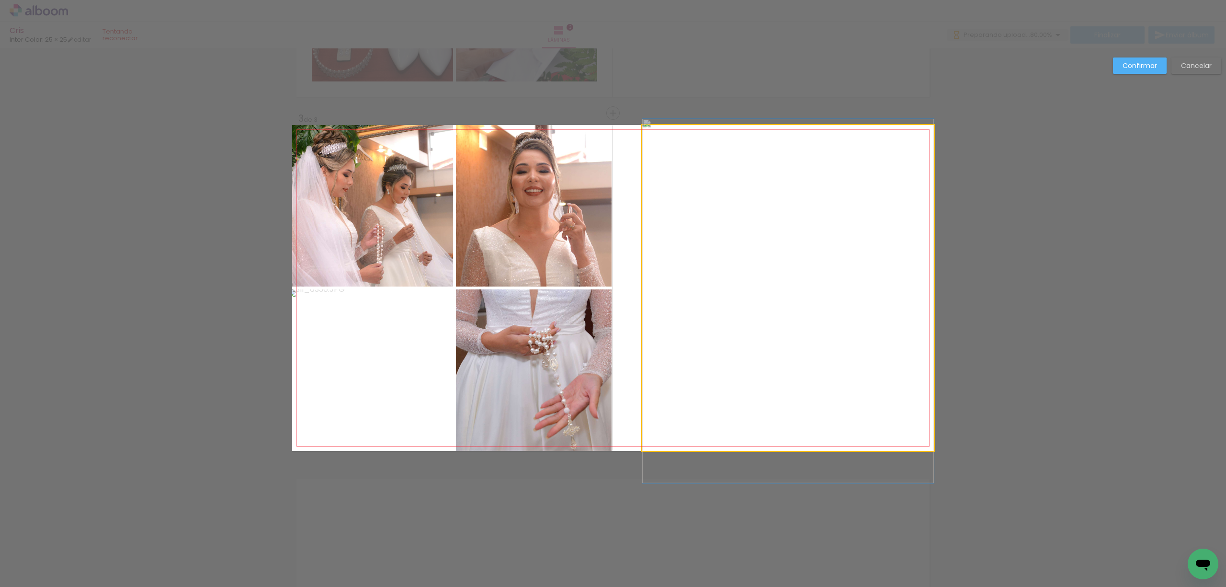
click at [915, 300] on quentale-photo at bounding box center [788, 288] width 292 height 326
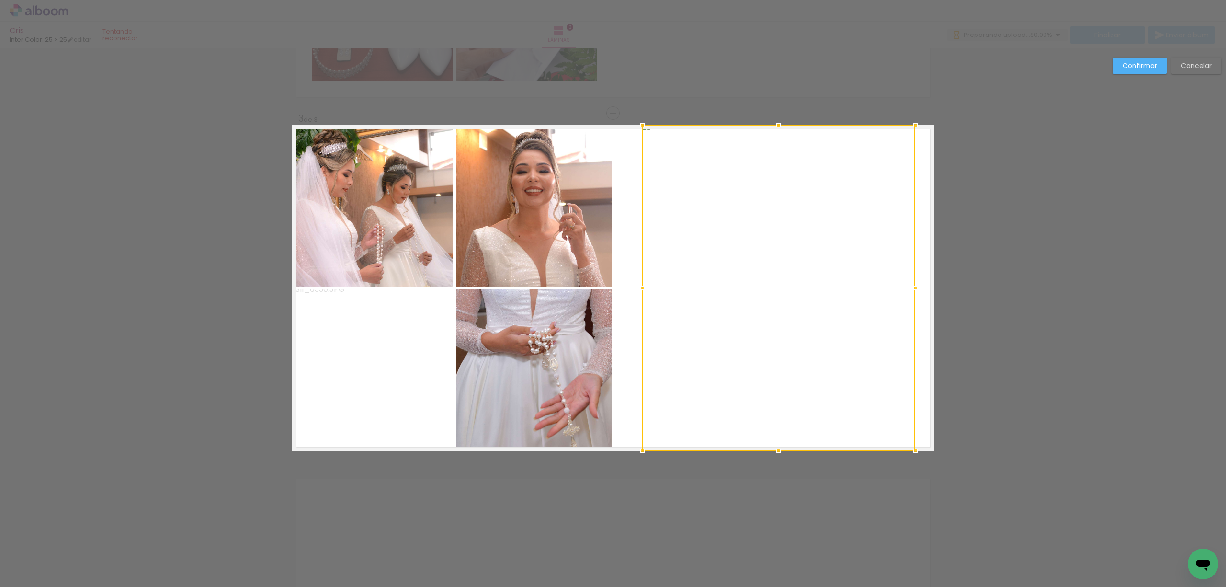
drag, startPoint x: 928, startPoint y: 289, endPoint x: 910, endPoint y: 289, distance: 18.2
click at [910, 289] on div at bounding box center [915, 287] width 19 height 19
drag, startPoint x: 775, startPoint y: 126, endPoint x: 775, endPoint y: 134, distance: 7.7
click at [775, 134] on div at bounding box center [778, 132] width 19 height 19
drag, startPoint x: 769, startPoint y: 446, endPoint x: 771, endPoint y: 439, distance: 7.6
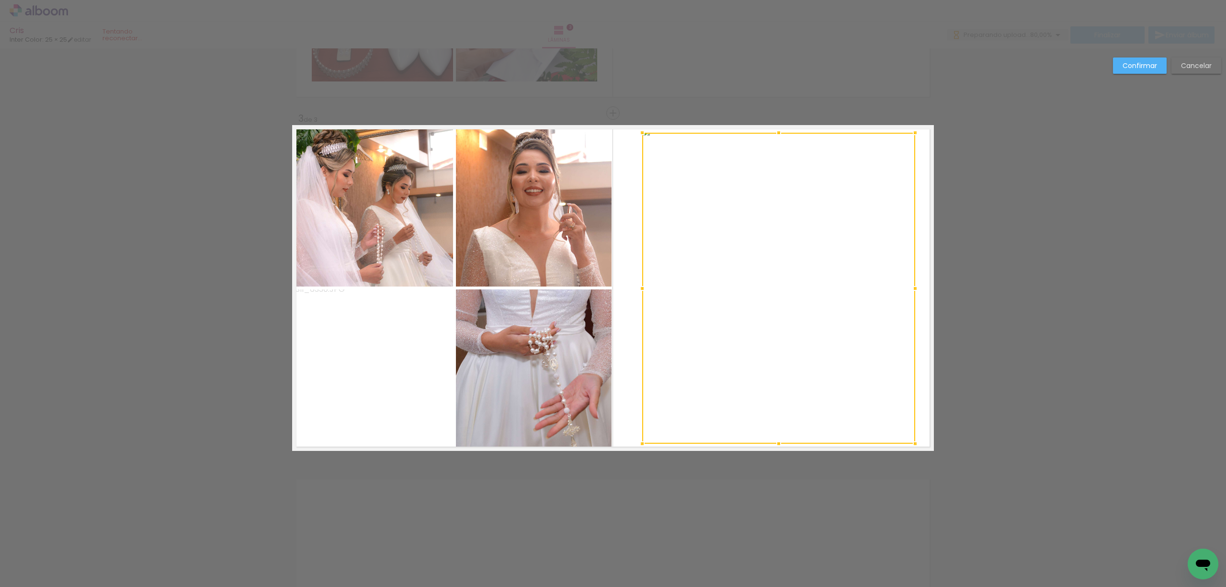
click at [771, 439] on div at bounding box center [778, 443] width 19 height 19
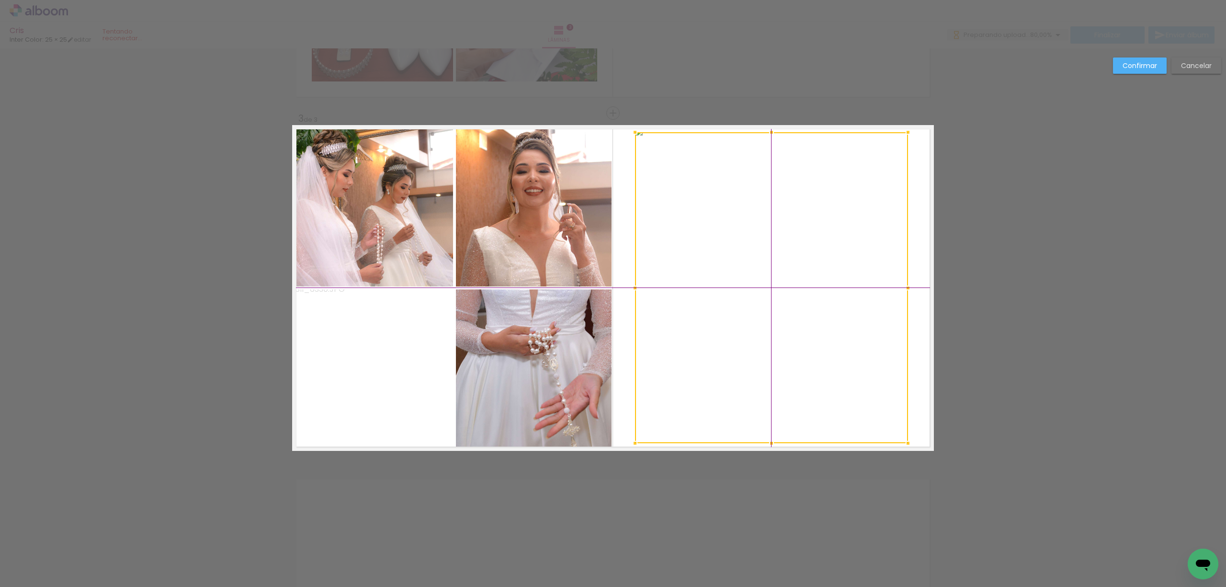
drag, startPoint x: 804, startPoint y: 318, endPoint x: 892, endPoint y: 238, distance: 118.0
click at [813, 307] on div at bounding box center [771, 287] width 273 height 311
drag, startPoint x: 1132, startPoint y: 71, endPoint x: 1121, endPoint y: 79, distance: 12.6
click at [1131, 71] on paper-button "Confirmar" at bounding box center [1140, 65] width 54 height 16
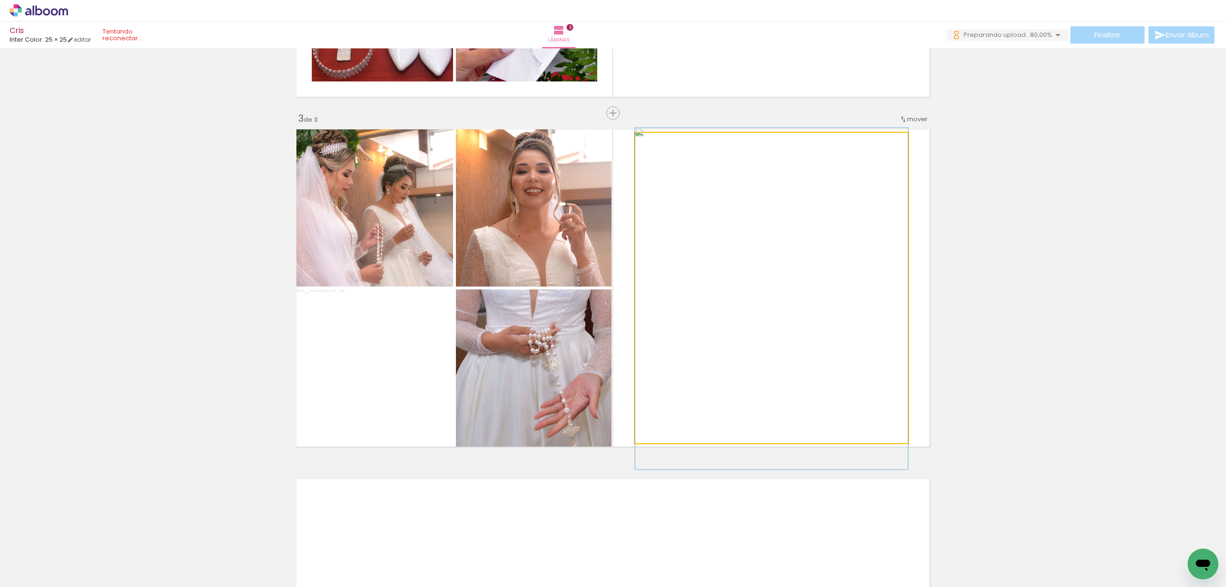
click at [812, 239] on quentale-photo at bounding box center [771, 288] width 273 height 311
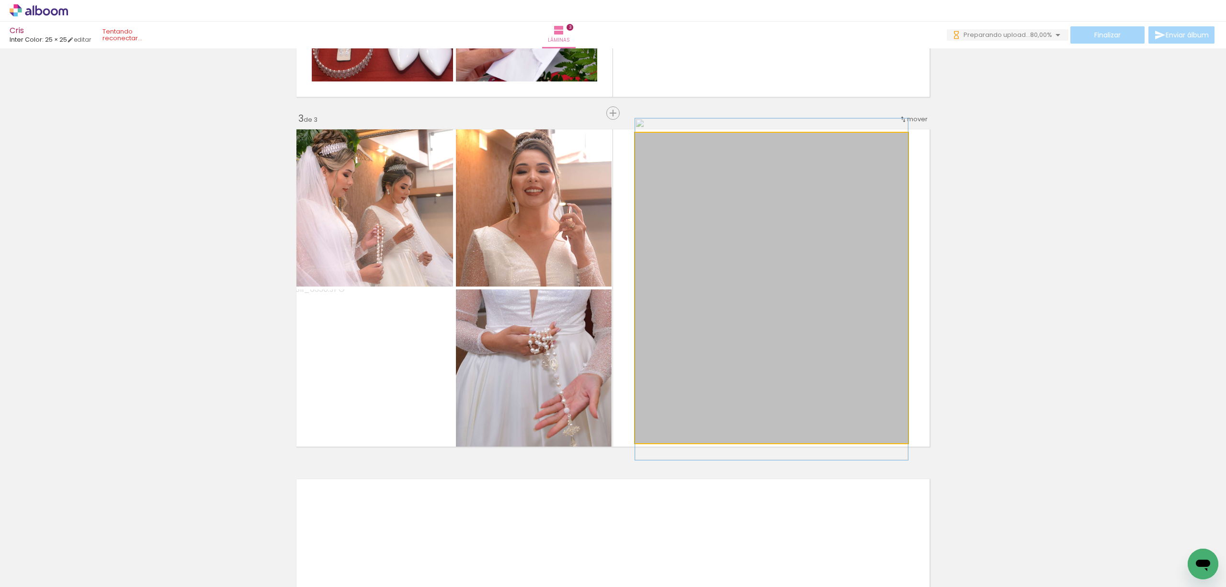
drag, startPoint x: 777, startPoint y: 260, endPoint x: 781, endPoint y: 250, distance: 10.1
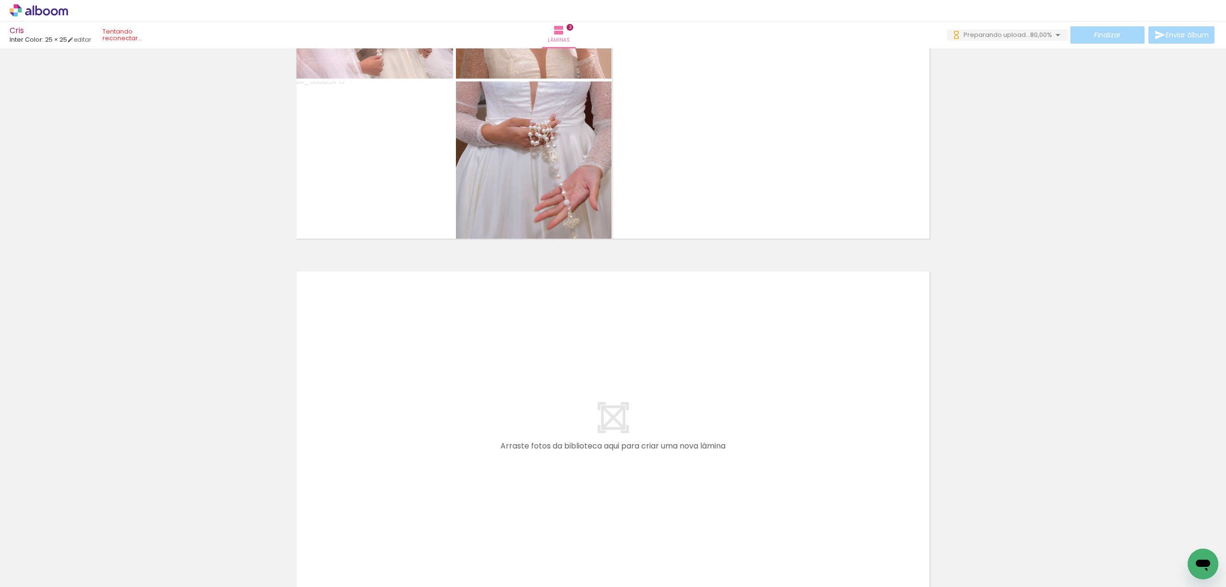
scroll to position [957, 0]
